Goal: Contribute content: Add original content to the website for others to see

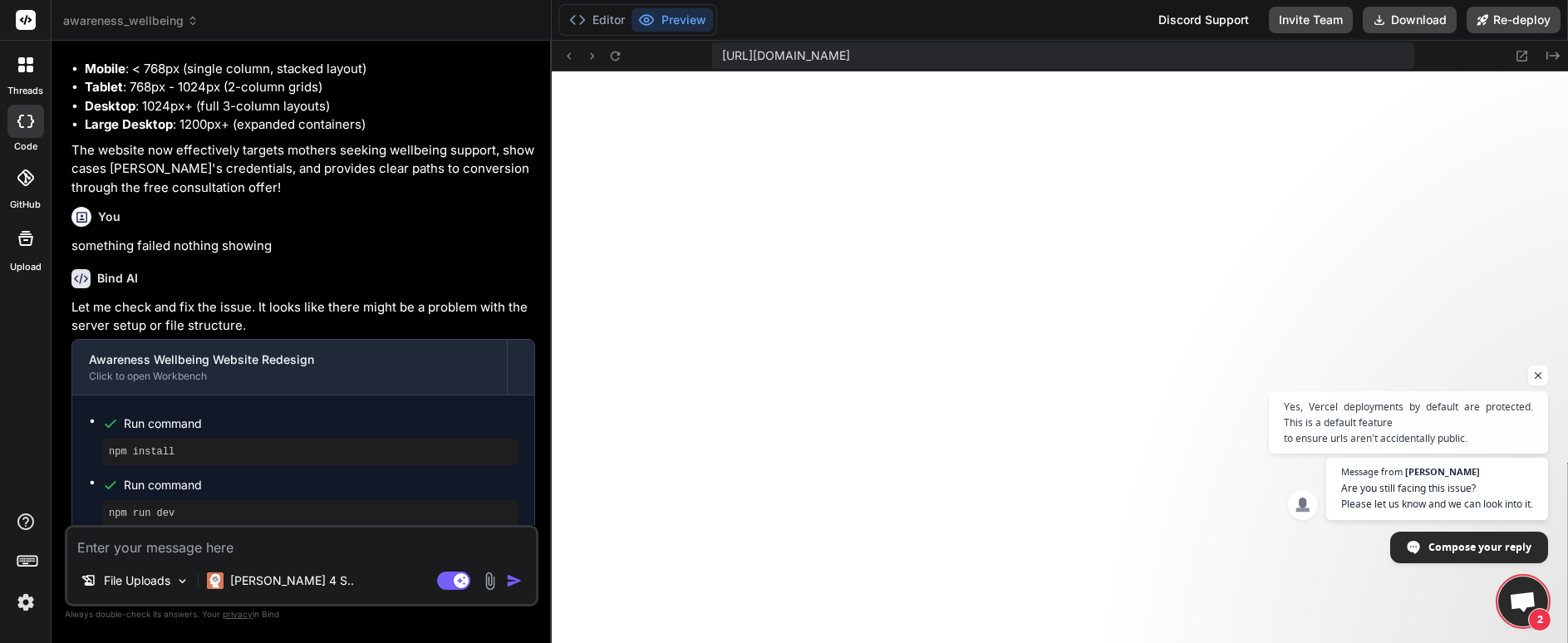
scroll to position [1810, 0]
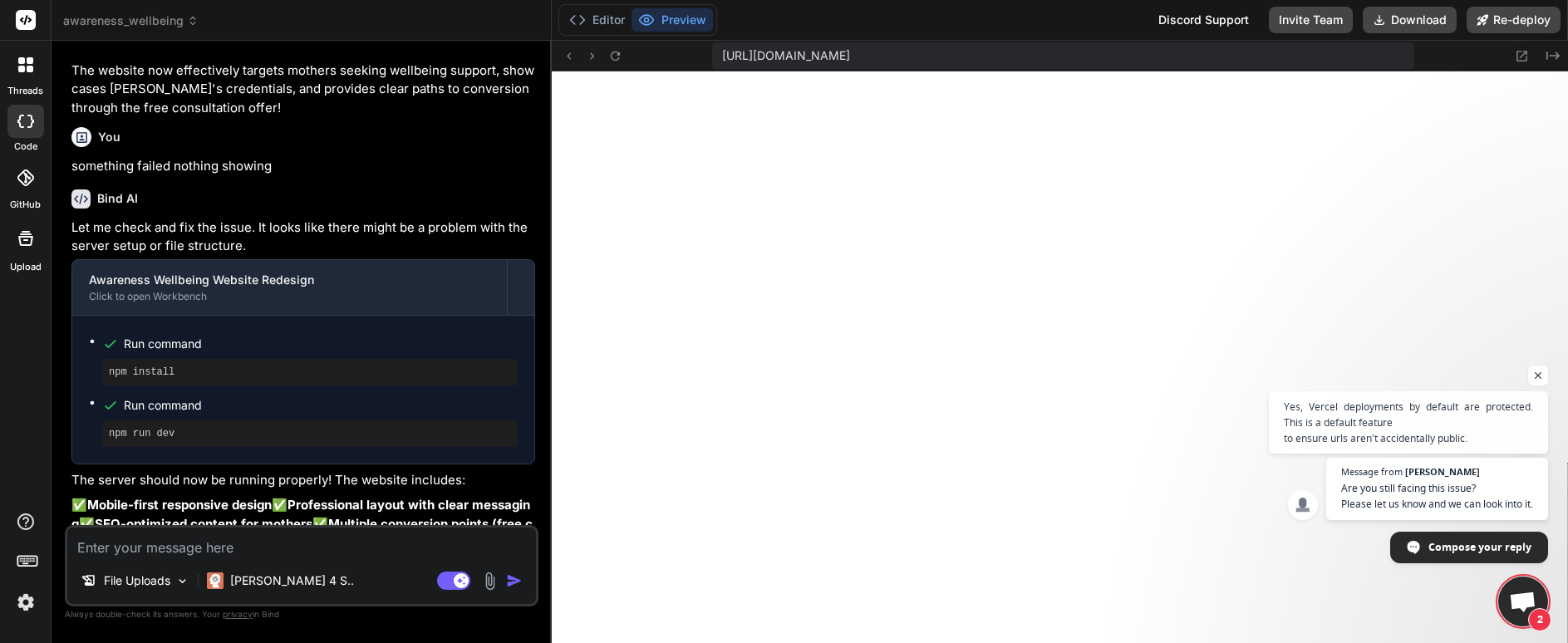
click at [283, 556] on textarea at bounding box center [301, 542] width 468 height 30
click at [359, 557] on div "File Uploads [PERSON_NAME] 4 S.. Agent Mode. When this toggle is activated, AI …" at bounding box center [301, 566] width 474 height 82
click at [354, 556] on textarea at bounding box center [301, 542] width 468 height 30
type textarea "T"
type textarea "x"
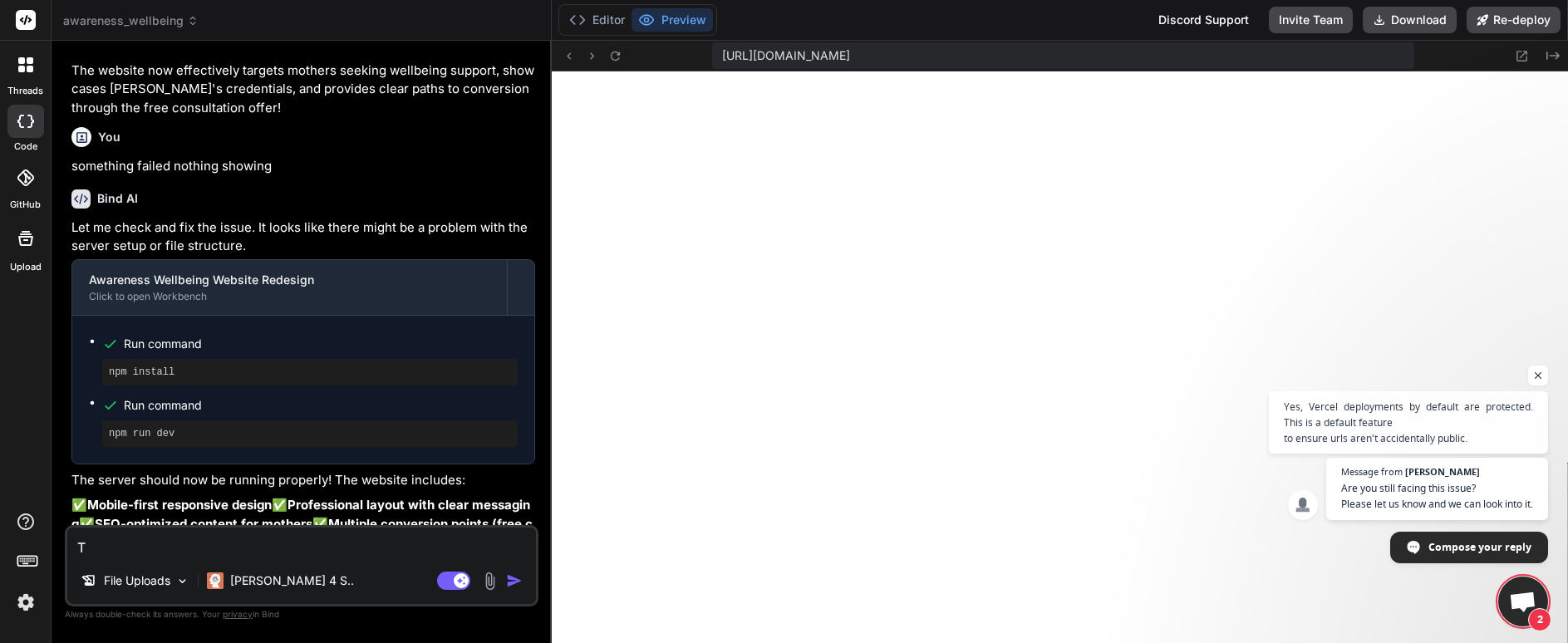
type textarea "Th"
type textarea "x"
type textarea "The"
type textarea "x"
type textarea "The"
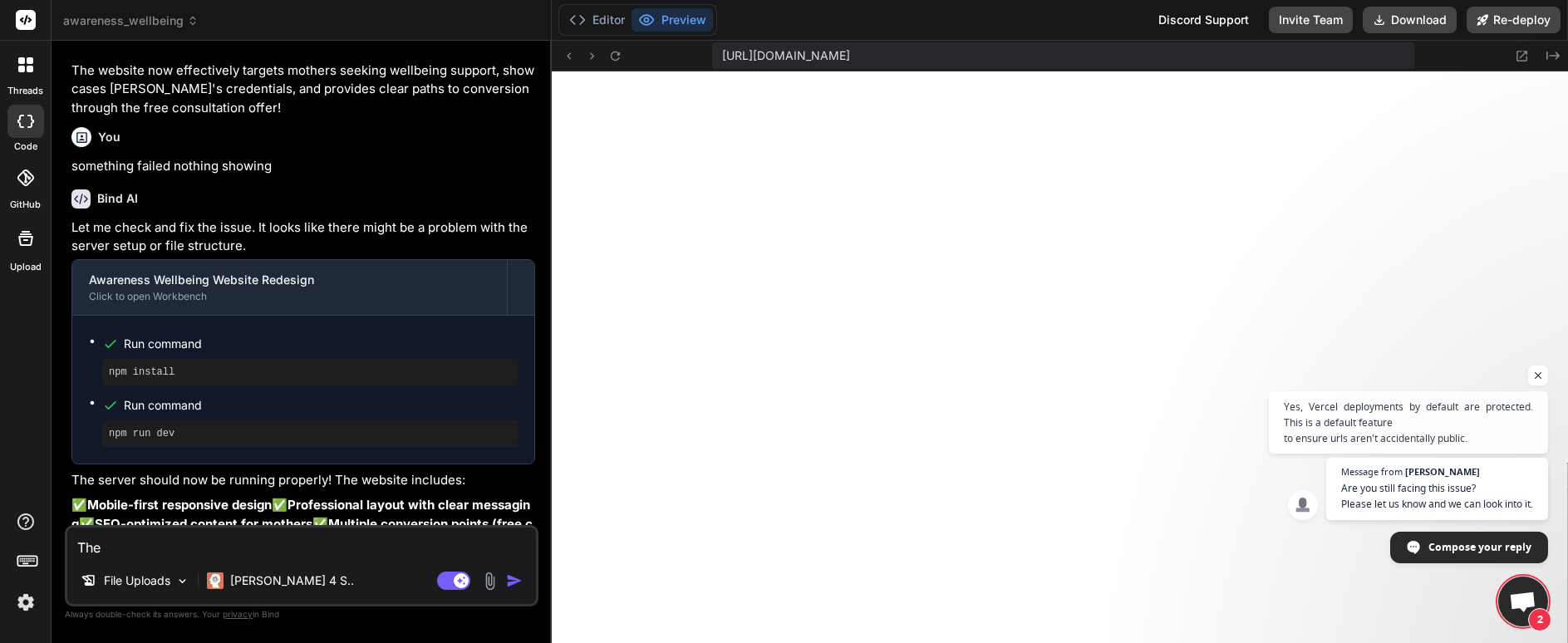
type textarea "x"
type textarea "The k"
type textarea "x"
type textarea "The k="
type textarea "x"
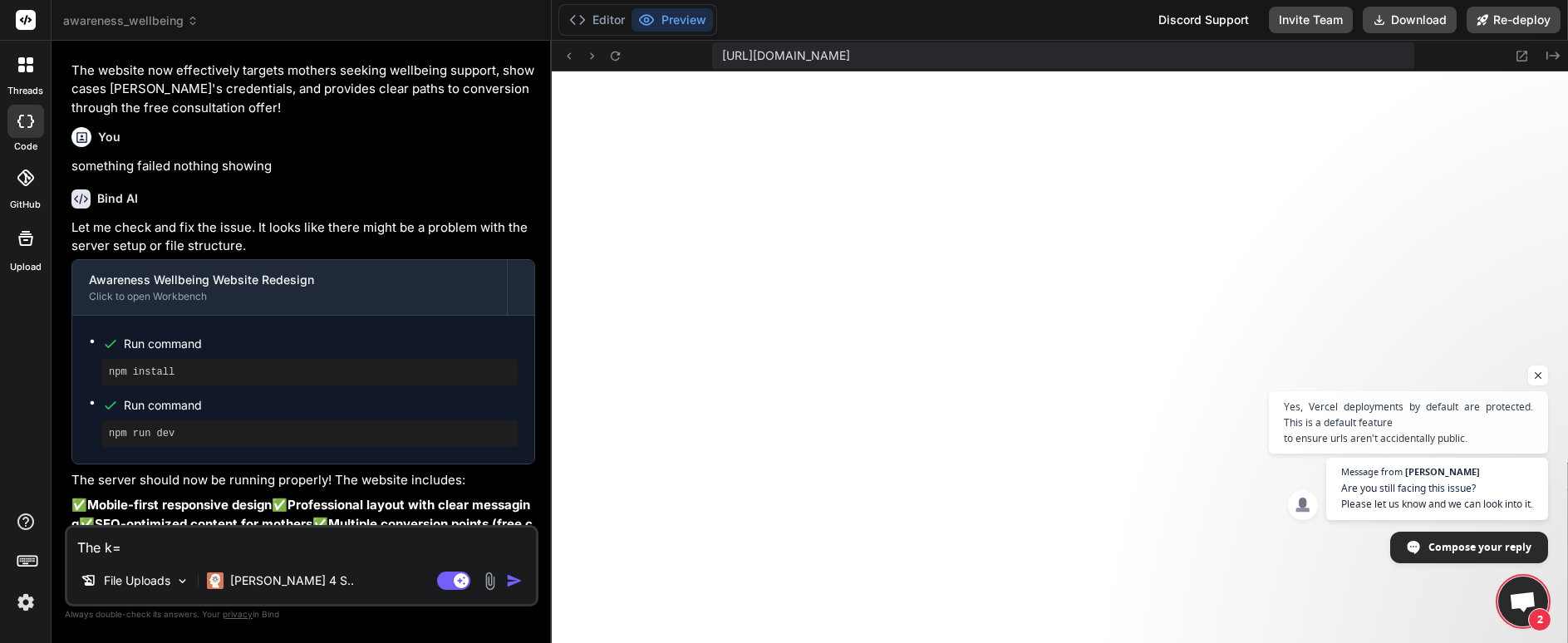
type textarea "The k"
type textarea "x"
type textarea "The"
type textarea "x"
type textarea "The l"
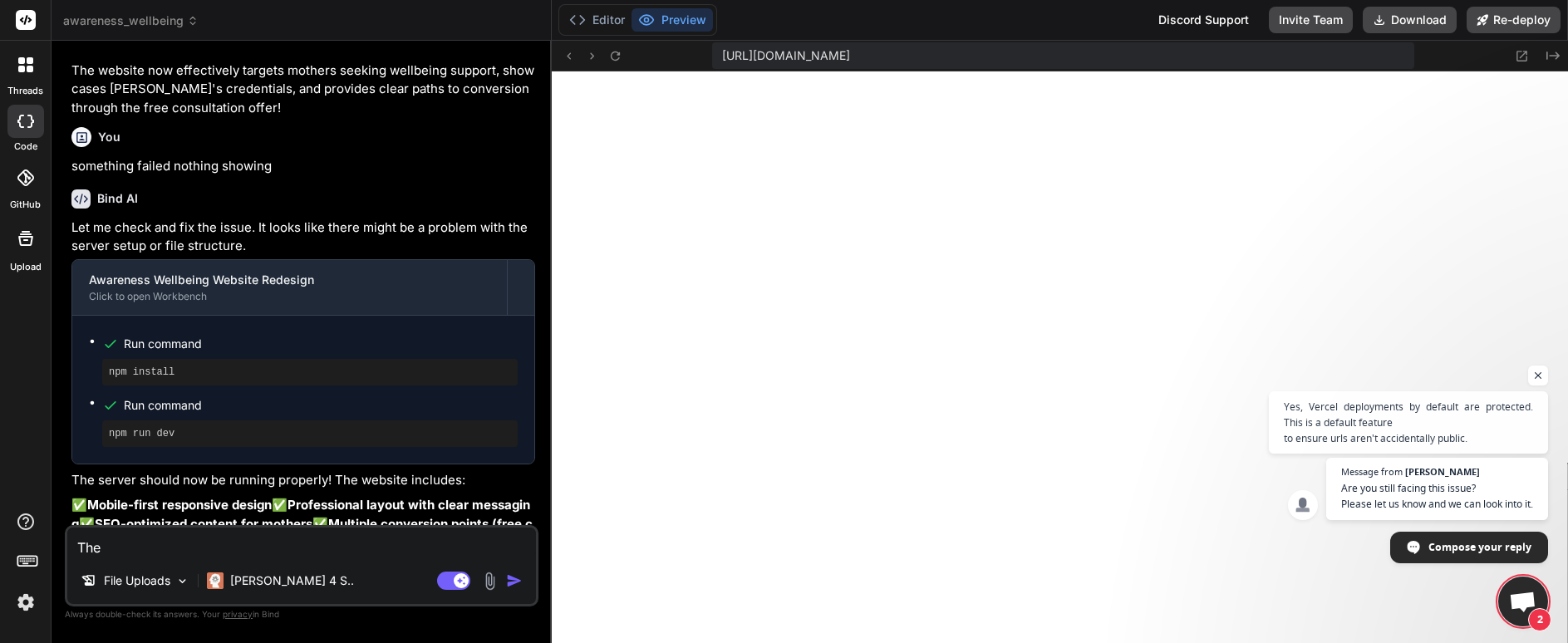
type textarea "x"
type textarea "The lo"
type textarea "x"
type textarea "The log"
type textarea "x"
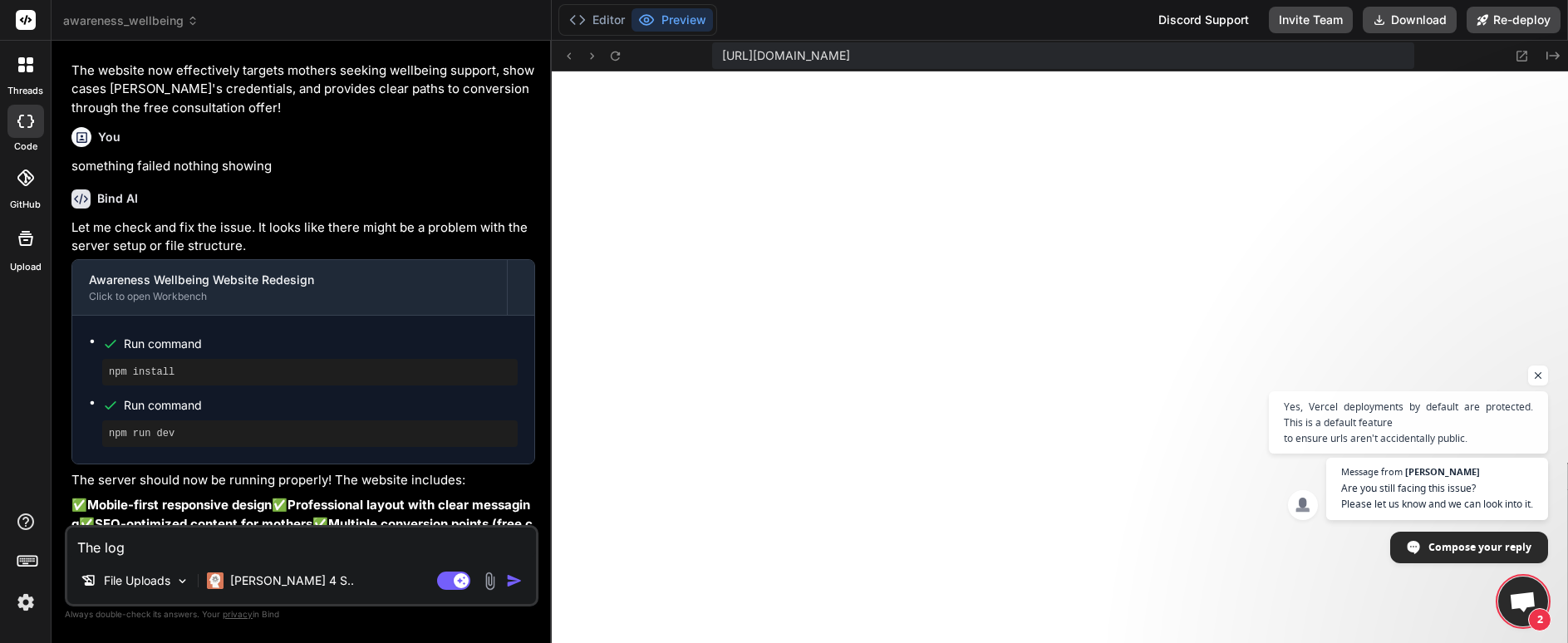
type textarea "The logo"
type textarea "x"
type textarea "The logo"
type textarea "x"
type textarea "The logo i"
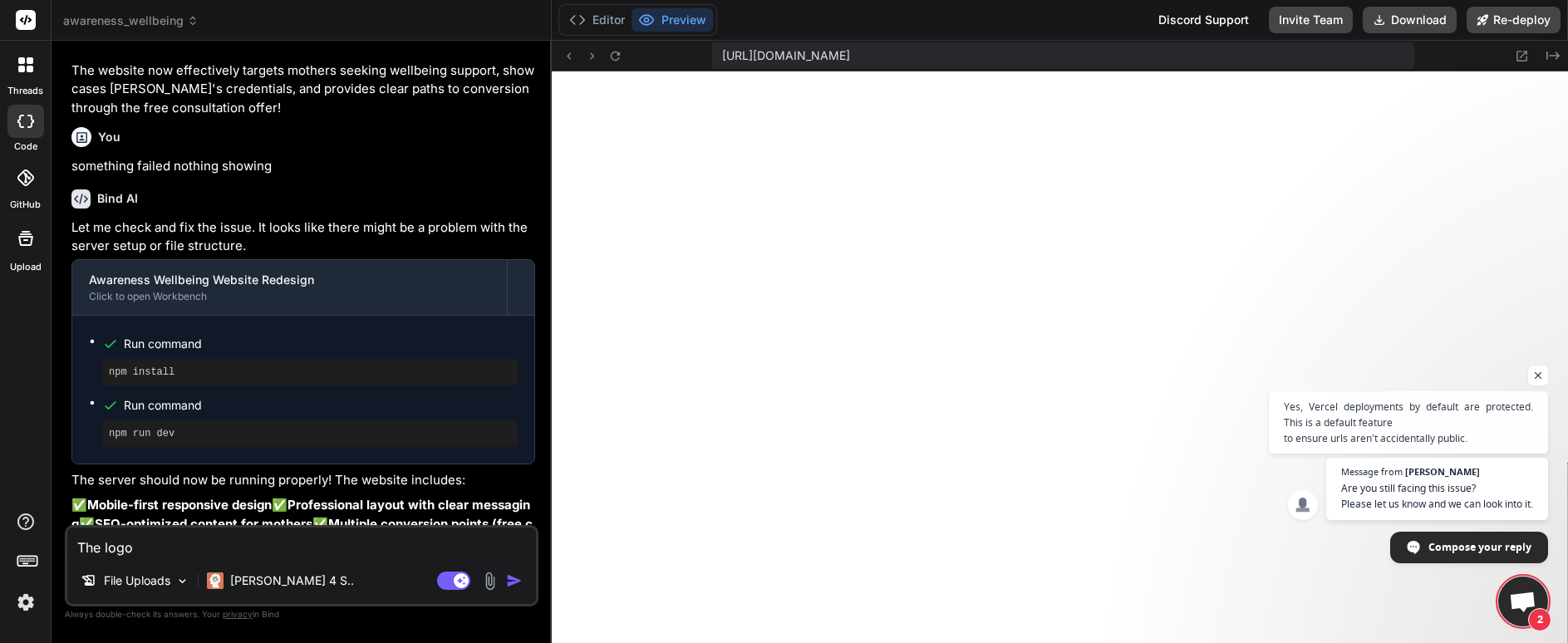
type textarea "x"
type textarea "The logo is"
type textarea "x"
type textarea "The logo is"
type textarea "x"
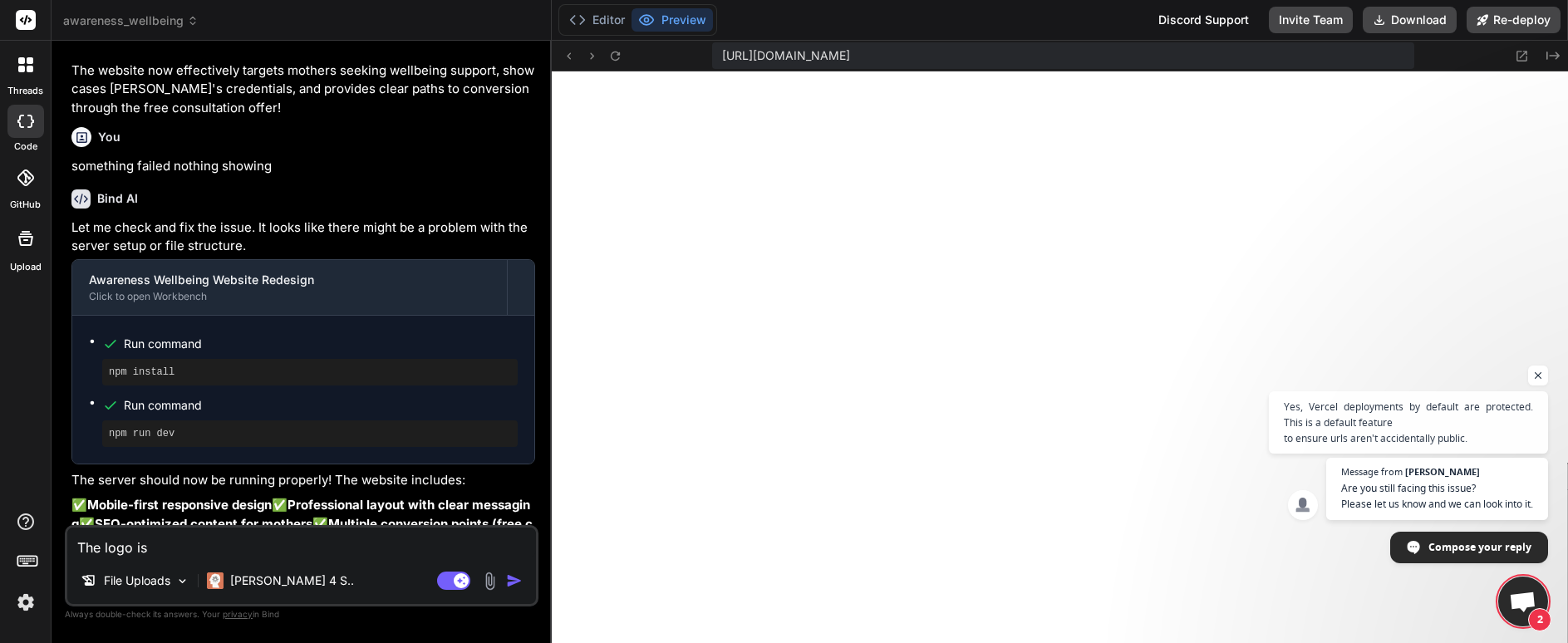
type textarea "The logo is h"
type textarea "x"
type textarea "The logo is ha"
type textarea "x"
type textarea "The logo is har"
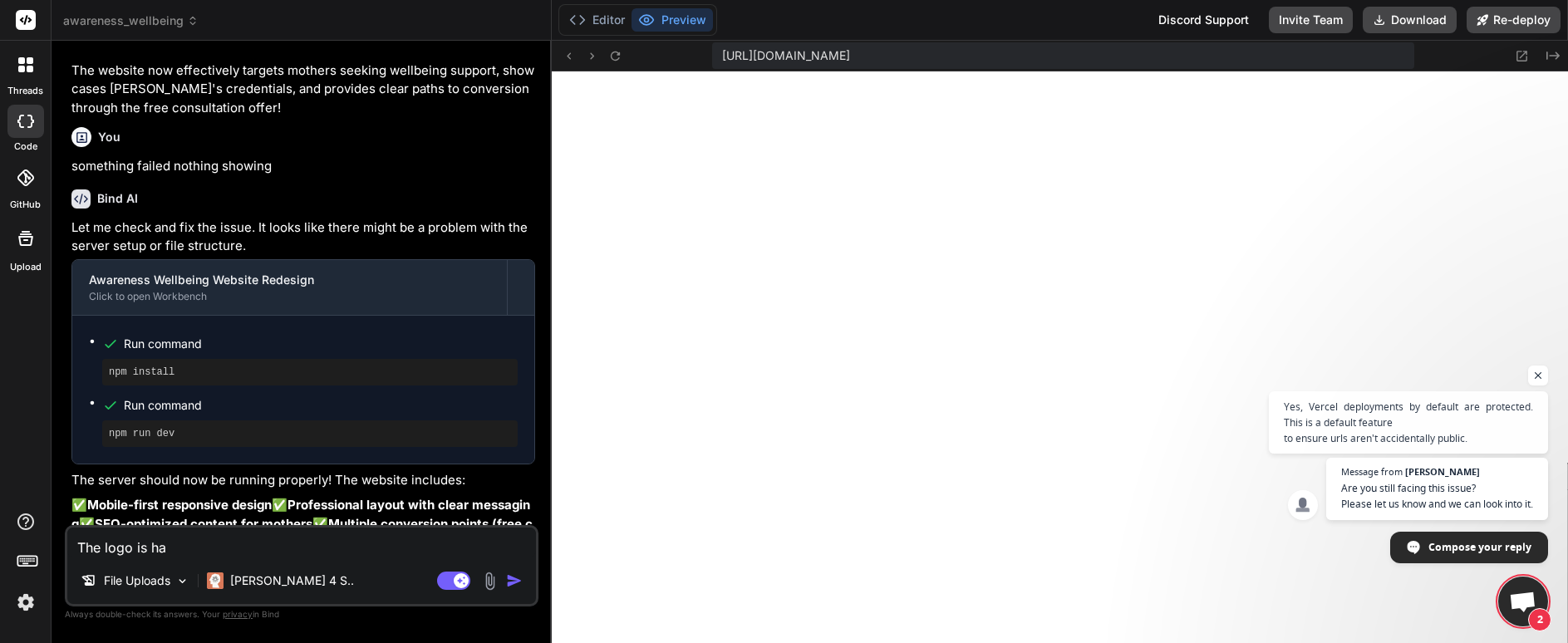
type textarea "x"
type textarea "The logo is hard"
type textarea "x"
type textarea "The logo is hard"
type textarea "x"
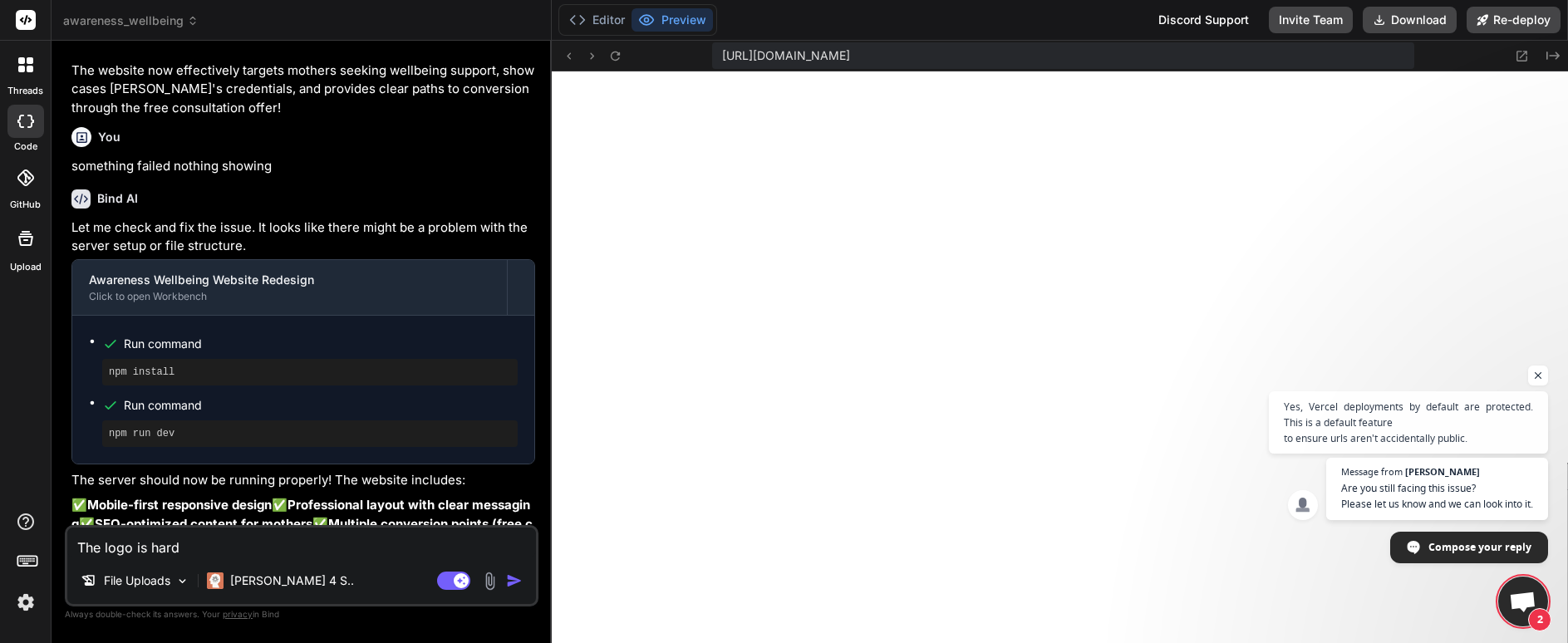
type textarea "The logo is hard t"
type textarea "x"
type textarea "The logo is hard to"
type textarea "x"
type textarea "The logo is hard to"
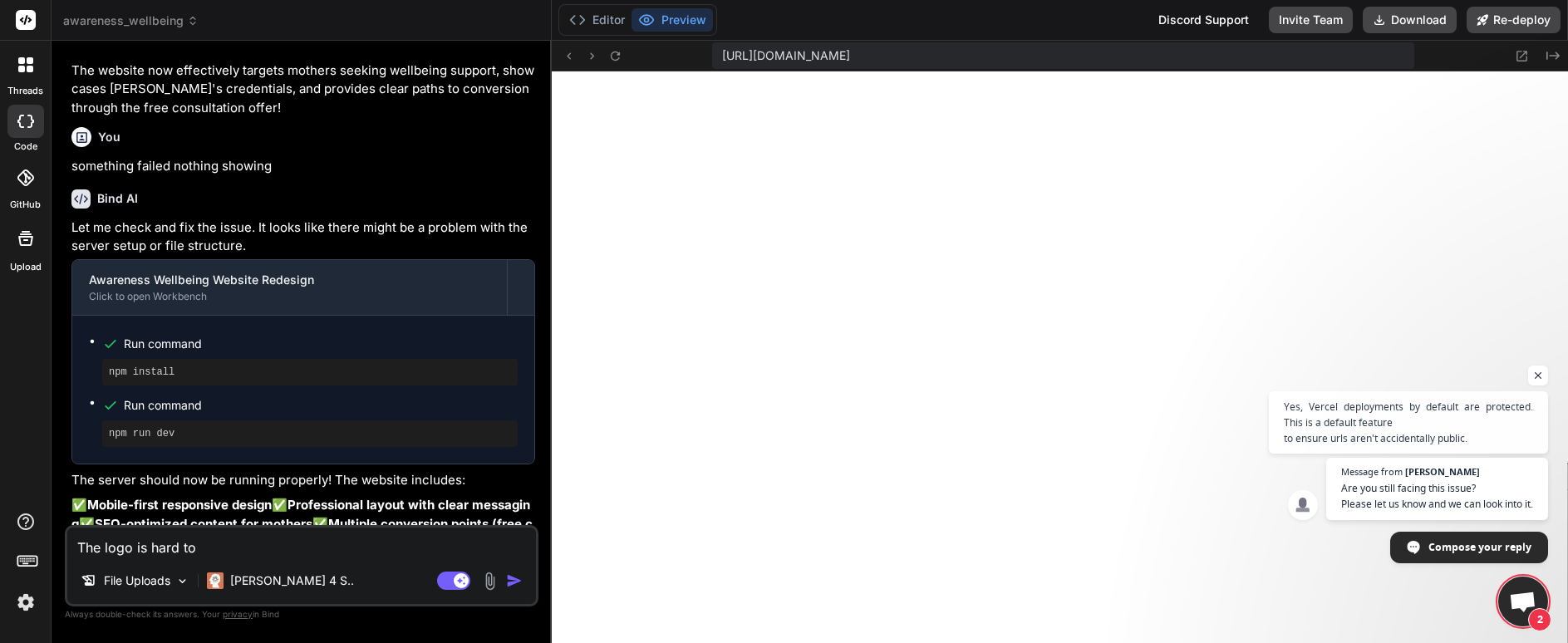
type textarea "x"
type textarea "The logo is hard to s"
type textarea "x"
type textarea "The logo is hard to se"
type textarea "x"
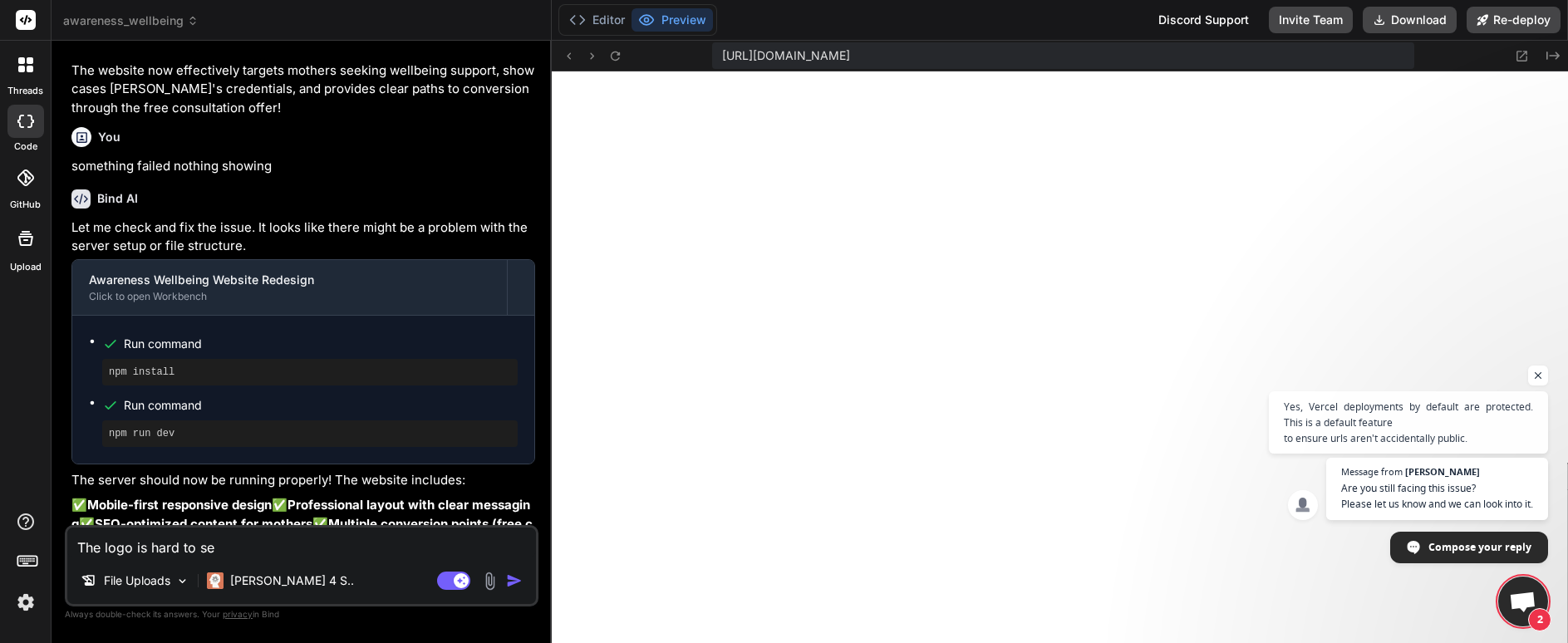
type textarea "The logo is hard to see"
type textarea "x"
type textarea "The logo is hard to see."
type textarea "x"
type textarea "The logo is hard to see."
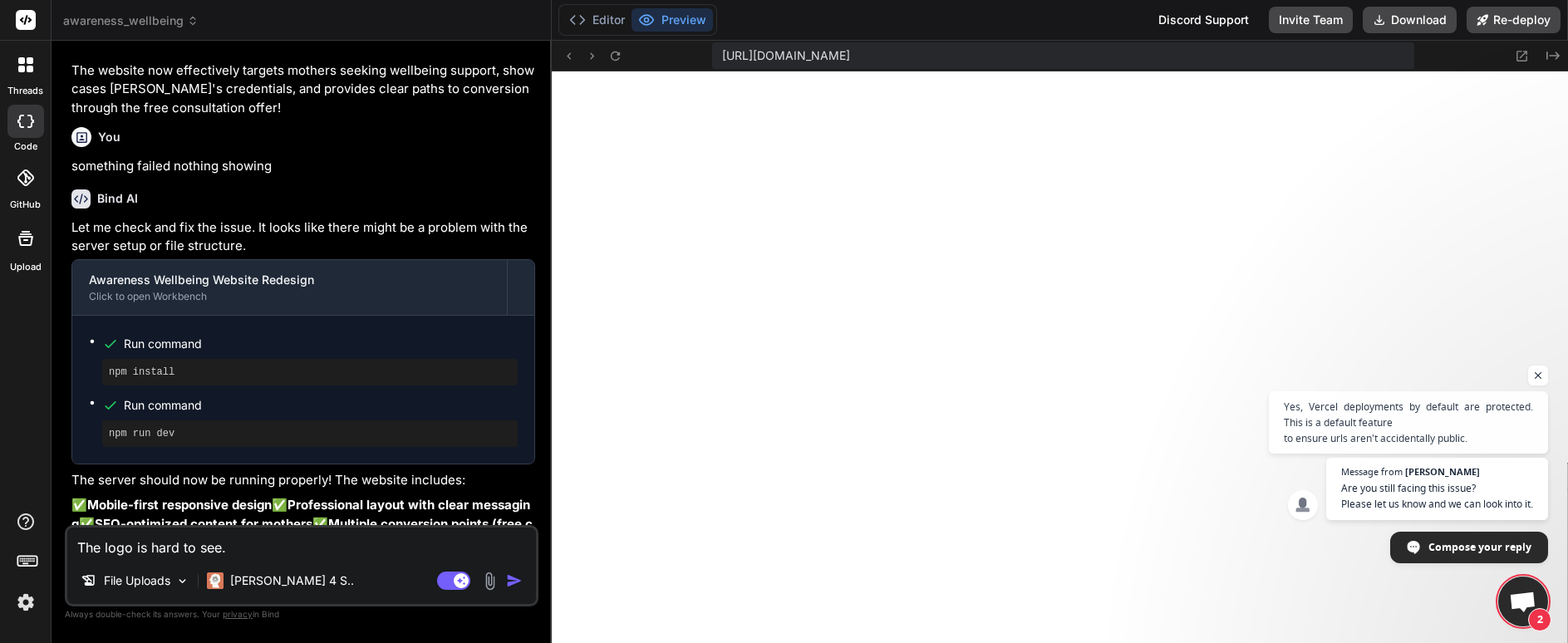
type textarea "x"
type textarea "The logo is hard to see. A"
type textarea "x"
type textarea "The logo is hard to see. Al"
type textarea "x"
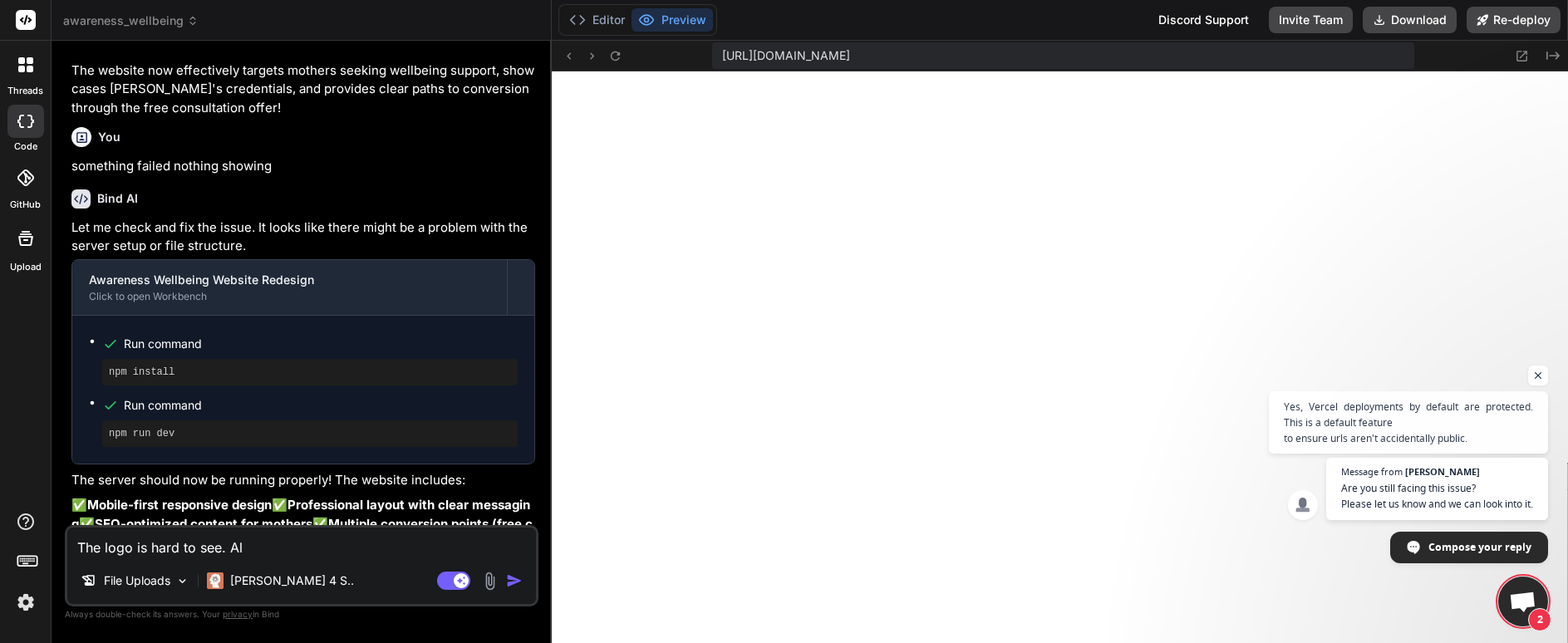
type textarea "The logo is hard to see. Als"
type textarea "x"
type textarea "The logo is hard to see. Also"
type textarea "x"
type textarea "The logo is hard to see. Also"
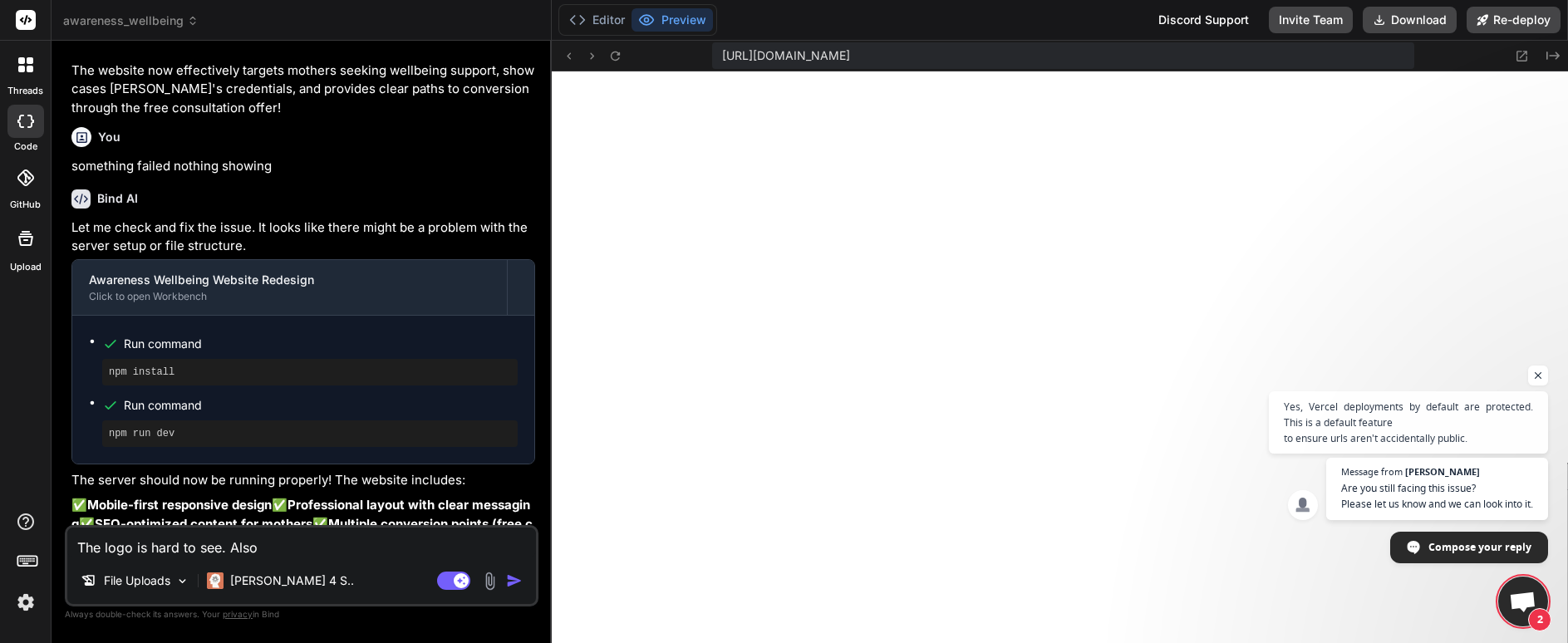
type textarea "x"
type textarea "The logo is hard to see. Also h"
type textarea "x"
type textarea "The logo is hard to see. Also hw"
type textarea "x"
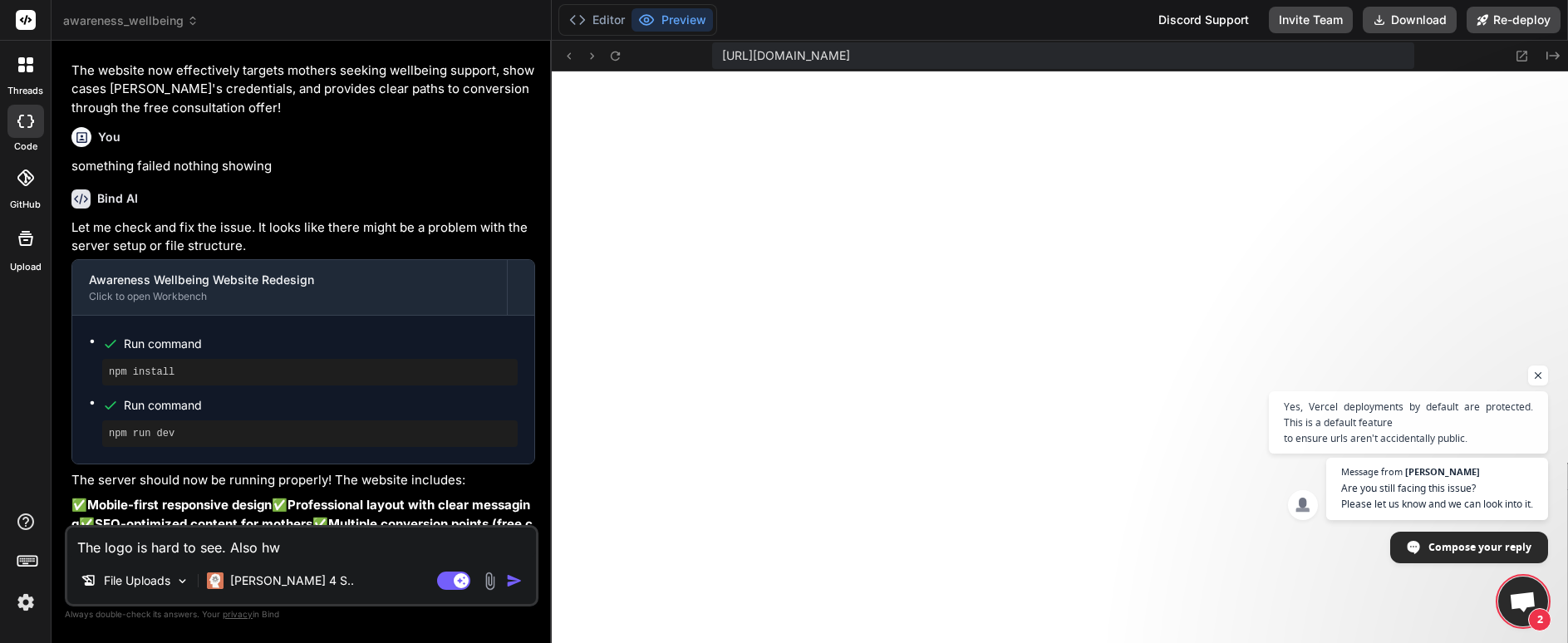
type textarea "The logo is hard to see. Also h"
type textarea "x"
type textarea "The logo is hard to see. Also"
type textarea "x"
type textarea "The logo is hard to see. Also w"
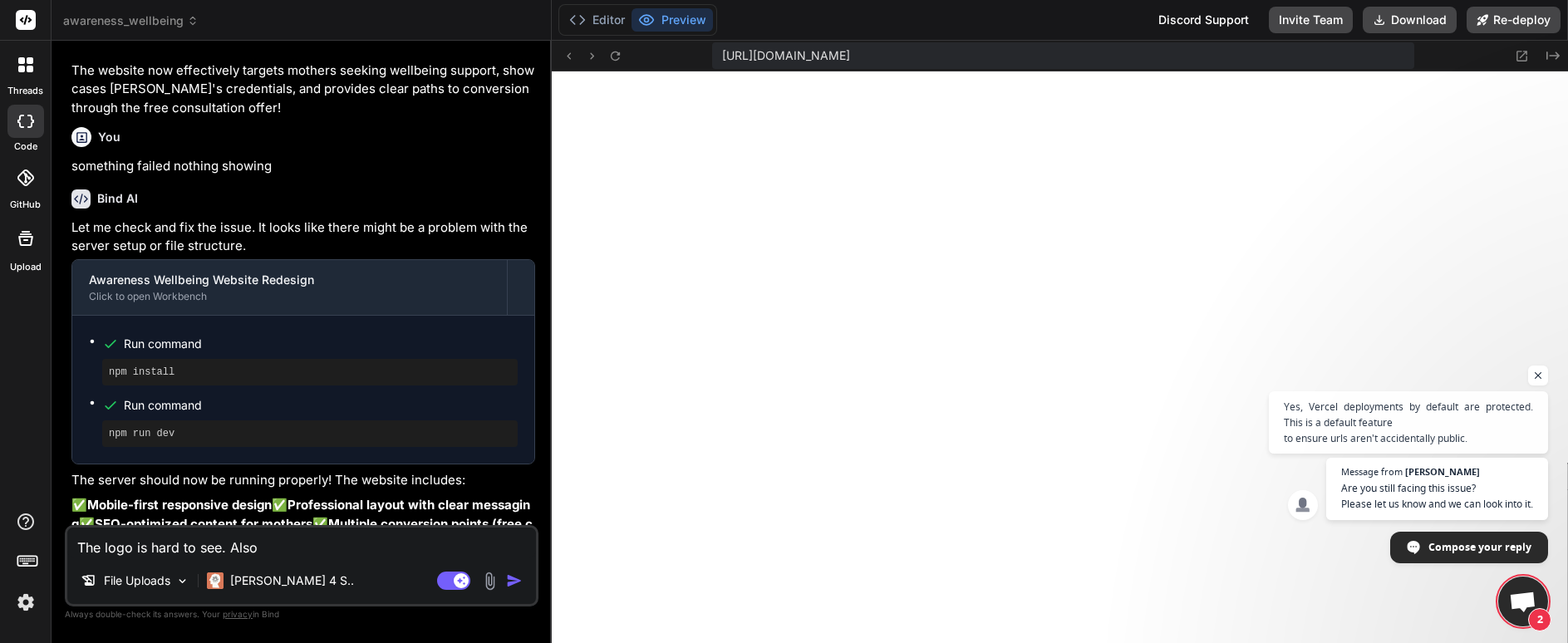
type textarea "x"
type textarea "The logo is hard to see. Also wh"
type textarea "x"
type textarea "The logo is hard to see. Also whe"
type textarea "x"
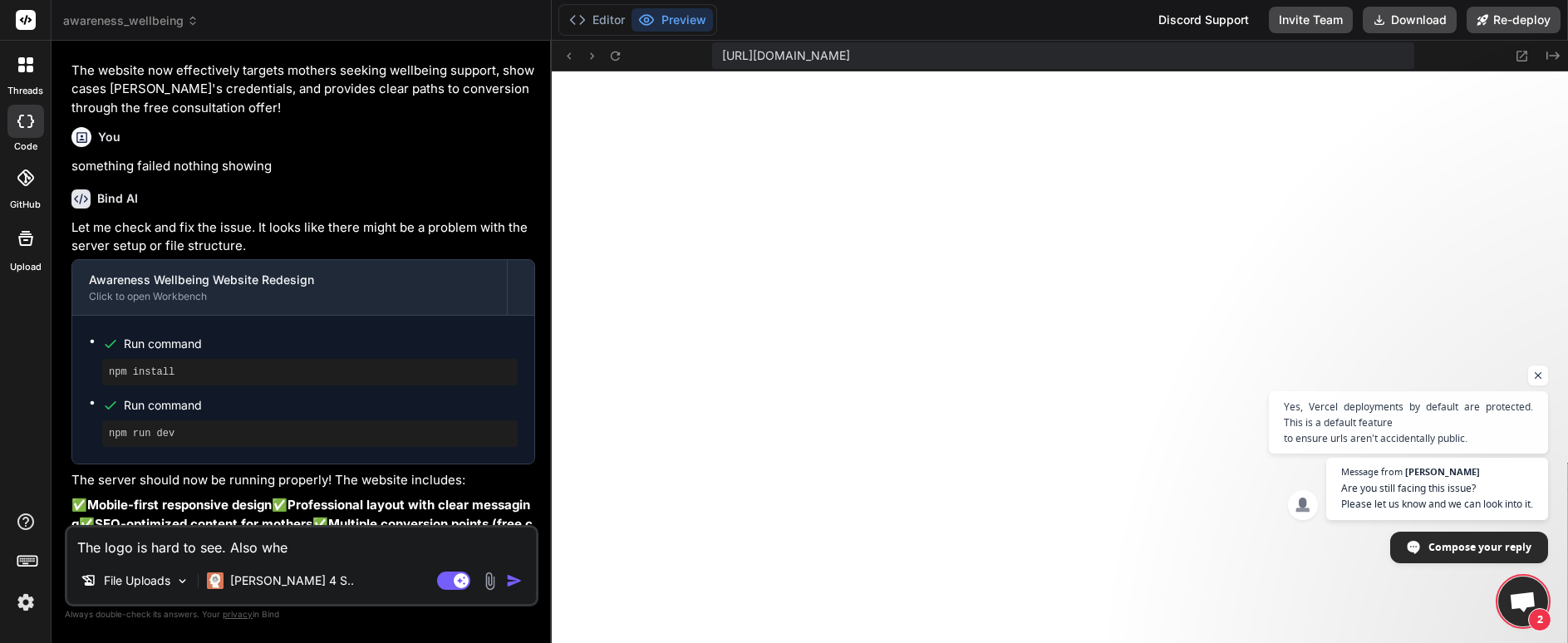
type textarea "The logo is hard to see. Also wher"
type textarea "x"
type textarea "The logo is hard to see. Also where"
type textarea "x"
type textarea "The logo is hard to see. Also where"
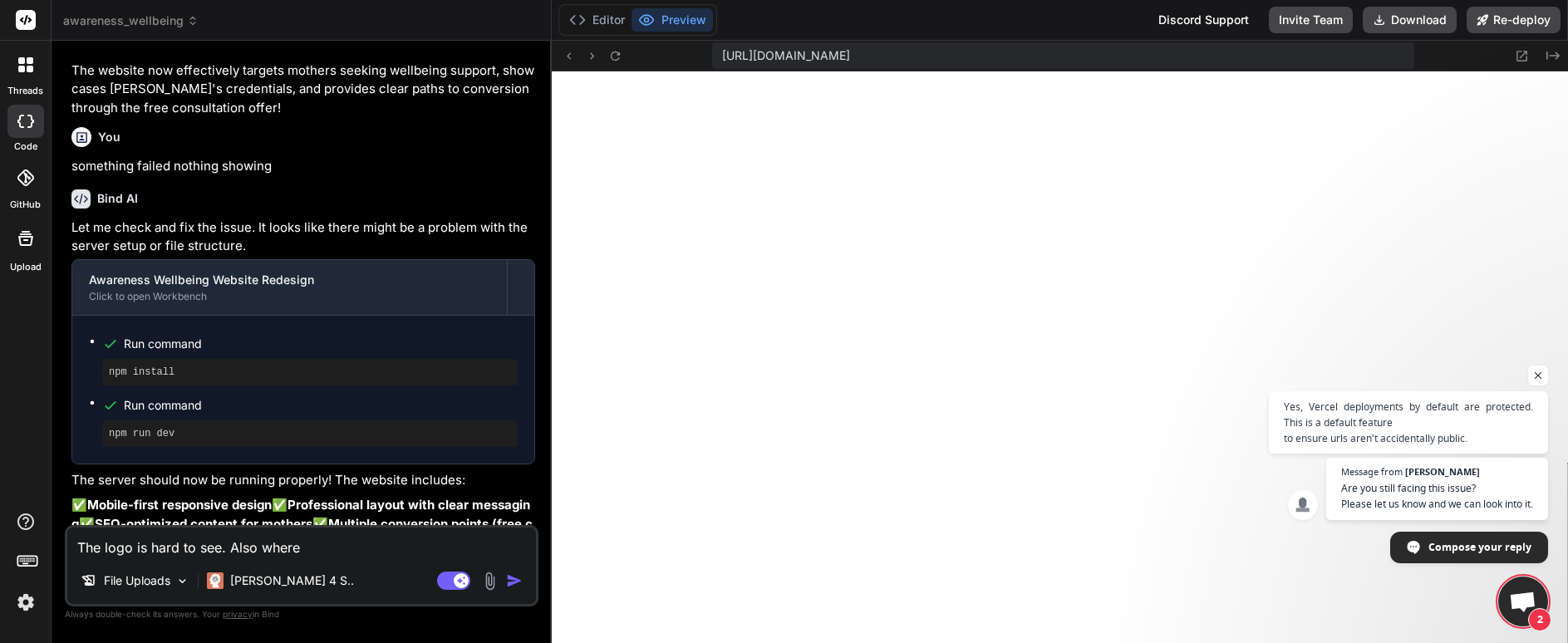
type textarea "x"
type textarea "The logo is hard to see. Also where t"
type textarea "x"
type textarea "The logo is hard to see. Also where th"
type textarea "x"
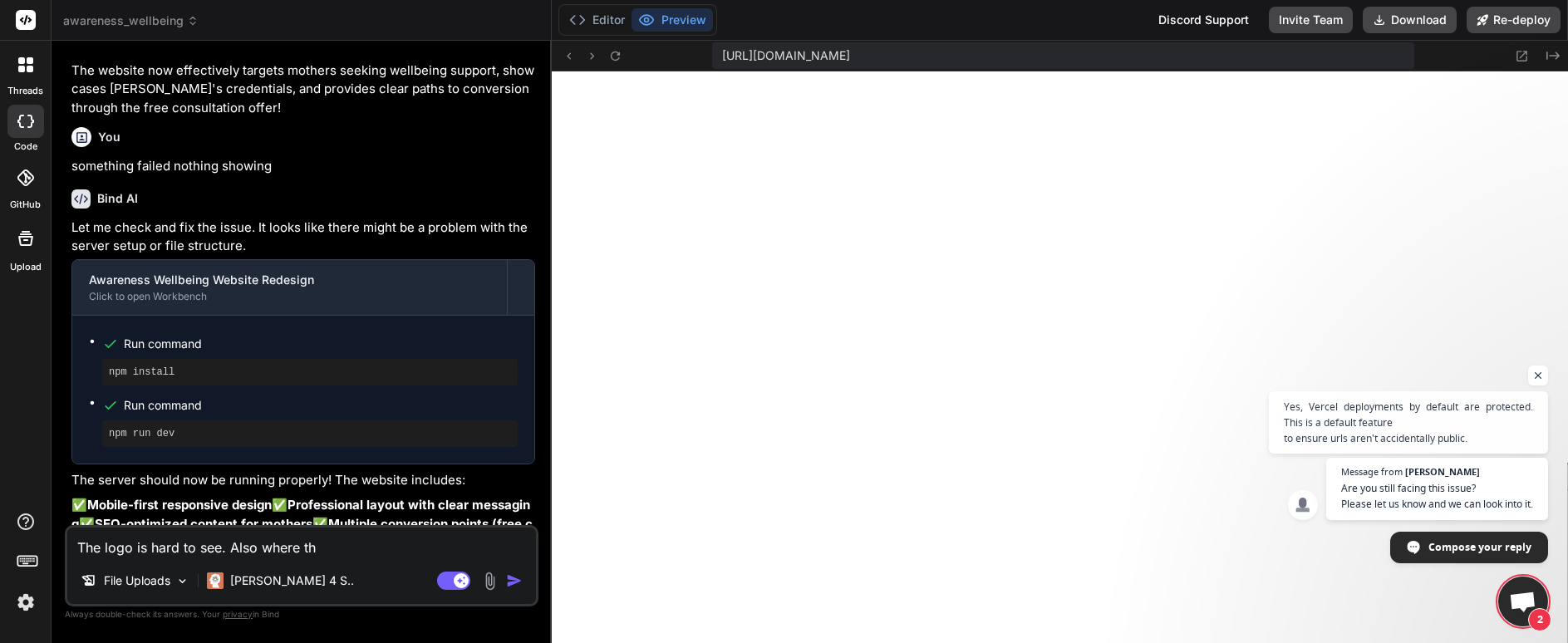
type textarea "The logo is hard to see. Also where thi"
type textarea "x"
type textarea "The logo is hard to see. Also where this"
type textarea "x"
type textarea "The logo is hard to see. Also where this"
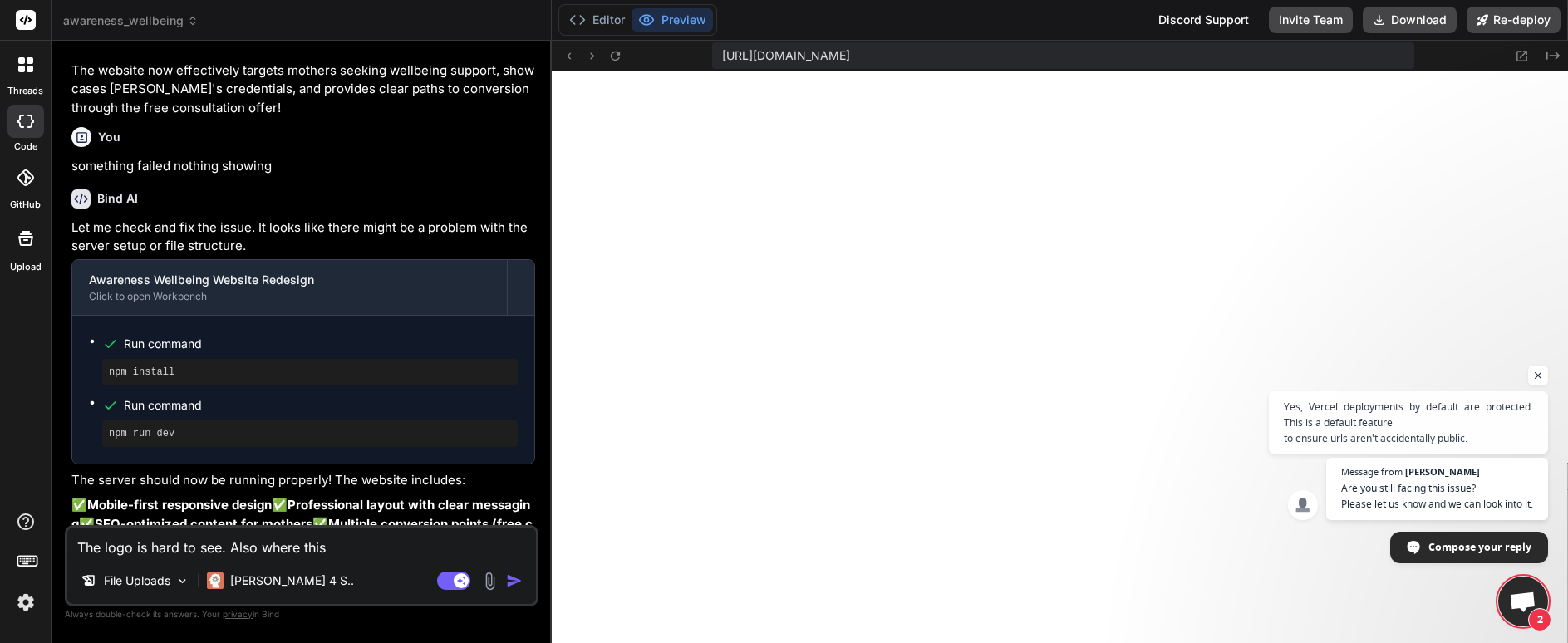
type textarea "x"
type textarea "The logo is hard to see. Also where this i"
type textarea "x"
type textarea "The logo is hard to see. Also where this im"
type textarea "x"
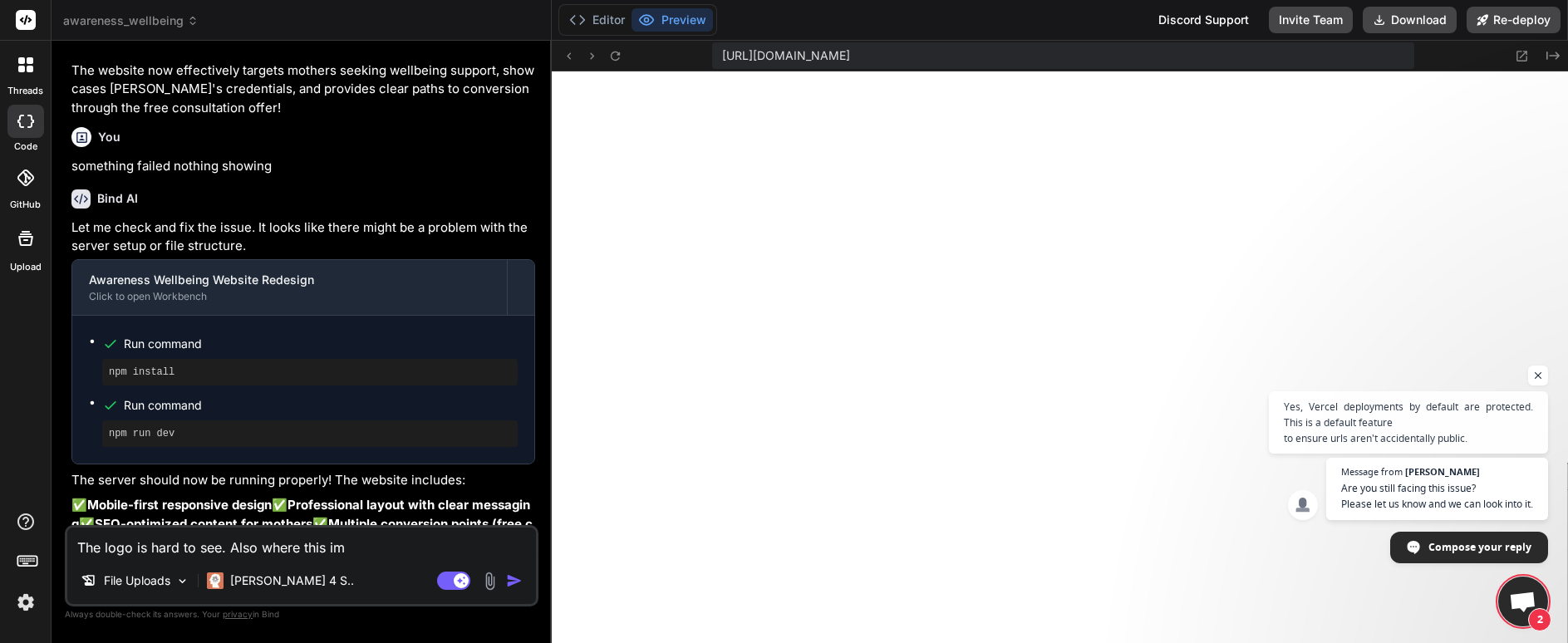
type textarea "The logo is hard to see. Also where this ima"
type textarea "x"
type textarea "The logo is hard to see. Also where this imag"
type textarea "x"
type textarea "The logo is hard to see. Also where this image"
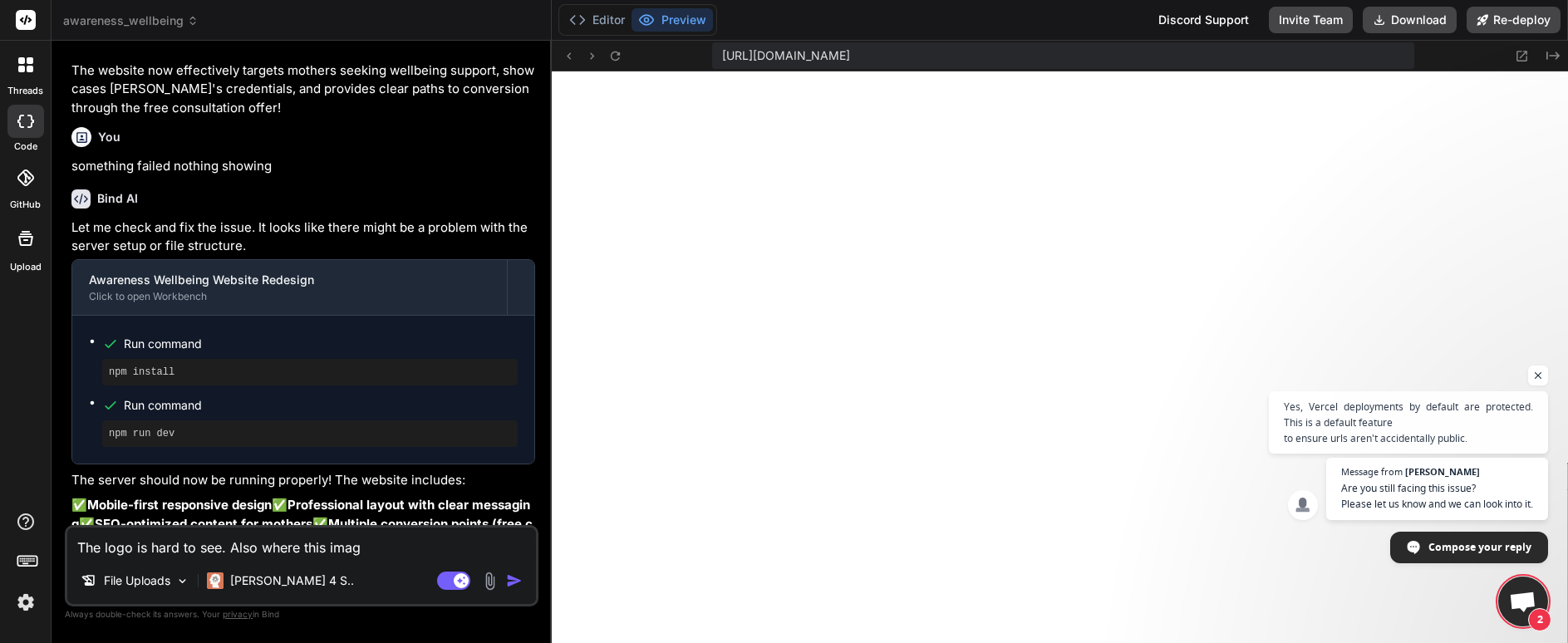
type textarea "x"
type textarea "The logo is hard to see. Also where this image"
type textarea "x"
type textarea "The logo is hard to see. Also where this image i"
type textarea "x"
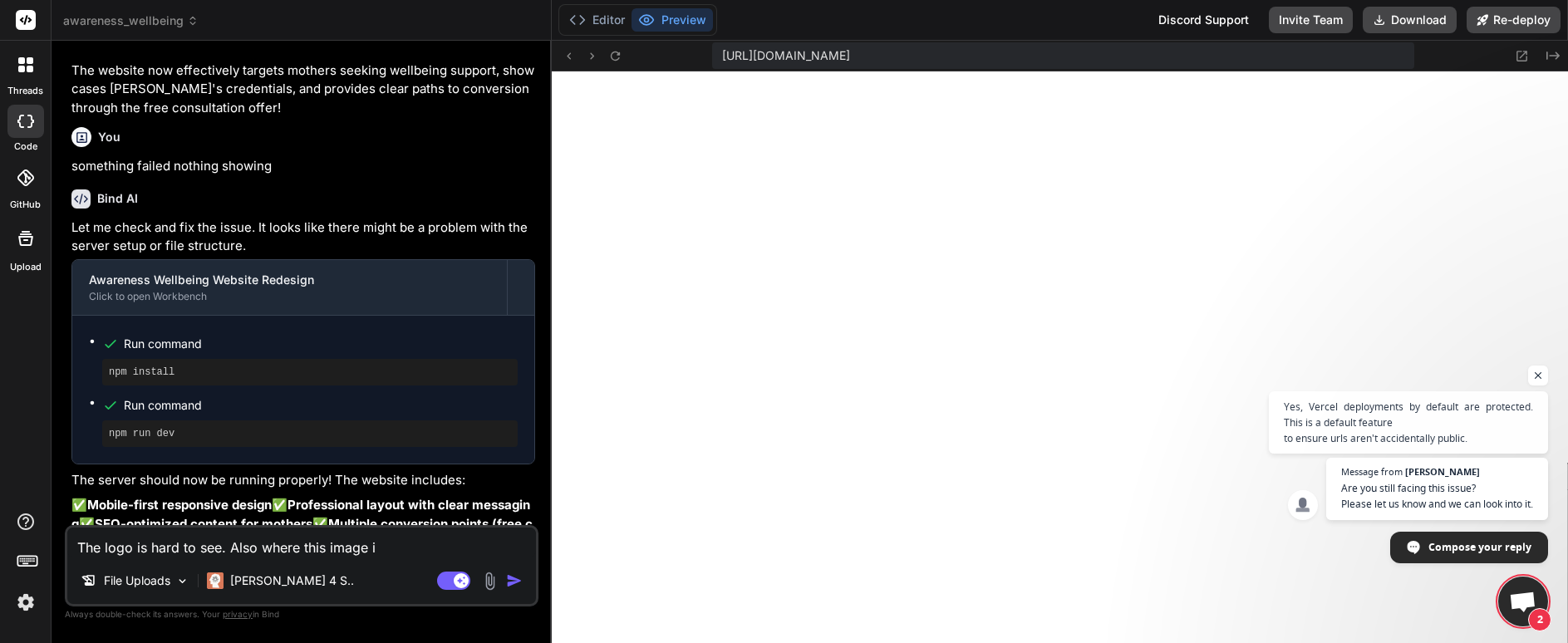
type textarea "The logo is hard to see. Also where this image is"
type textarea "x"
type textarea "The logo is hard to see. Also where this image is"
type textarea "x"
type textarea "The logo is hard to see. Also where this image is o"
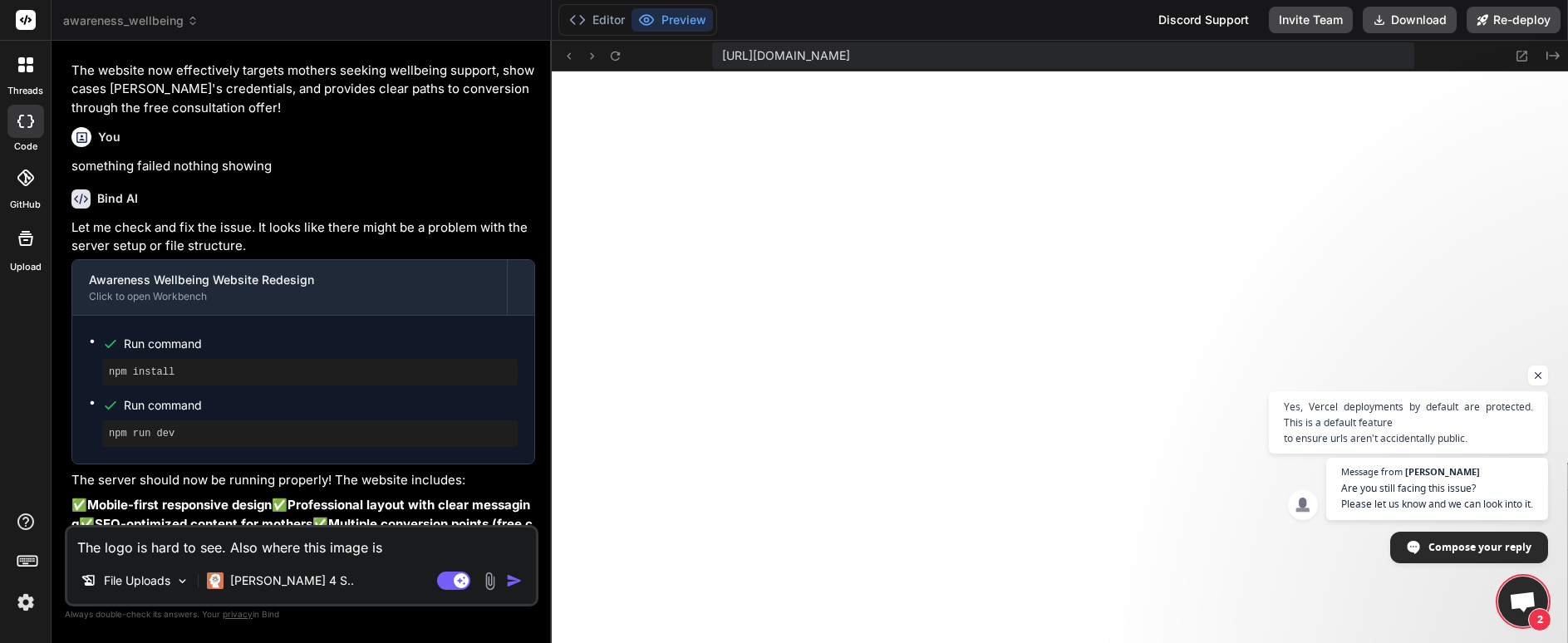
type textarea "x"
type textarea "The logo is hard to see. Also where this image is on"
type textarea "x"
type textarea "The logo is hard to see. Also where this image is on"
type textarea "x"
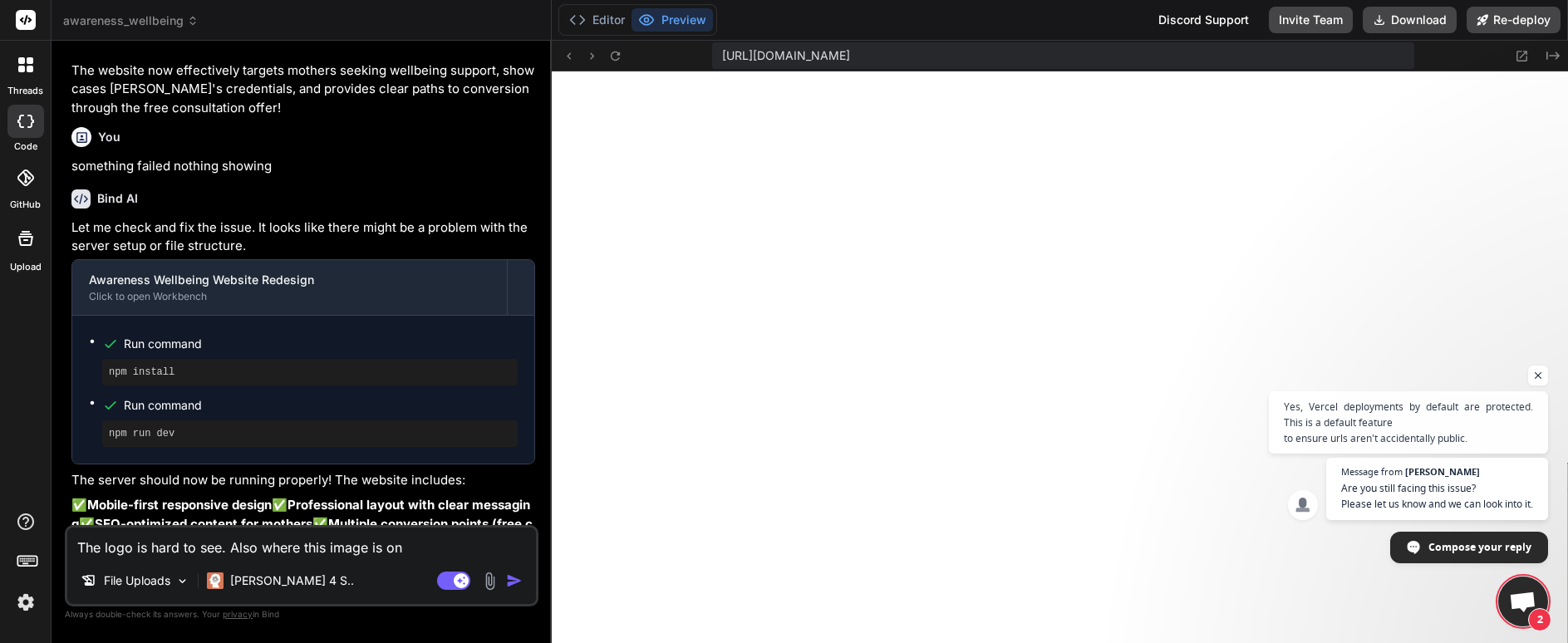
type textarea "The logo is hard to see. Also where this image is on t"
type textarea "x"
type textarea "The logo is hard to see. Also where this image is on th"
type textarea "x"
type textarea "The logo is hard to see. Also where this image is on the"
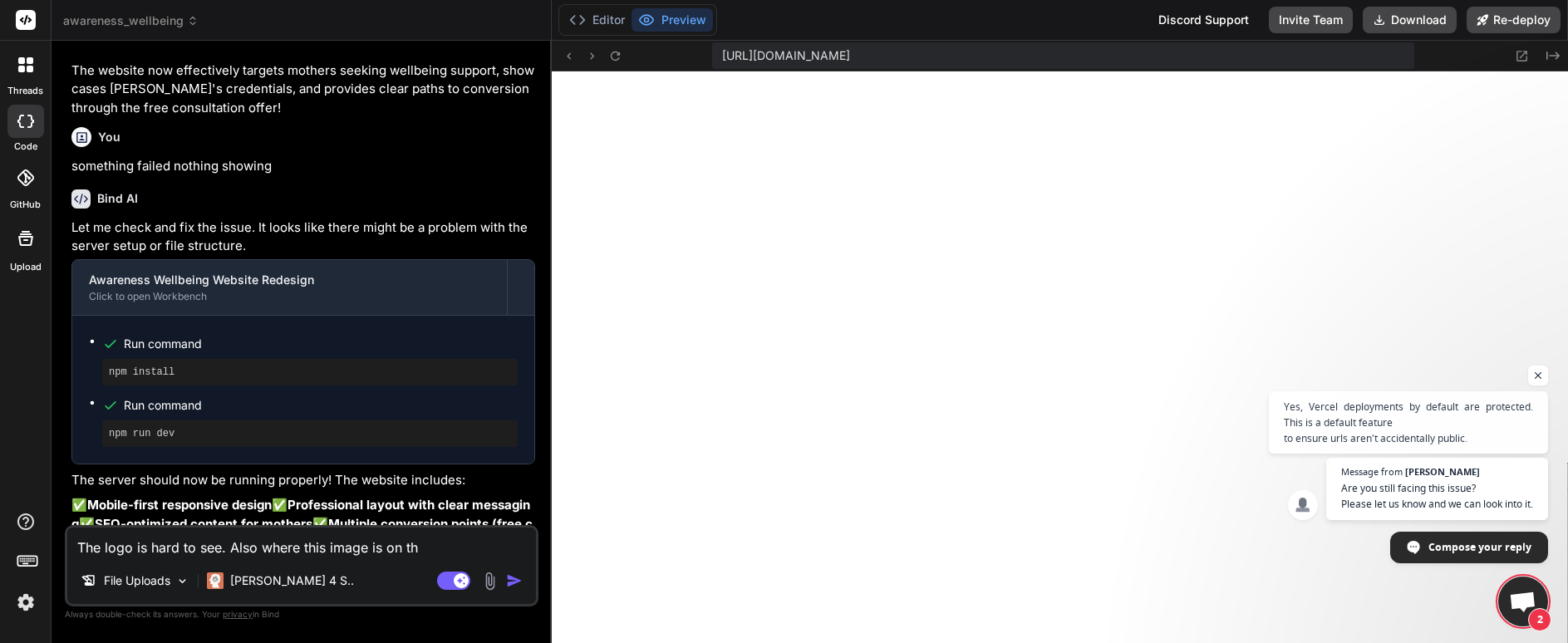
type textarea "x"
type textarea "The logo is hard to see. Also where this image is on the"
type textarea "x"
type textarea "The logo is hard to see. Also where this image is on the p"
type textarea "x"
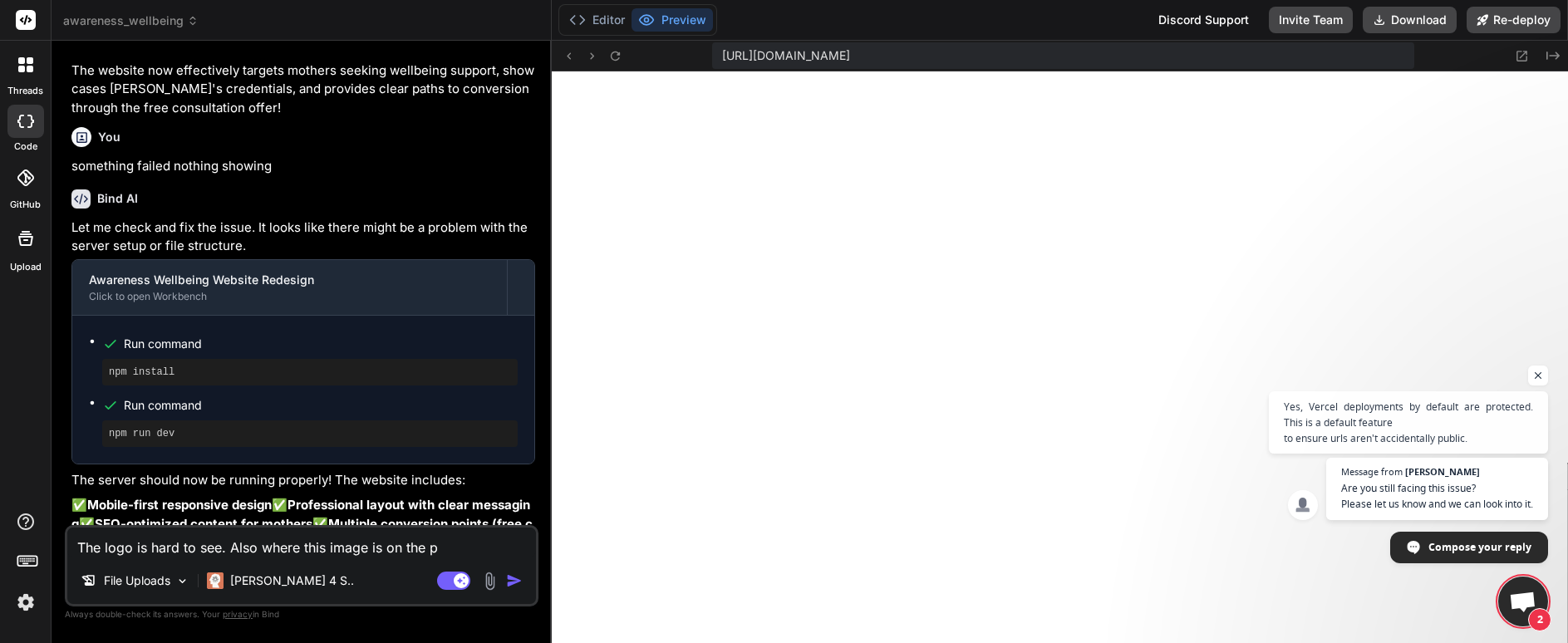
type textarea "The logo is hard to see. Also where this image is on the pa"
type textarea "x"
type textarea "The logo is hard to see. Also where this image is on the pag"
type textarea "x"
type textarea "The logo is hard to see. Also where this image is on the page"
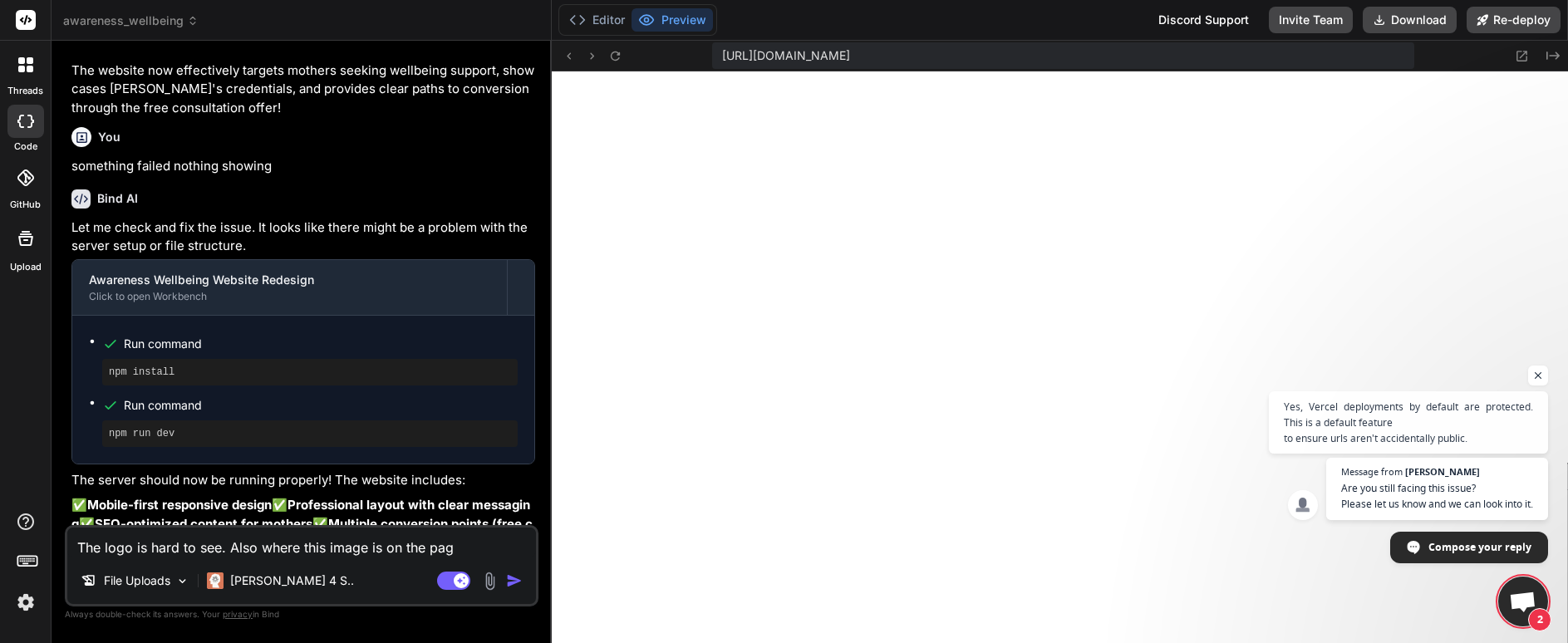
type textarea "x"
type textarea "The logo is hard to see. Also where this image is on the page"
type textarea "x"
type textarea "The logo is hard to see. Also where this image is on the page i"
type textarea "x"
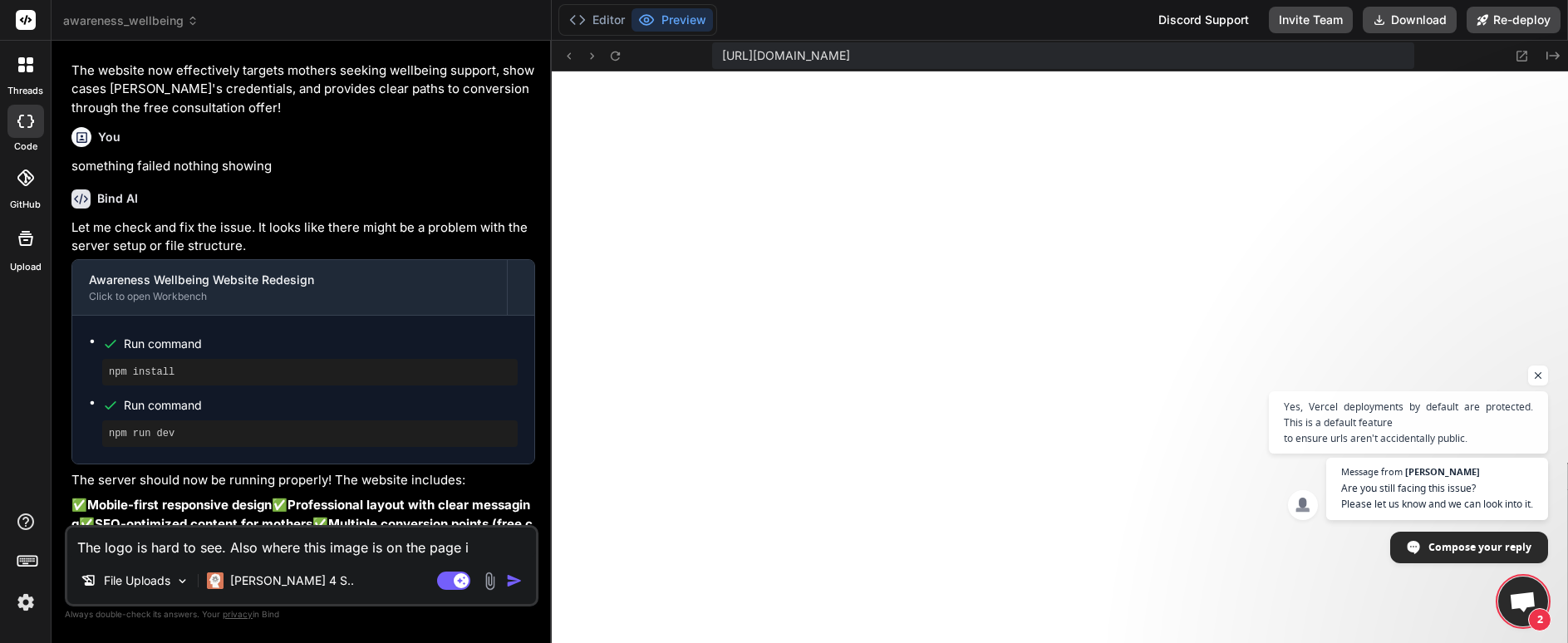
type textarea "The logo is hard to see. Also where this image is on the page is"
type textarea "x"
type textarea "The logo is hard to see. Also where this image is on the page is"
type textarea "x"
type textarea "The logo is hard to see. Also where this image is on the page is t"
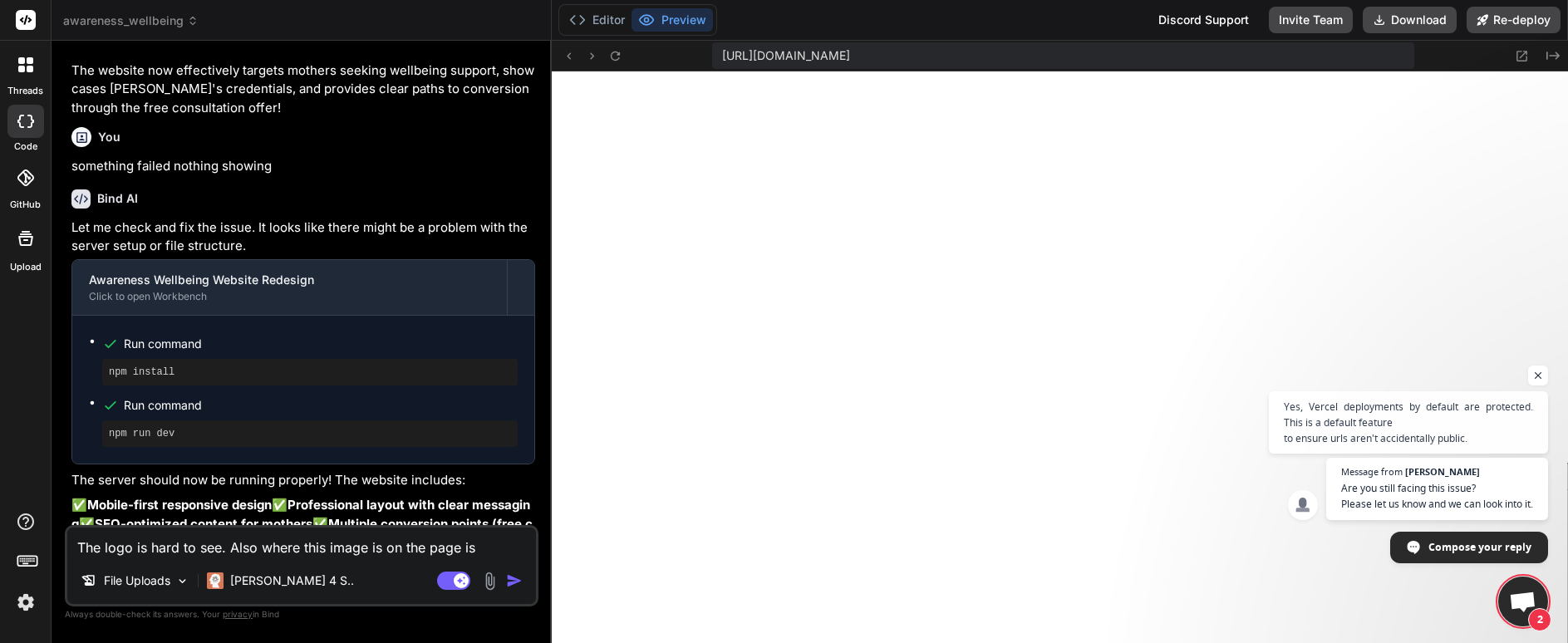
type textarea "x"
type textarea "The logo is hard to see. Also where this image is on the page is to"
type textarea "x"
type textarea "The logo is hard to see. Also where this image is on the page is too"
type textarea "x"
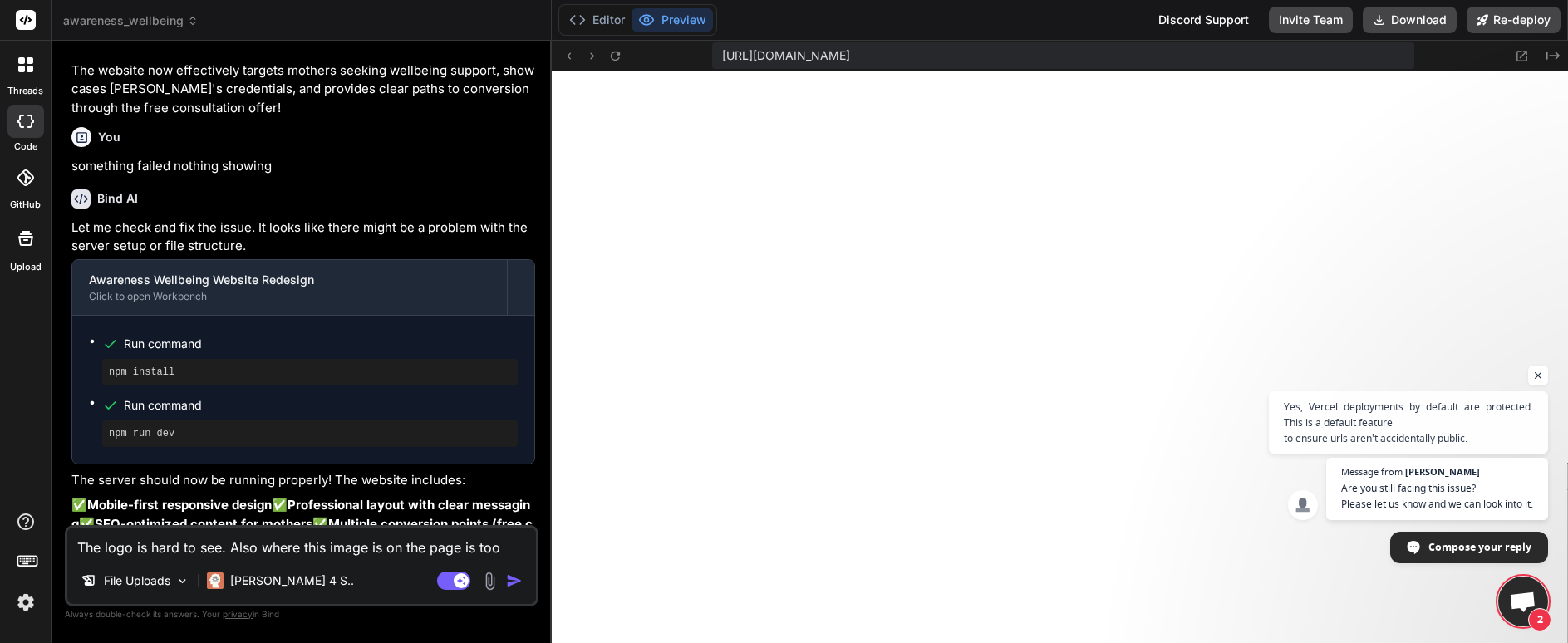
type textarea "The logo is hard to see. Also where this image is on the page is too"
type textarea "x"
type textarea "The logo is hard to see. Also where this image is on the page is too s"
type textarea "x"
type textarea "The logo is hard to see. Also where this image is on the page is too sm"
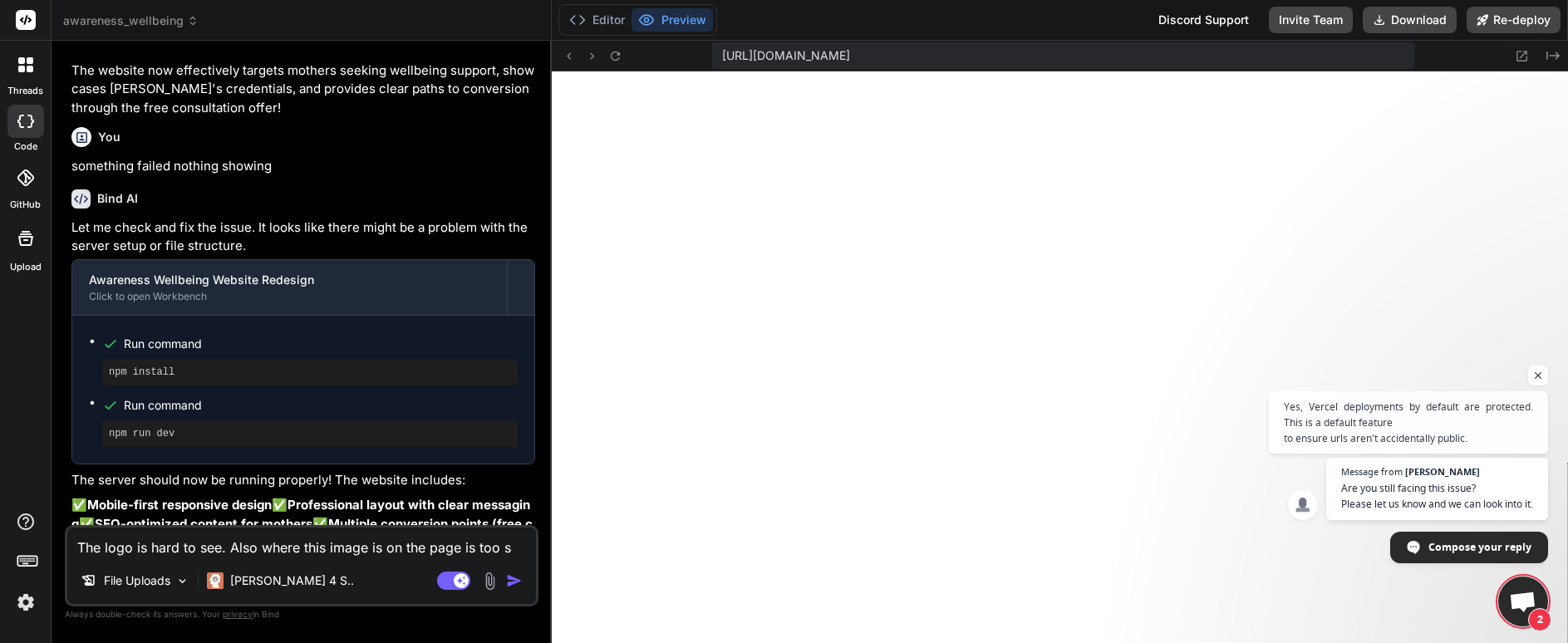
type textarea "x"
type textarea "The logo is hard to see. Also where this image is on the page is too sma"
type textarea "x"
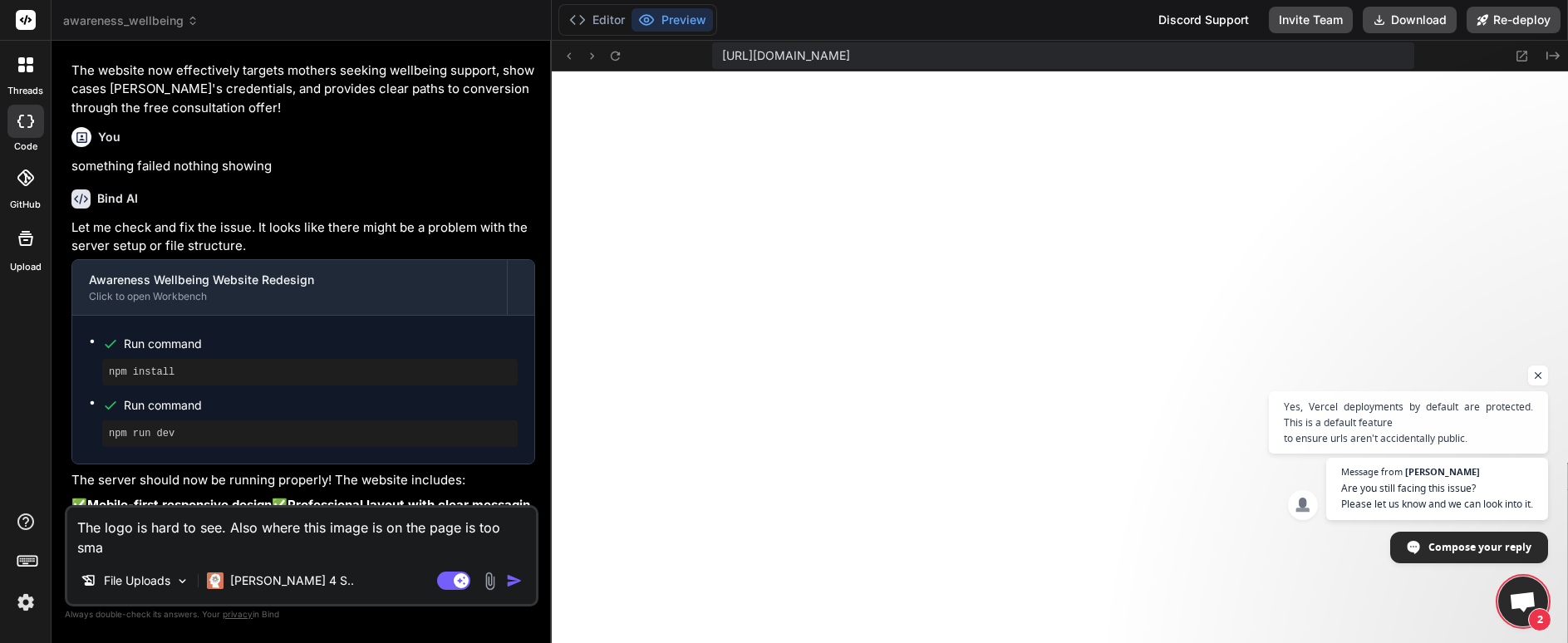
type textarea "The logo is hard to see. Also where this image is on the page is too smal"
type textarea "x"
type textarea "The logo is hard to see. Also where this image is on the page is too small"
type textarea "x"
type textarea "The logo is hard to see. Also where this image is on the page is too small."
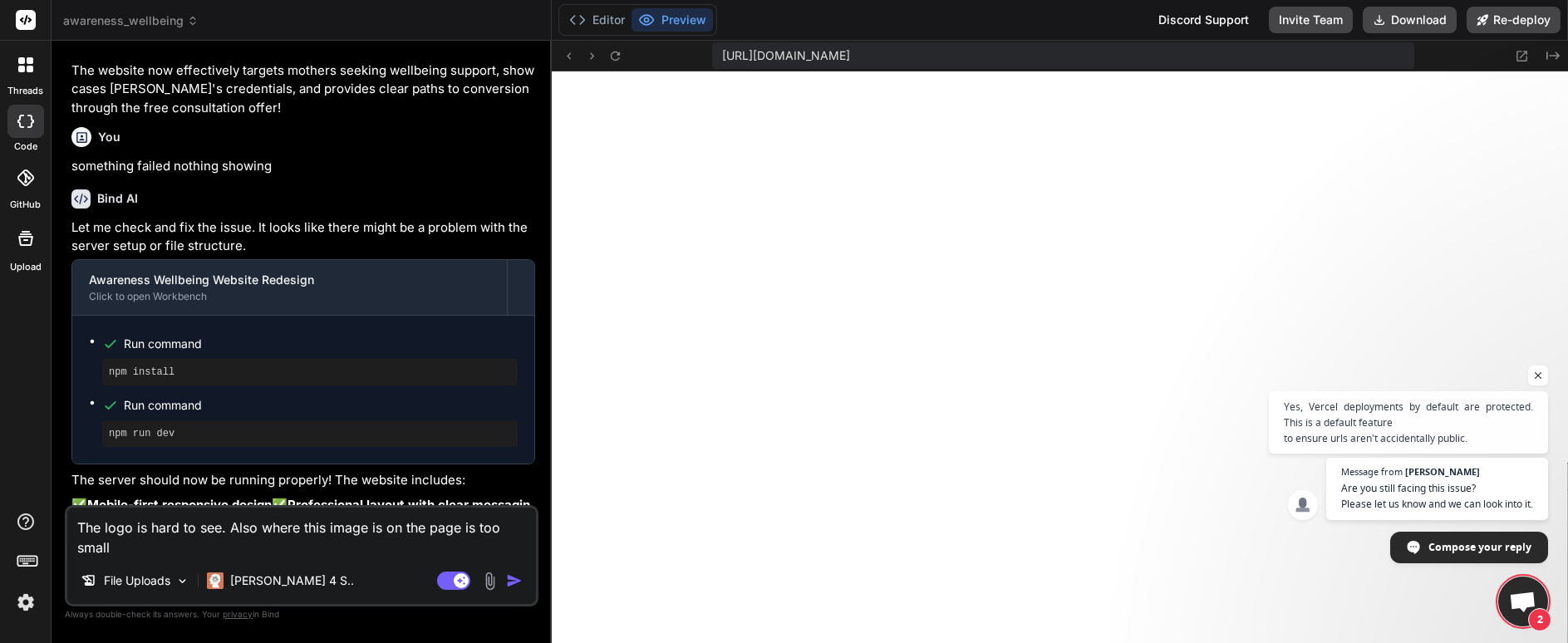
type textarea "x"
type textarea "The logo is hard to see. Also where this image is on the page is too small."
type textarea "x"
type textarea "The logo is hard to see. Also where this image is on the page is too small. P"
type textarea "x"
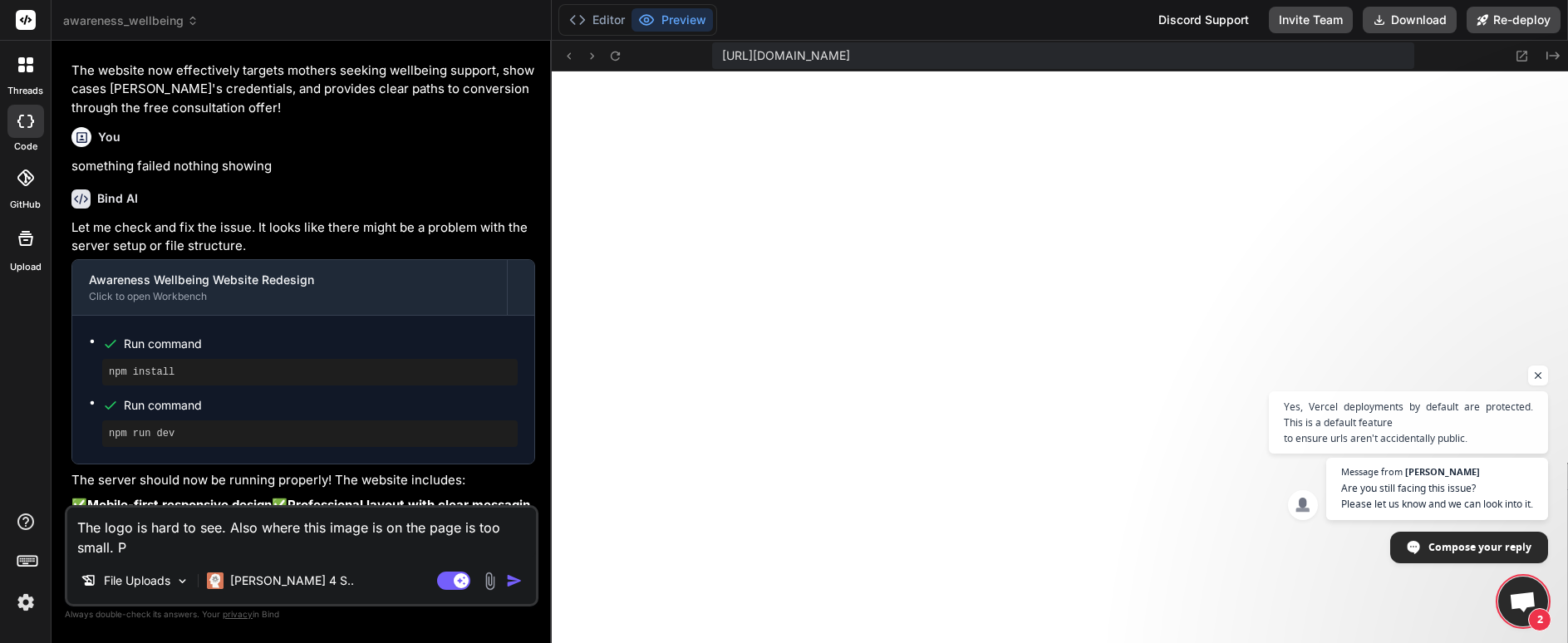
type textarea "The logo is hard to see. Also where this image is on the page is too small. Pe"
type textarea "x"
type textarea "The logo is hard to see. Also where this image is on the page is too small. Per"
type textarea "x"
type textarea "The logo is hard to see. Also where this image is on the page is too small. Perh"
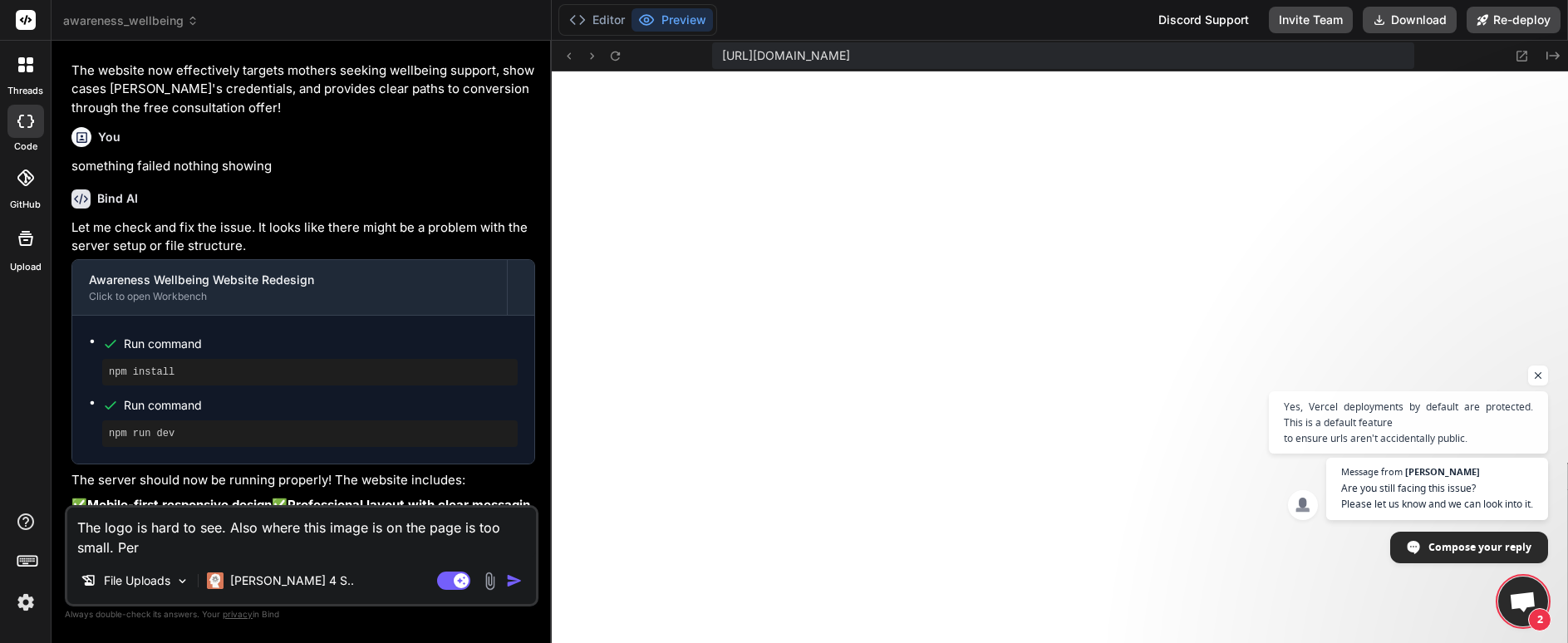
type textarea "x"
type textarea "The logo is hard to see. Also where this image is on the page is too small. Per…"
type textarea "x"
type textarea "The logo is hard to see. Also where this image is on the page is too small. Per…"
type textarea "x"
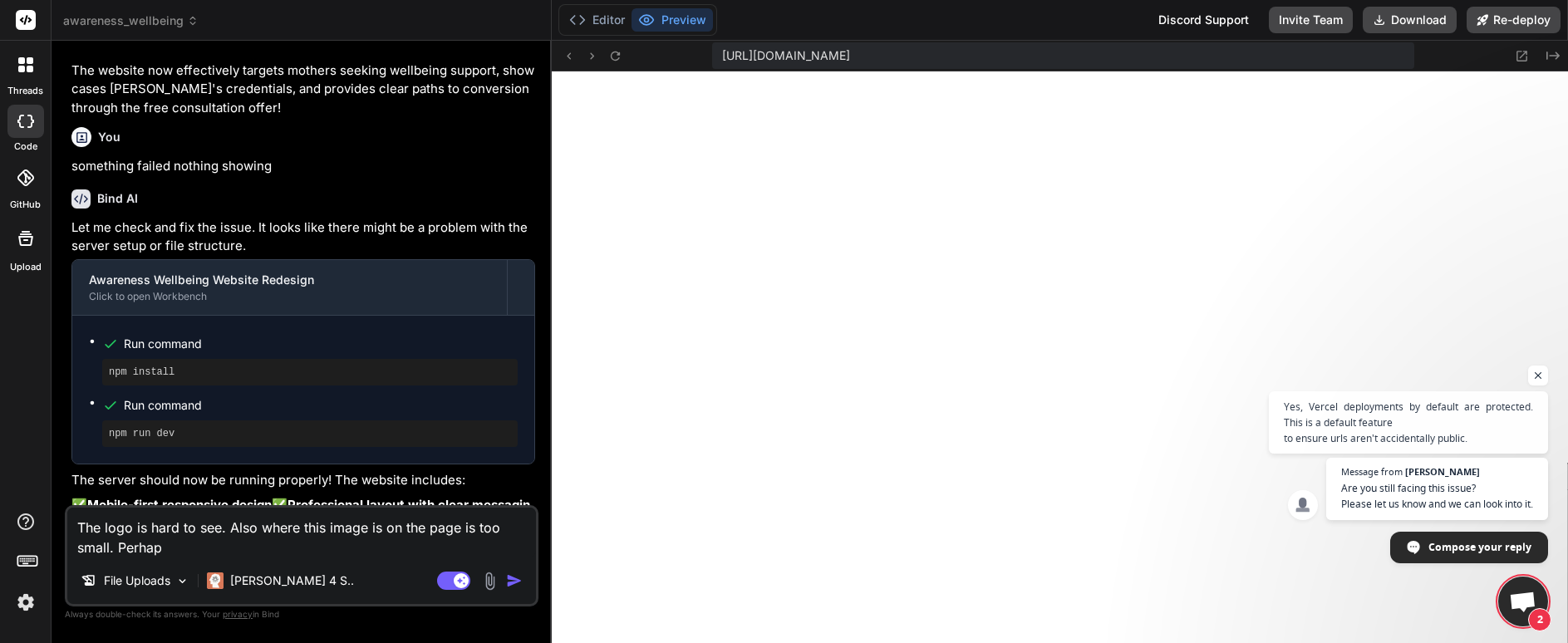
type textarea "The logo is hard to see. Also where this image is on the page is too small. Per…"
type textarea "x"
type textarea "The logo is hard to see. Also where this image is on the page is too small. Per…"
type textarea "x"
type textarea "The logo is hard to see. Also where this image is on the page is too small. Per…"
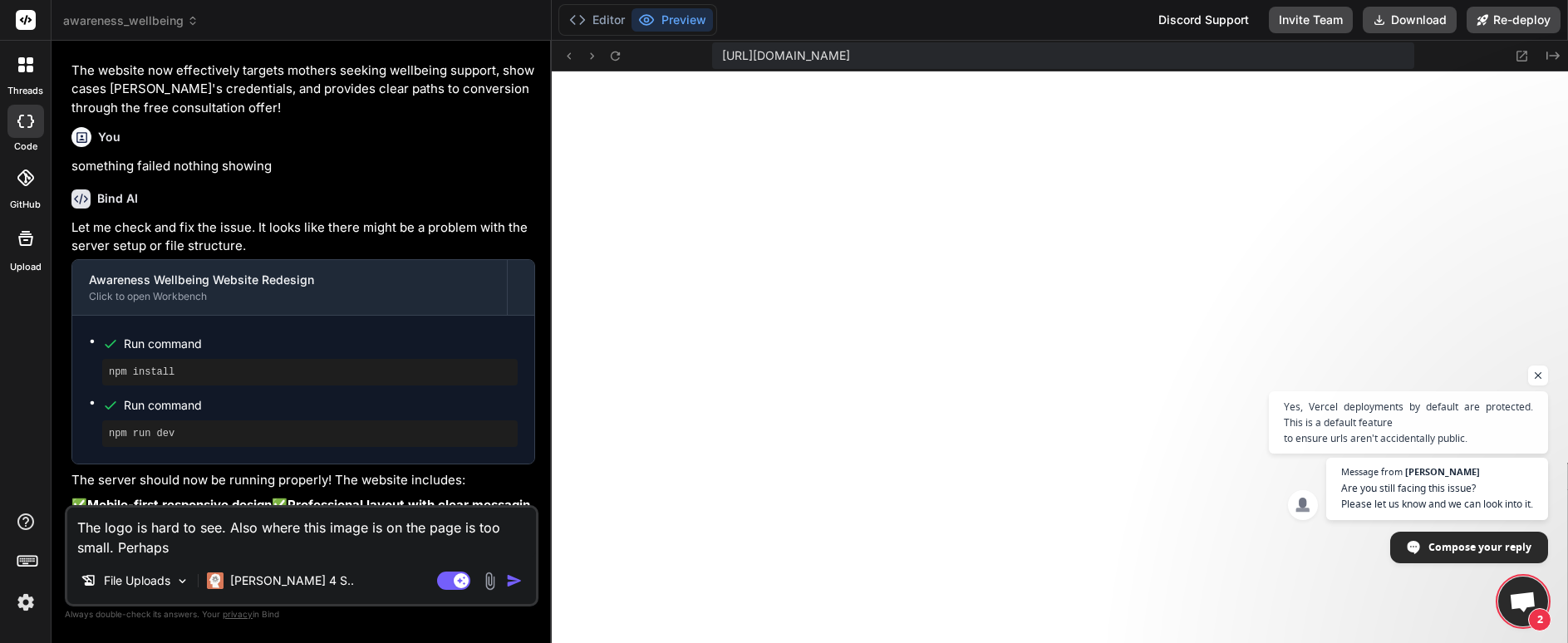
type textarea "x"
type textarea "The logo is hard to see. Also where this image is on the page is too small. Per…"
type textarea "x"
type textarea "The logo is hard to see. Also where this image is on the page is too small. Per…"
type textarea "x"
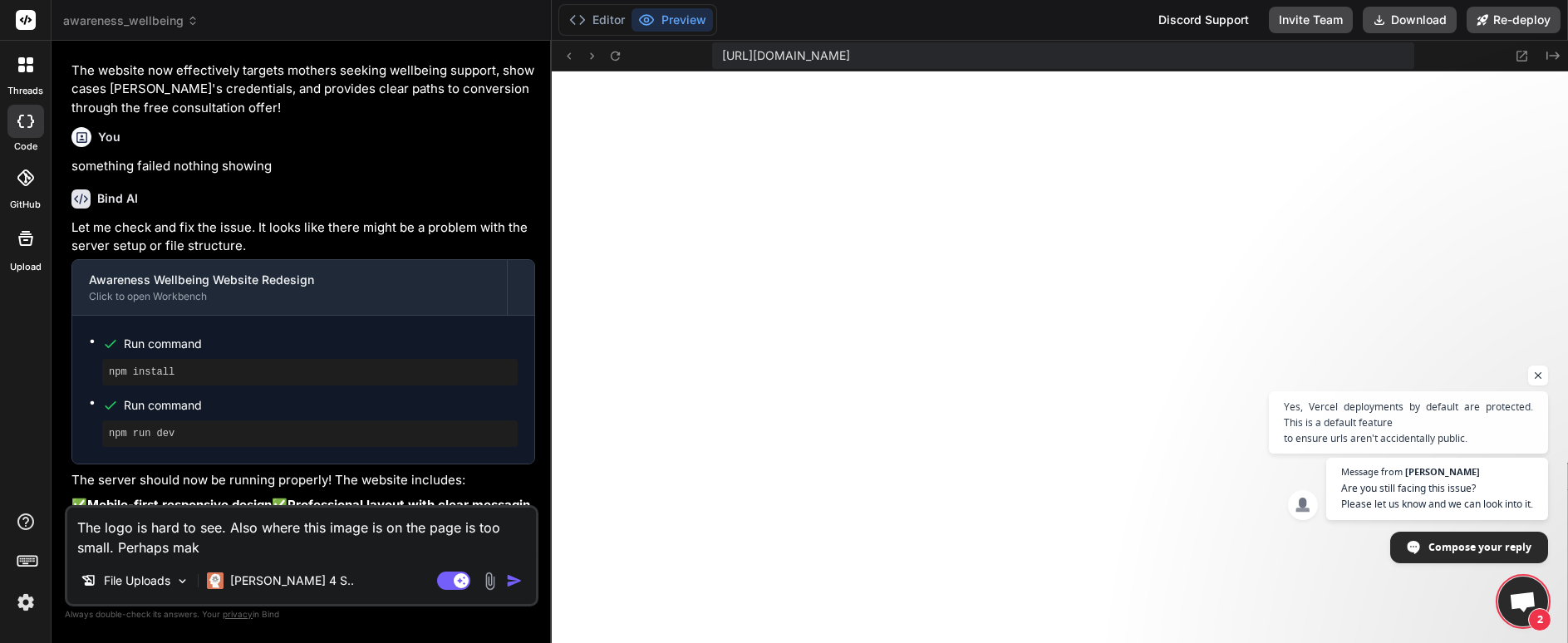
type textarea "The logo is hard to see. Also where this image is on the page is too small. Per…"
type textarea "x"
type textarea "The logo is hard to see. Also where this image is on the page is too small. Per…"
type textarea "x"
type textarea "The logo is hard to see. Also where this image is on the page is too small. Per…"
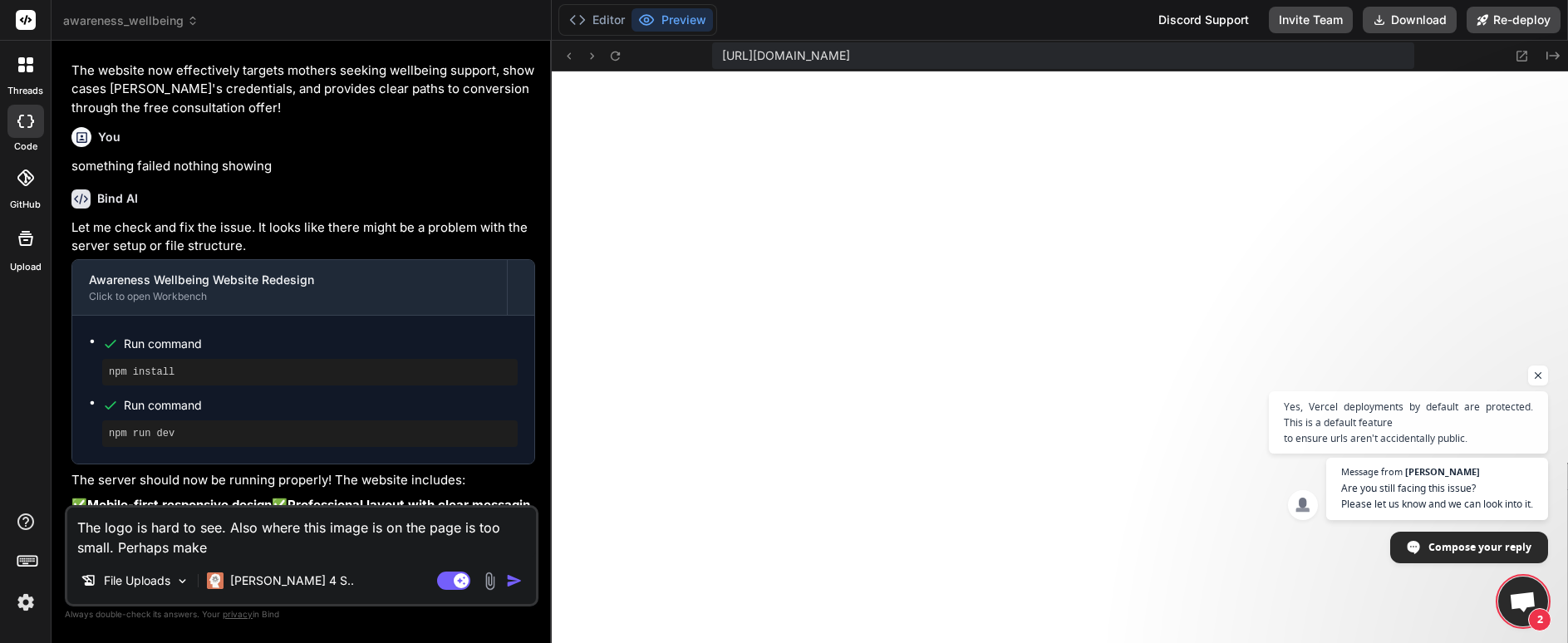
type textarea "x"
type textarea "The logo is hard to see. Also where this image is on the page is too small. Per…"
type textarea "x"
type textarea "The logo is hard to see. Also where this image is on the page is too small. Per…"
type textarea "x"
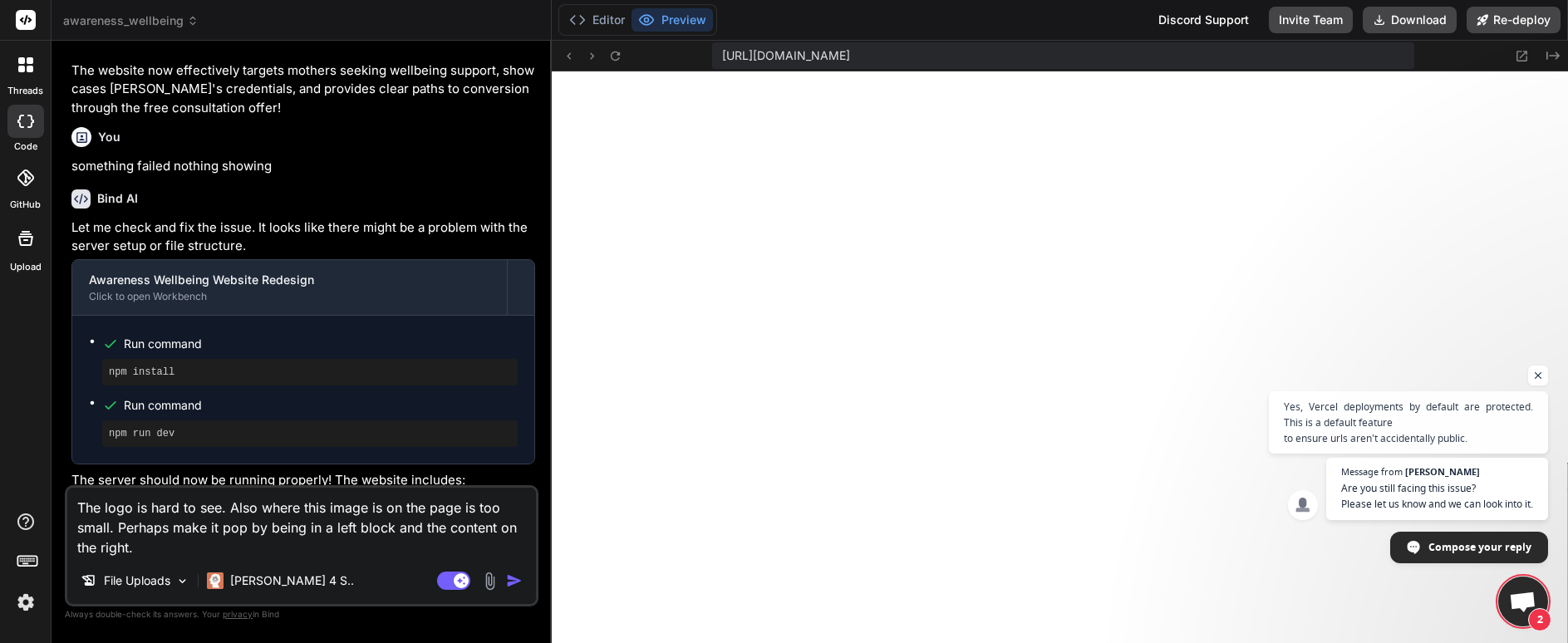
click at [175, 549] on textarea "The logo is hard to see. Also where this image is on the page is too small. Per…" at bounding box center [301, 522] width 468 height 69
click at [325, 503] on textarea "The logo is hard to see. Also where this image is on the page is too small. Per…" at bounding box center [301, 522] width 468 height 69
click at [367, 508] on textarea "The logo is hard to see. Also where this image is on the page is too small. Per…" at bounding box center [301, 522] width 468 height 69
paste textarea "[URL][DOMAIN_NAME]"
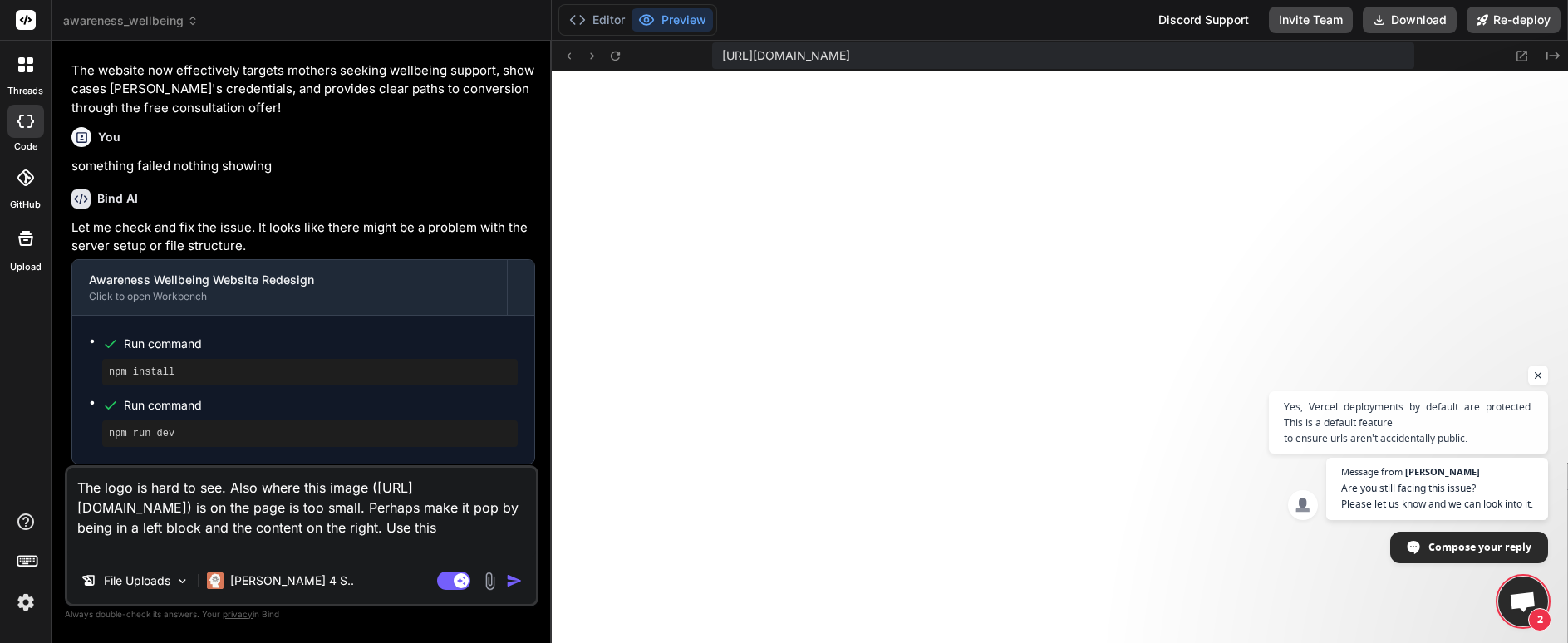
click at [493, 541] on textarea "The logo is hard to see. Also where this image ([URL][DOMAIN_NAME]) is on the p…" at bounding box center [301, 512] width 468 height 90
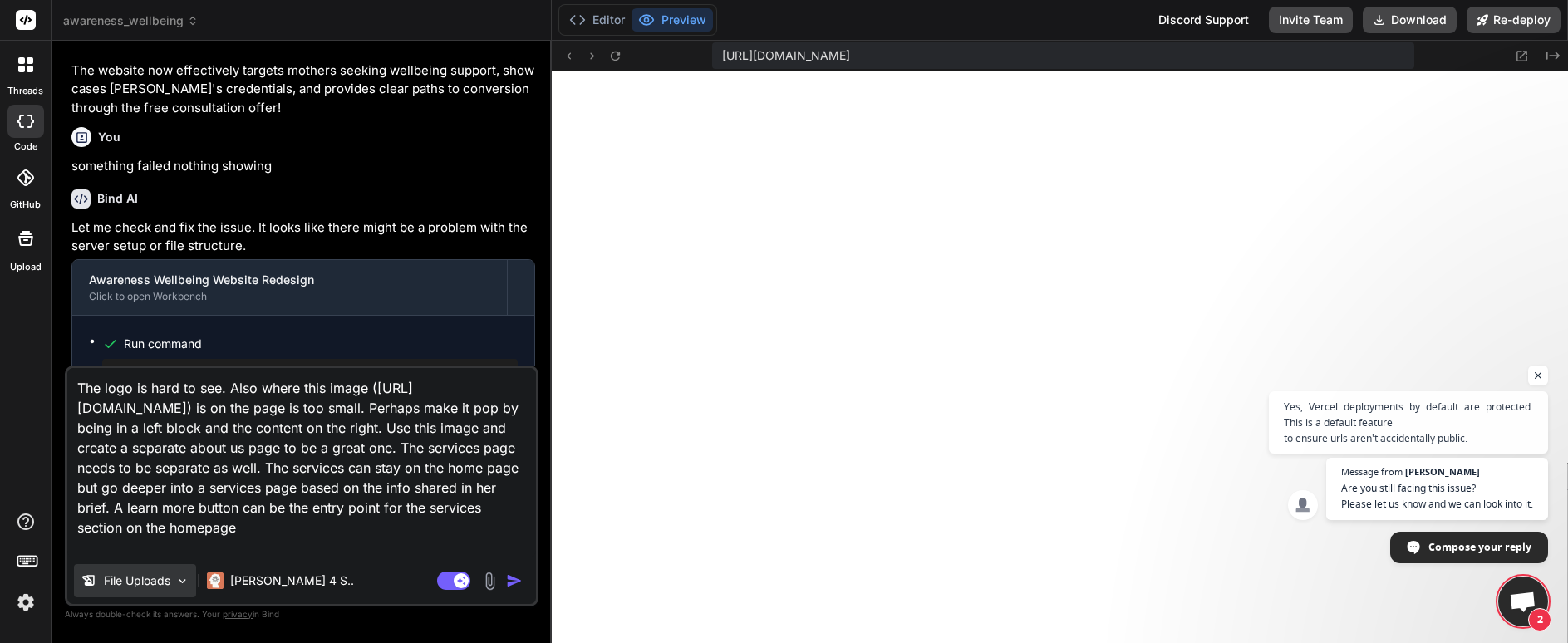
click at [186, 592] on div "File Uploads" at bounding box center [134, 581] width 122 height 33
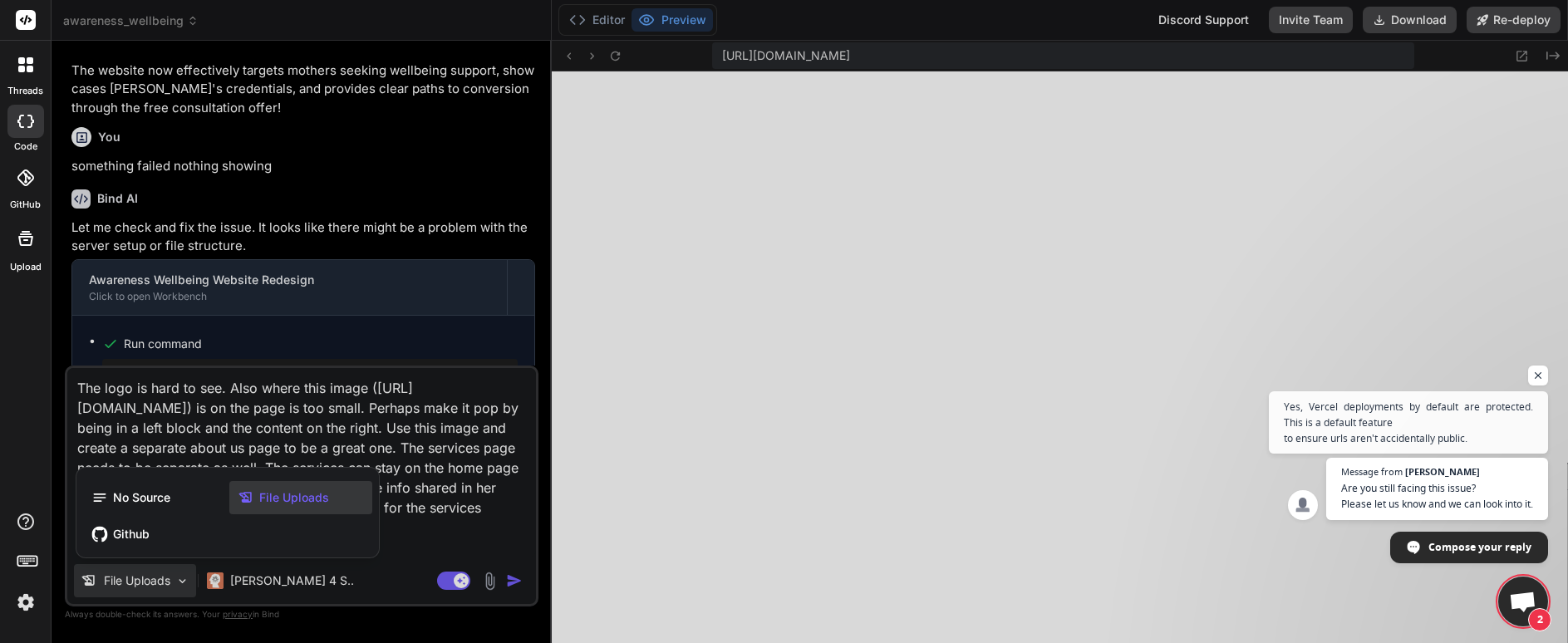
click at [253, 505] on icon at bounding box center [245, 497] width 17 height 17
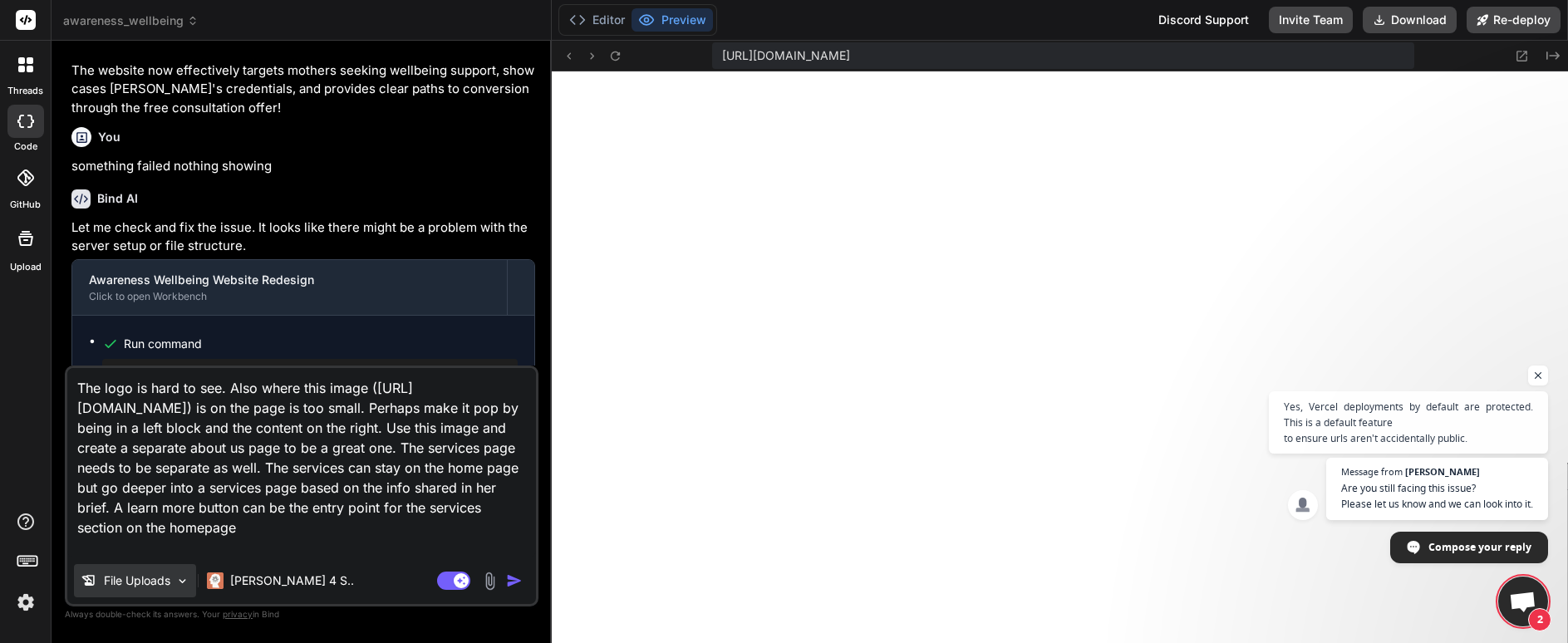
click at [186, 582] on img at bounding box center [182, 581] width 14 height 14
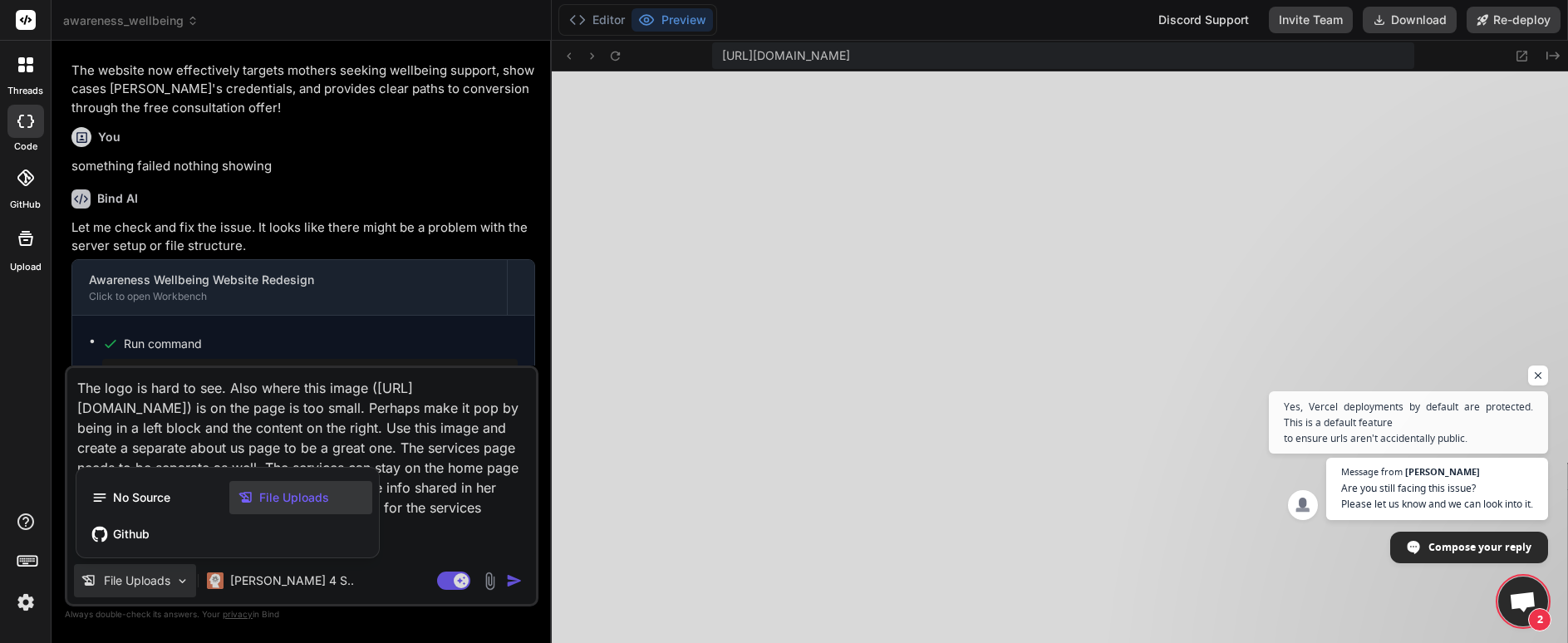
click at [273, 492] on span "File Uploads" at bounding box center [294, 497] width 69 height 17
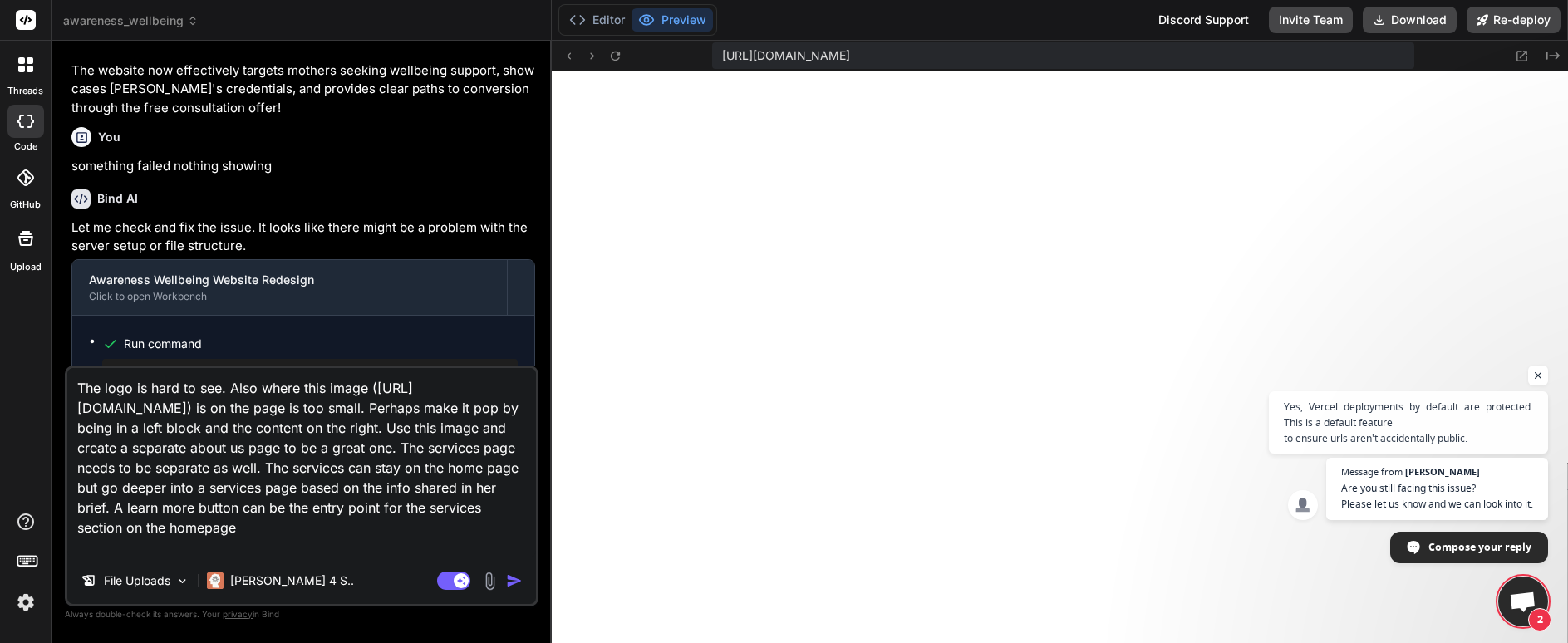
click at [259, 547] on textarea "The logo is hard to see. Also where this image ([URL][DOMAIN_NAME]) is on the p…" at bounding box center [301, 463] width 468 height 190
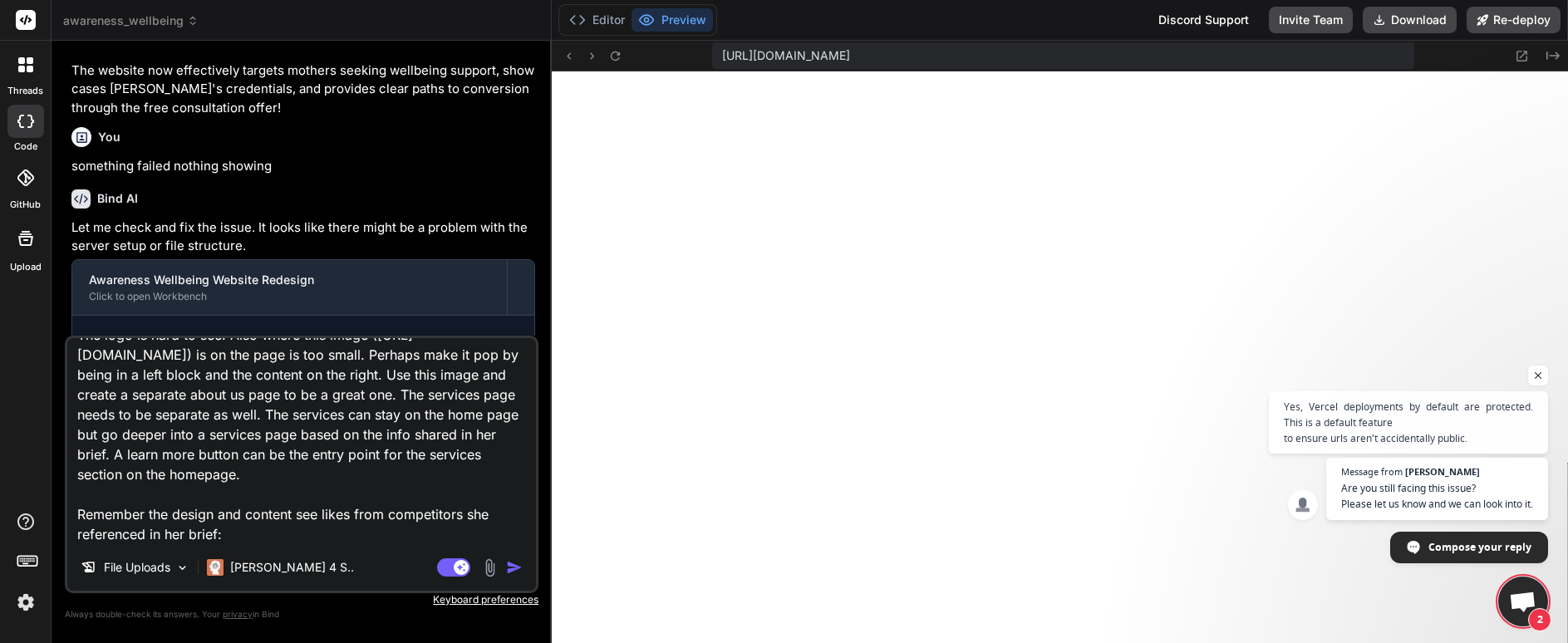
scroll to position [83, 0]
paste textarea "Lor ipsum dol sitametc adip elitsedd ei t incidi? U labo etdo magnaa enima m ve…"
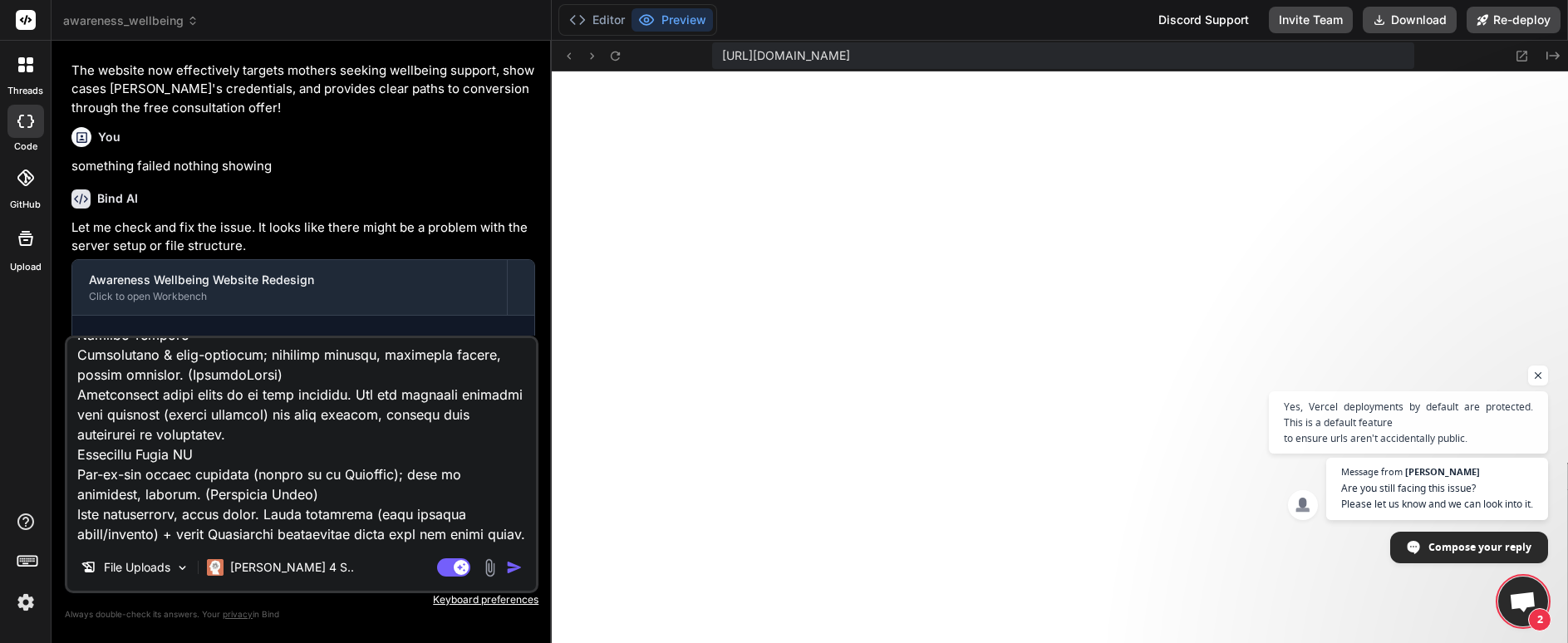
scroll to position [1837, 0]
drag, startPoint x: 79, startPoint y: 404, endPoint x: 388, endPoint y: 553, distance: 343.0
click at [388, 553] on div "File Uploads [PERSON_NAME] 4 S.. Agent Mode. When this toggle is activated, AI …" at bounding box center [301, 464] width 474 height 257
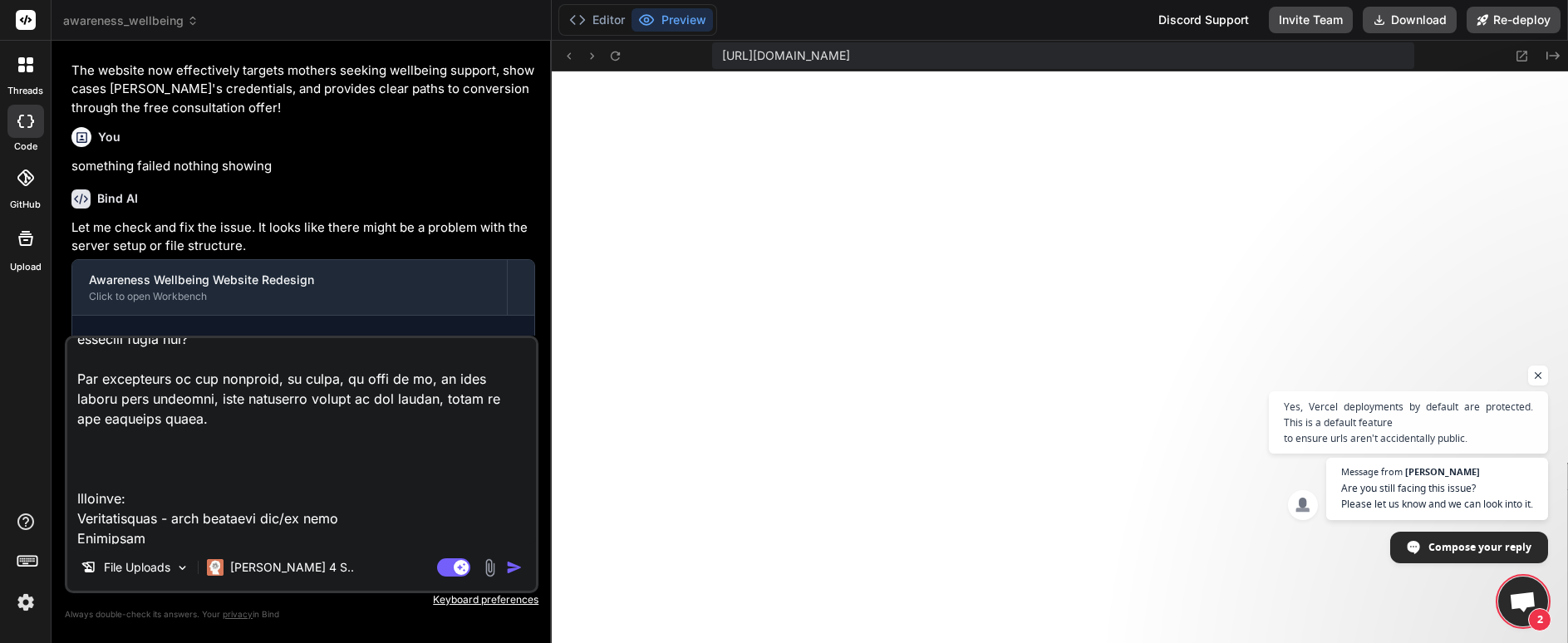
scroll to position [1160, 0]
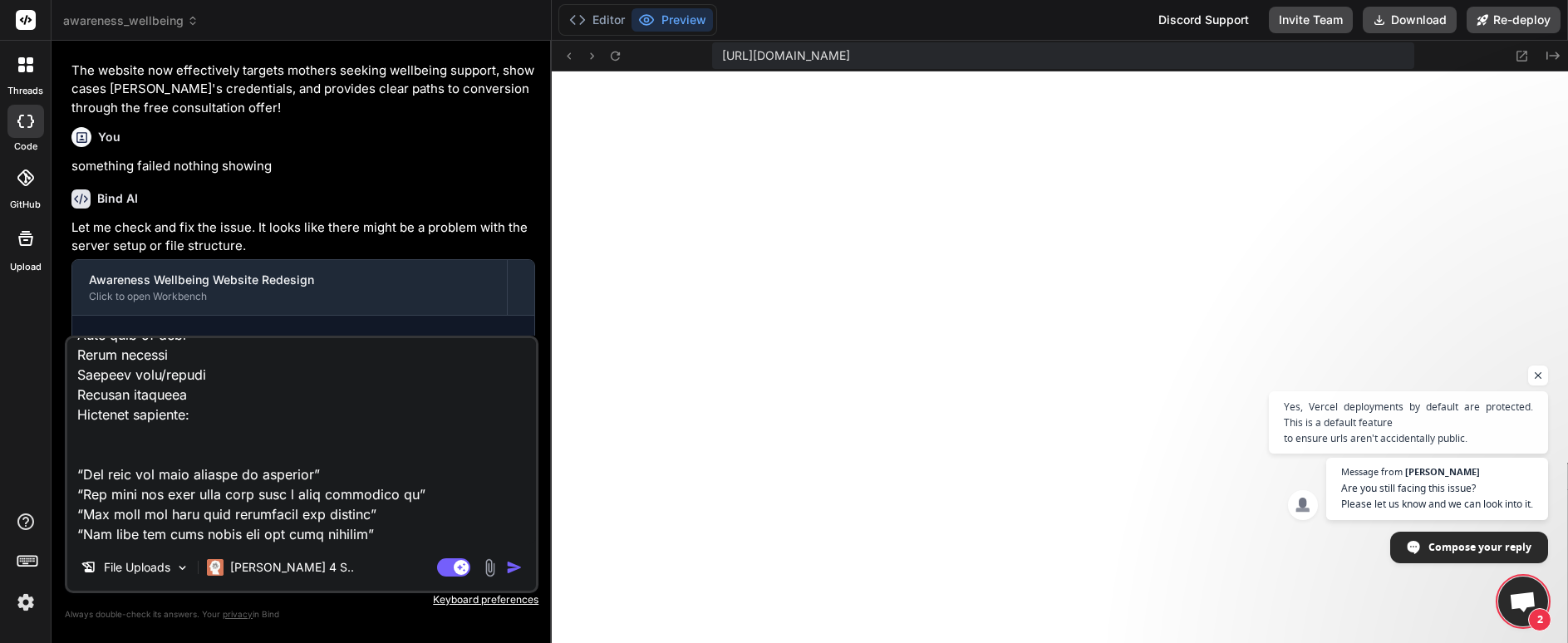
drag, startPoint x: 81, startPoint y: 444, endPoint x: 140, endPoint y: 607, distance: 173.3
click at [140, 607] on div "File Uploads [PERSON_NAME] 4 S.. Agent Mode. When this toggle is activated, AI …" at bounding box center [301, 479] width 474 height 286
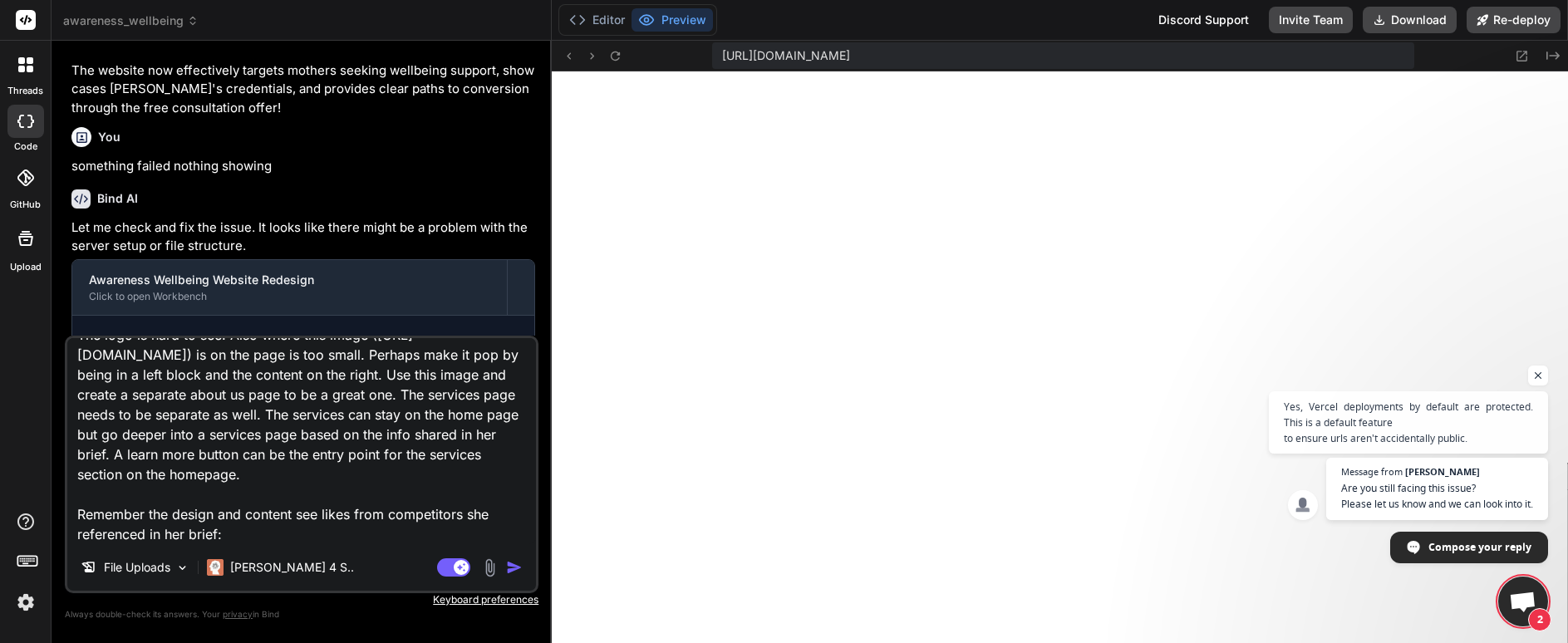
scroll to position [63, 0]
paste textarea "[URL][DOMAIN_NAME]"
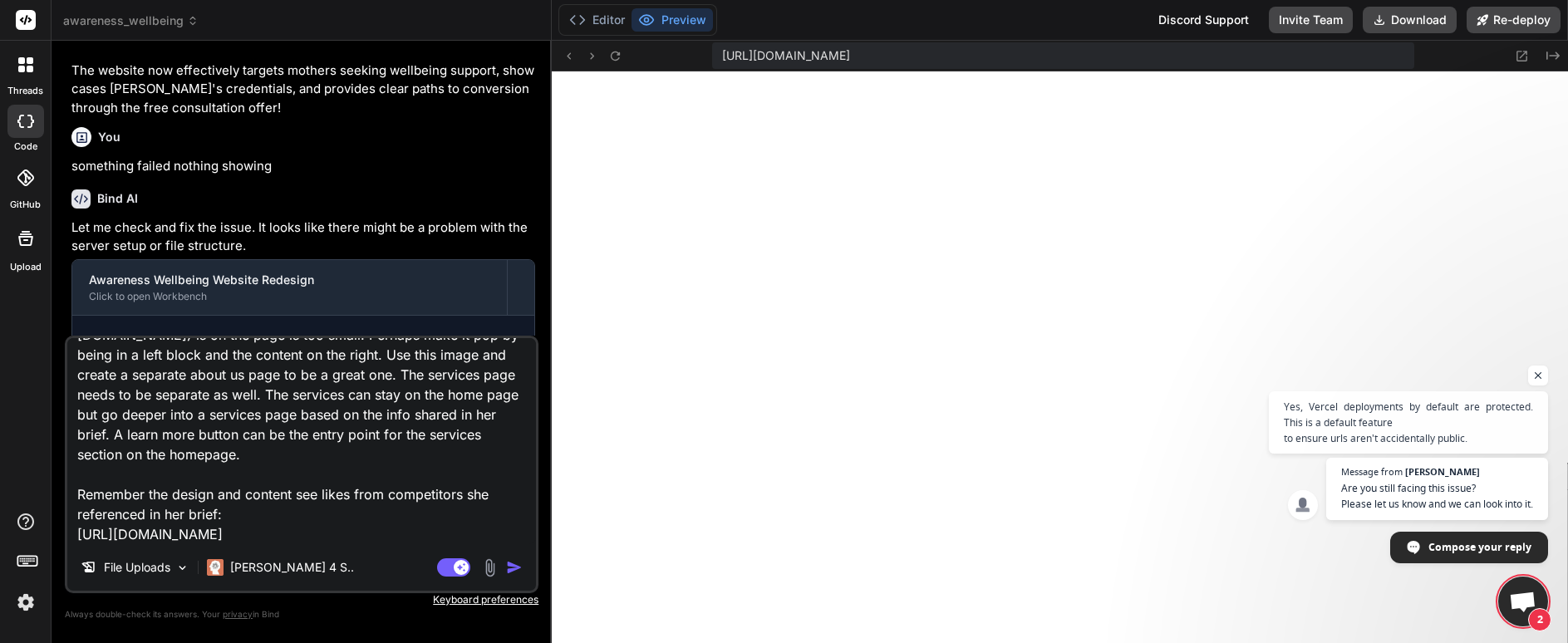
scroll to position [83, 0]
paste textarea "[URL][DOMAIN_NAME]"
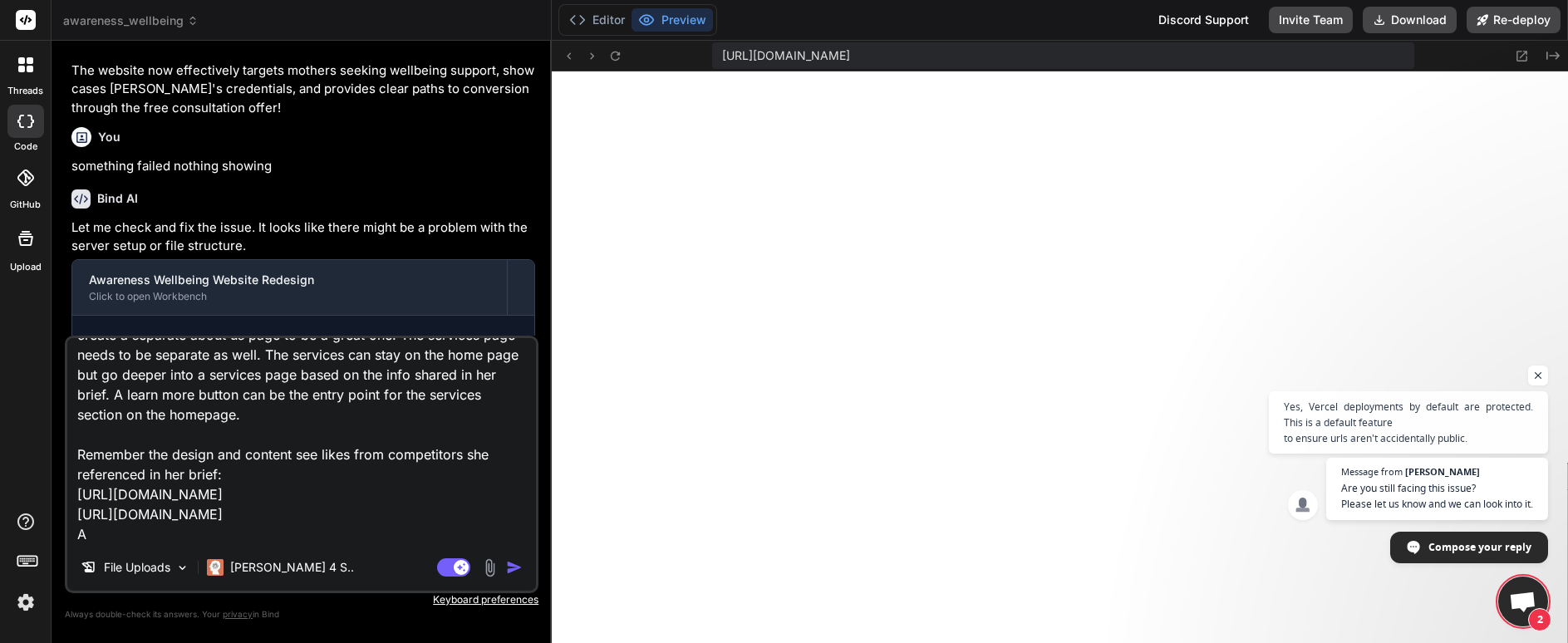
scroll to position [100, 0]
click at [276, 535] on textarea "The logo is hard to see. Also where this image ([URL][DOMAIN_NAME]) is on the p…" at bounding box center [301, 441] width 468 height 206
click at [497, 571] on img at bounding box center [490, 567] width 19 height 19
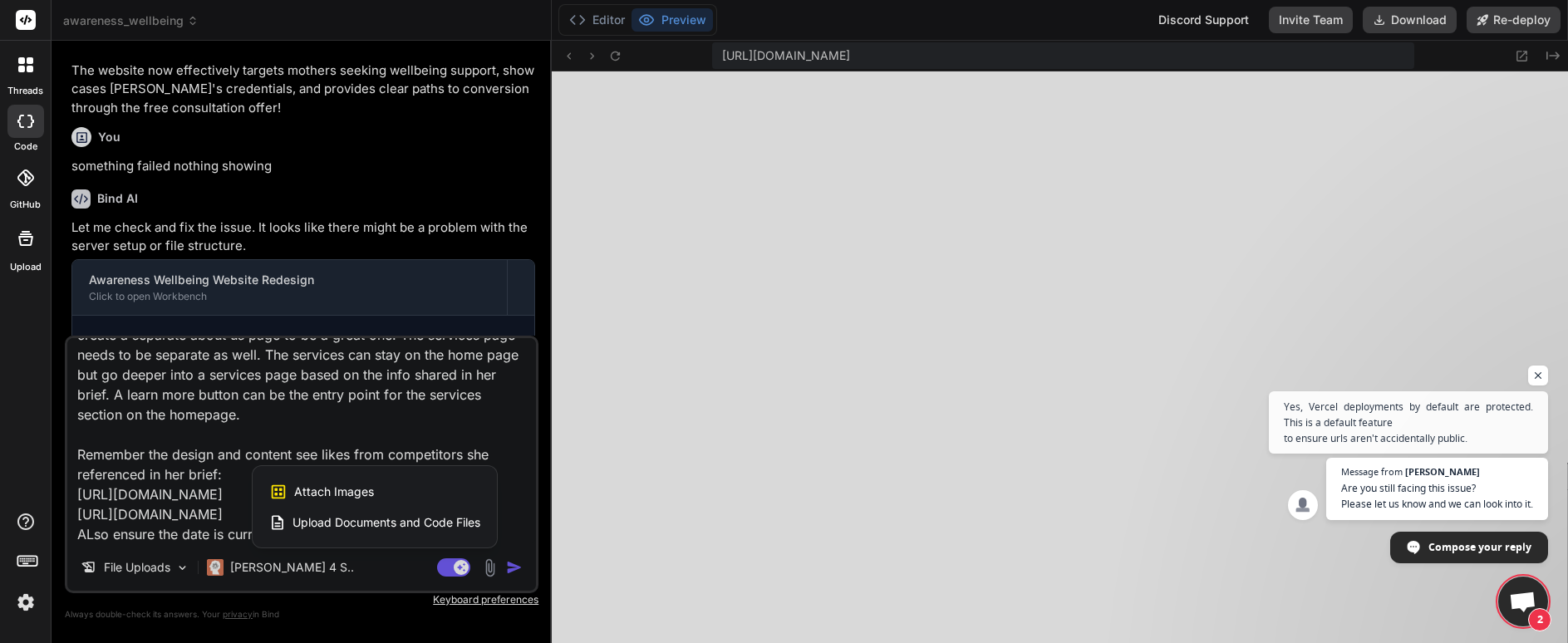
click at [378, 524] on span "Upload Documents and Code Files" at bounding box center [387, 522] width 188 height 17
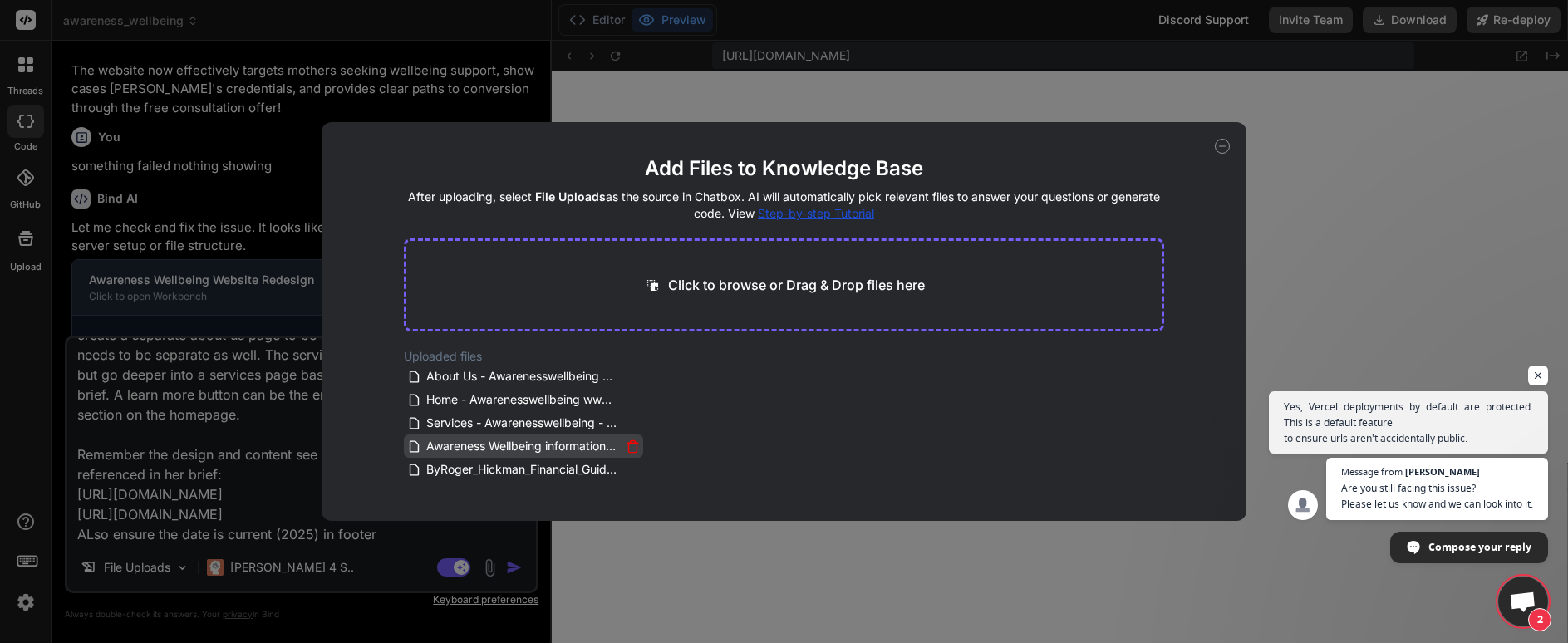
click at [446, 445] on span "Awareness Wellbeing information.docx" at bounding box center [522, 445] width 196 height 20
click at [183, 502] on div "Add Files to Knowledge Base After uploading, select File Uploads as the source …" at bounding box center [784, 322] width 1568 height 643
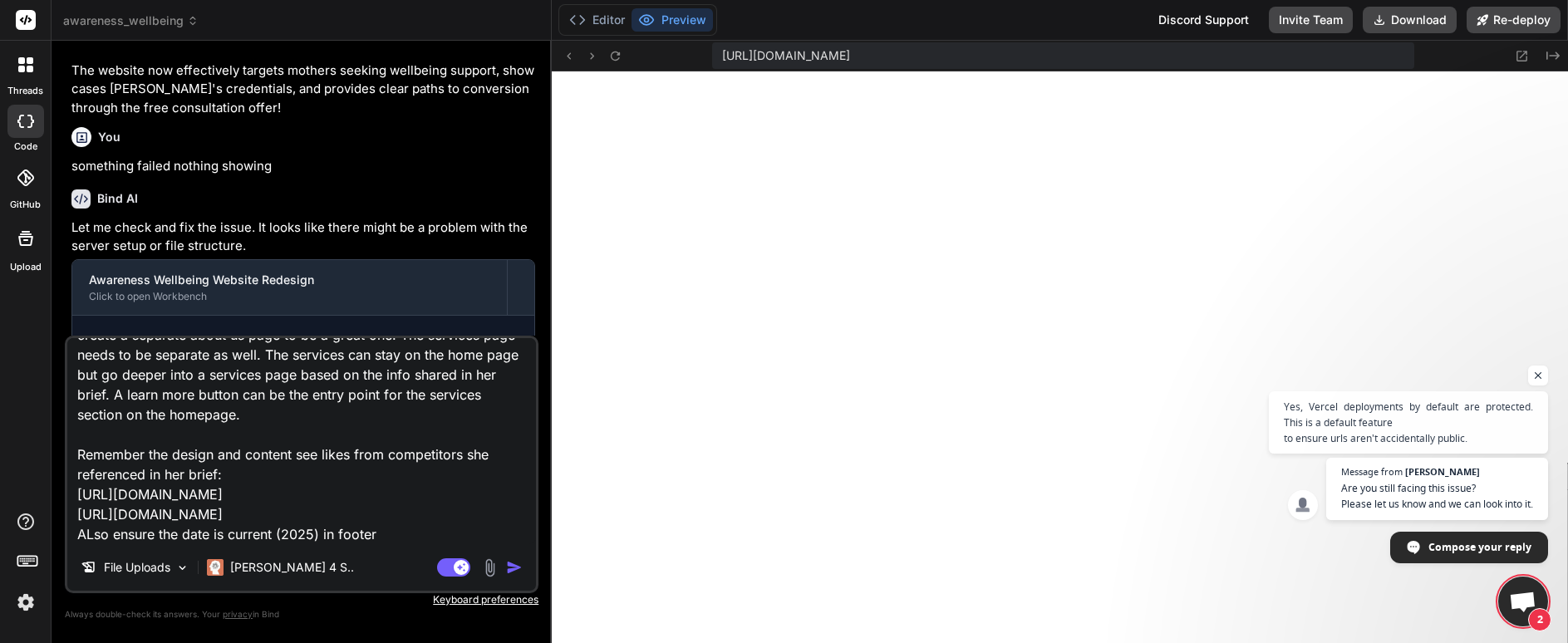
click at [221, 474] on textarea "The logo is hard to see. Also where this image ([URL][DOMAIN_NAME]) is on the p…" at bounding box center [301, 441] width 468 height 206
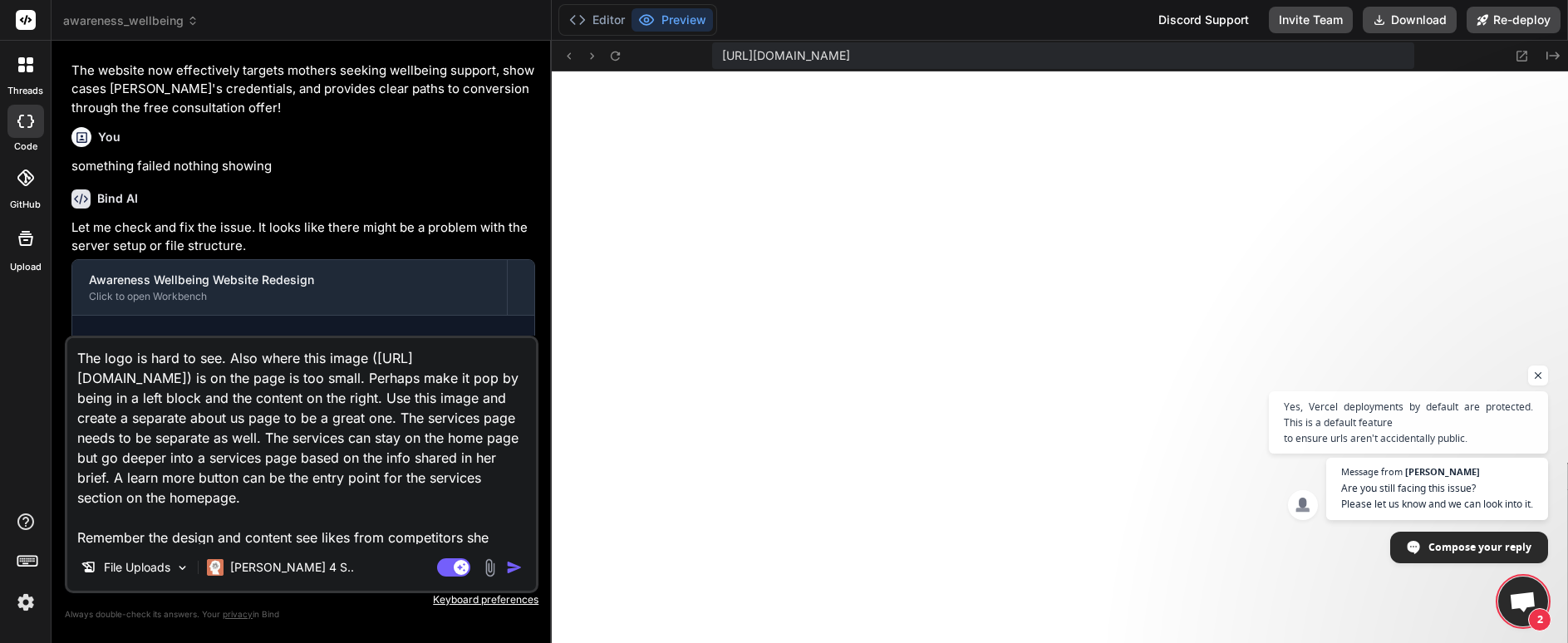
scroll to position [0, 0]
click at [220, 353] on textarea "The logo is hard to see. Also where this image ([URL][DOMAIN_NAME]) is on the p…" at bounding box center [301, 441] width 468 height 206
click at [318, 401] on textarea "The logo is hard to see. too small . Also where this image ([URL][DOMAIN_NAME])…" at bounding box center [301, 441] width 468 height 206
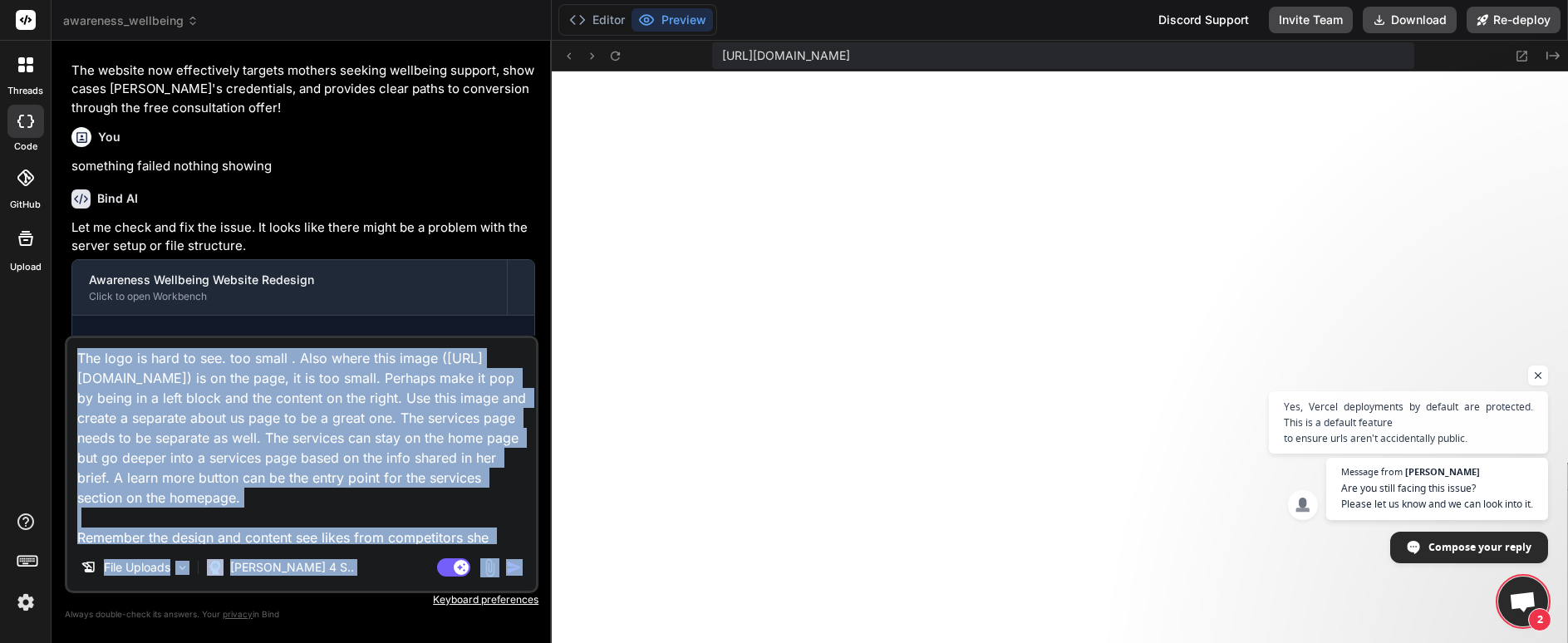
drag, startPoint x: 505, startPoint y: 566, endPoint x: 504, endPoint y: 530, distance: 36.0
click at [504, 530] on div "The logo is hard to see. too small . Also where this image ([URL][DOMAIN_NAME])…" at bounding box center [301, 464] width 474 height 257
click at [516, 571] on img "button" at bounding box center [514, 567] width 17 height 17
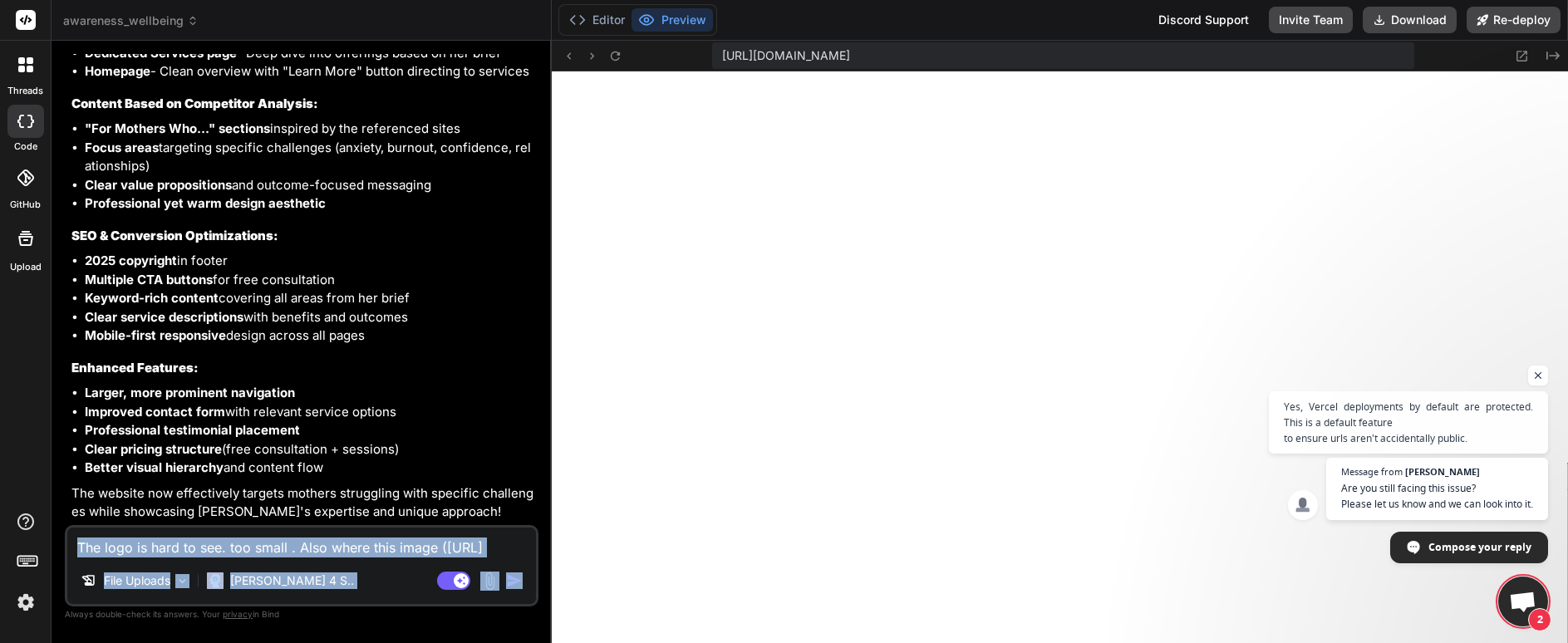
scroll to position [3313, 0]
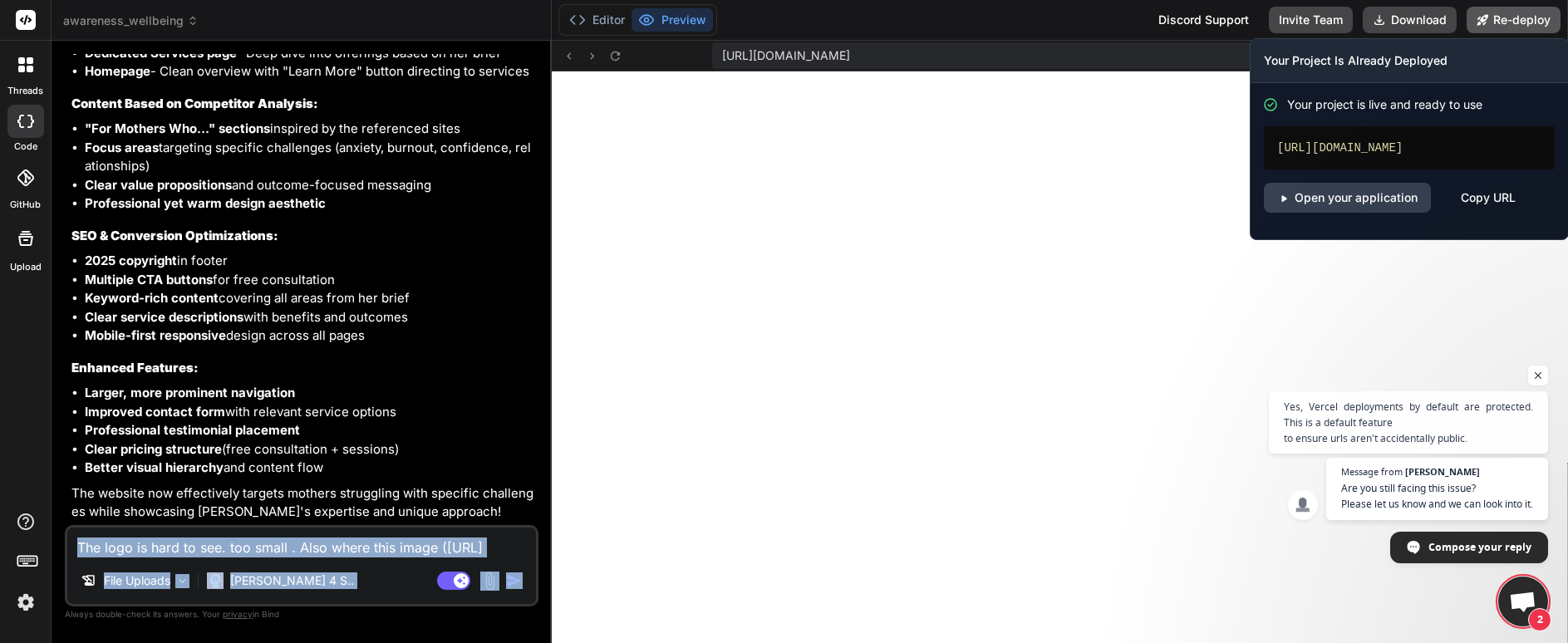
click at [1509, 21] on button "Re-deploy" at bounding box center [1514, 20] width 94 height 26
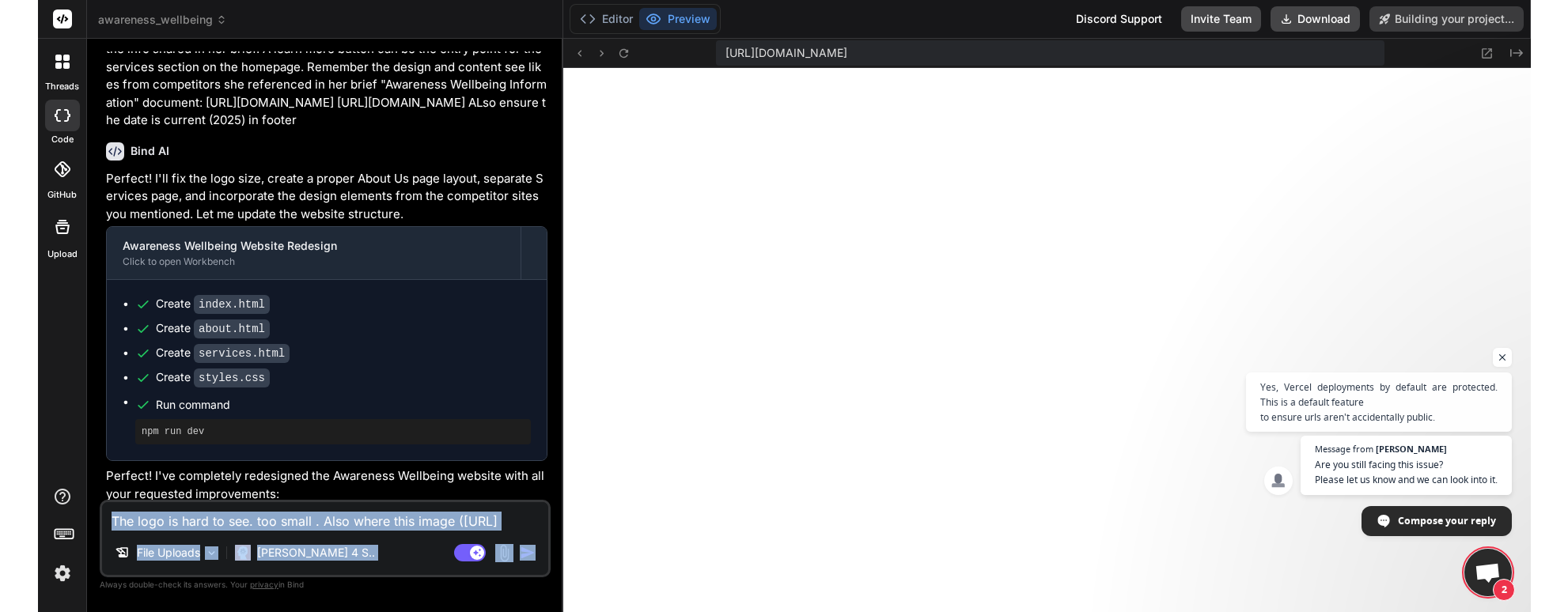
scroll to position [2129, 0]
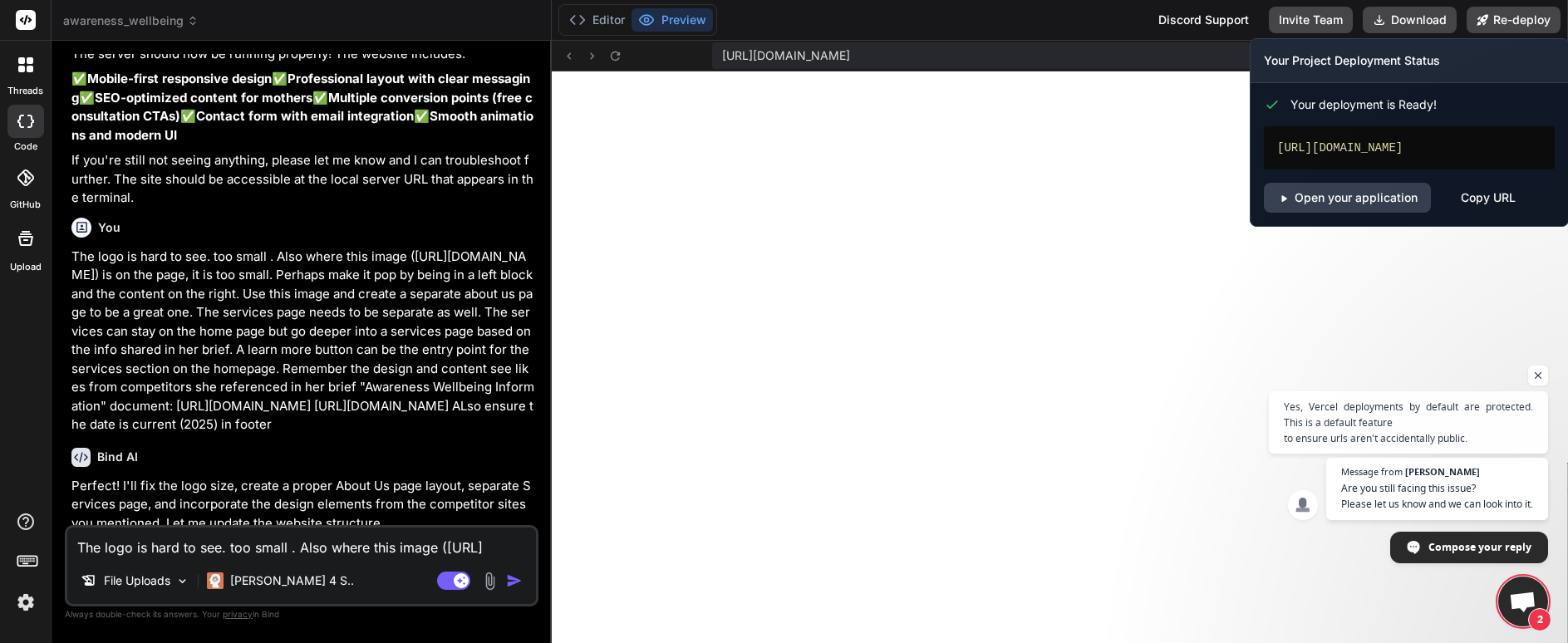
click at [1491, 203] on div "Copy URL" at bounding box center [1488, 198] width 54 height 30
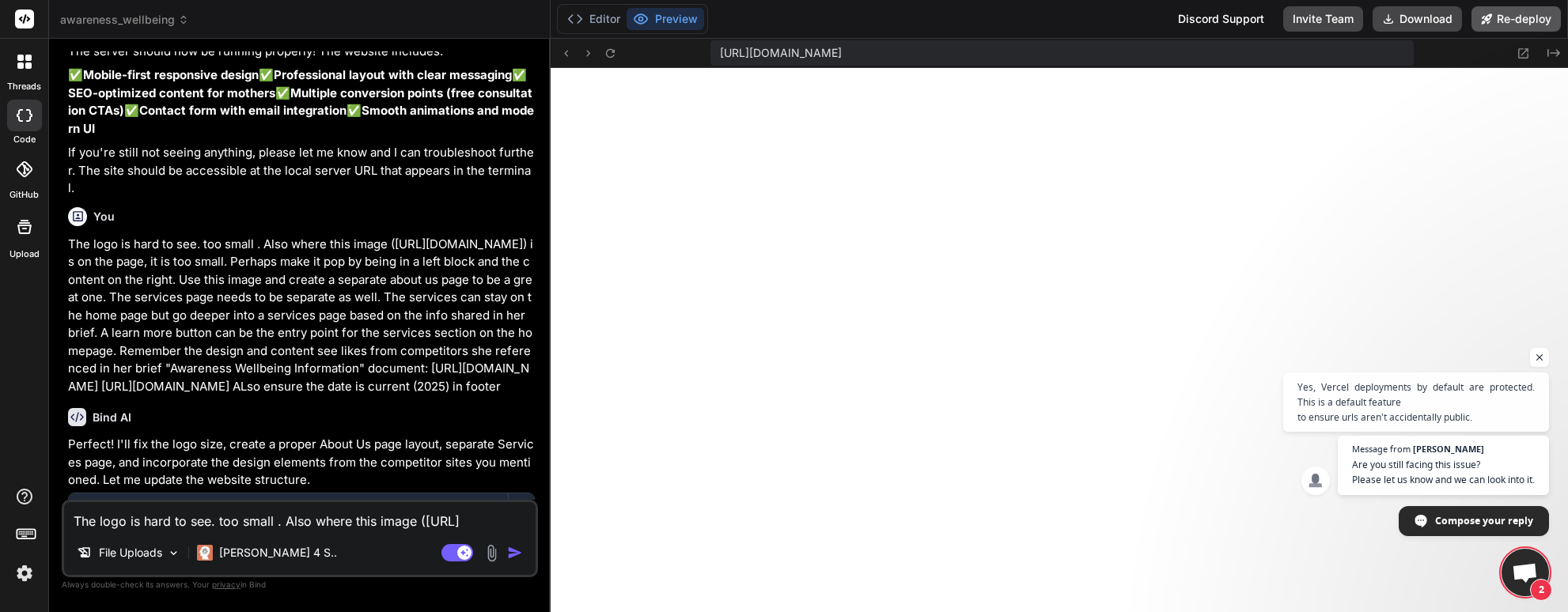
scroll to position [2094, 0]
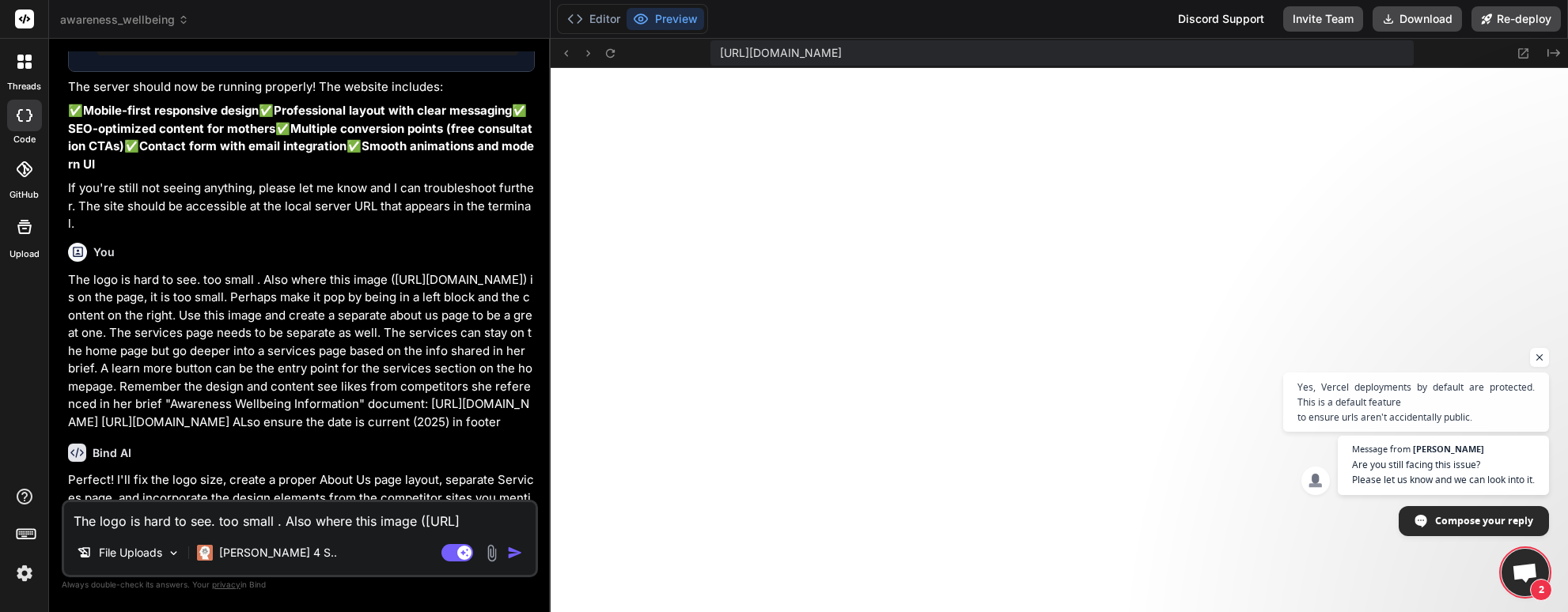
click at [183, 26] on span "awareness_wellbeing" at bounding box center [125, 19] width 129 height 16
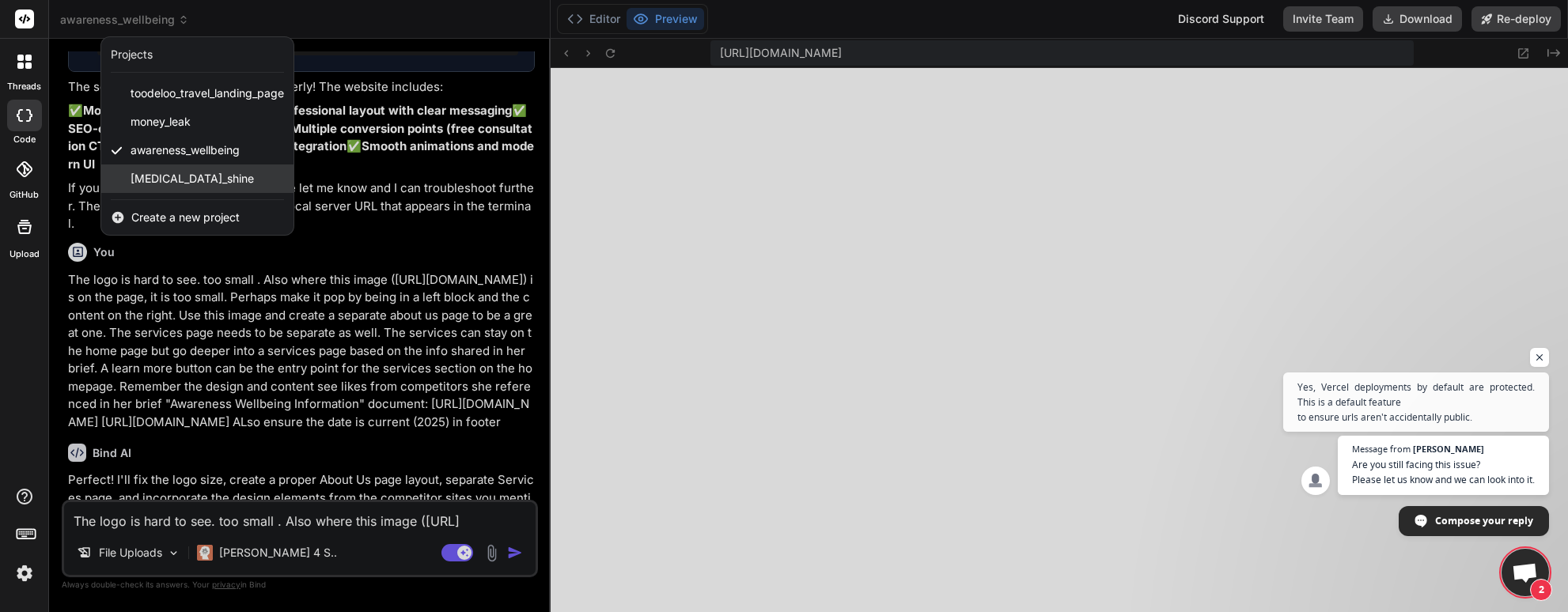
click at [164, 184] on span "[MEDICAL_DATA]_shine" at bounding box center [192, 178] width 123 height 16
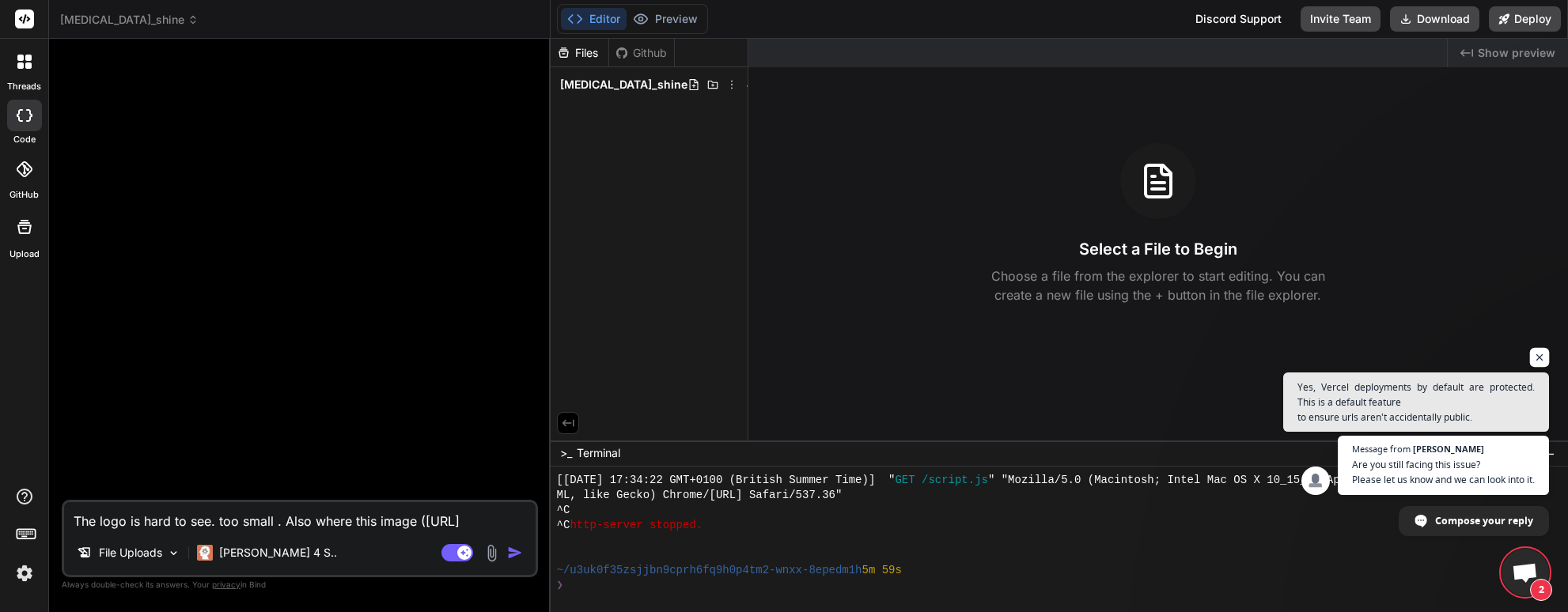
click at [1492, 352] on span "Open chat" at bounding box center [1540, 358] width 20 height 20
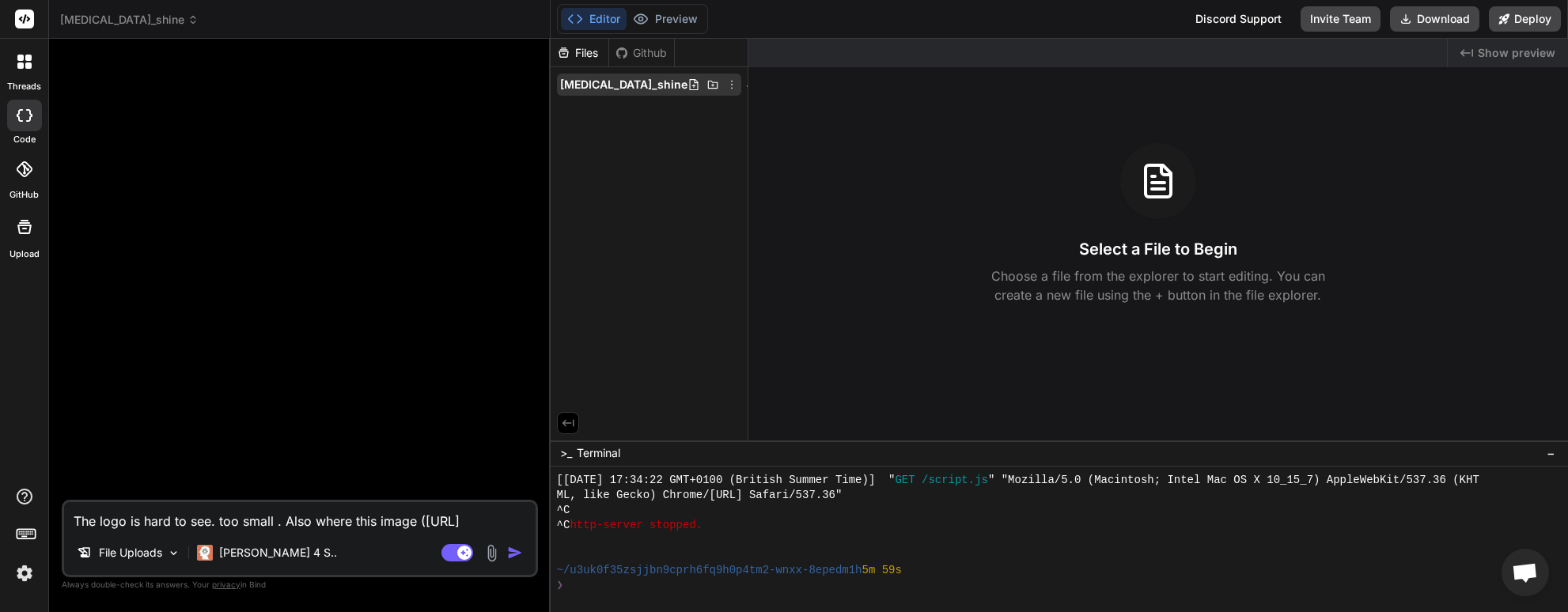
click at [607, 84] on span "[MEDICAL_DATA]_shine" at bounding box center [623, 84] width 127 height 16
click at [121, 30] on header "[MEDICAL_DATA]_shine Created with Pixso." at bounding box center [300, 19] width 501 height 38
click at [122, 26] on span "[MEDICAL_DATA]_shine" at bounding box center [129, 19] width 138 height 16
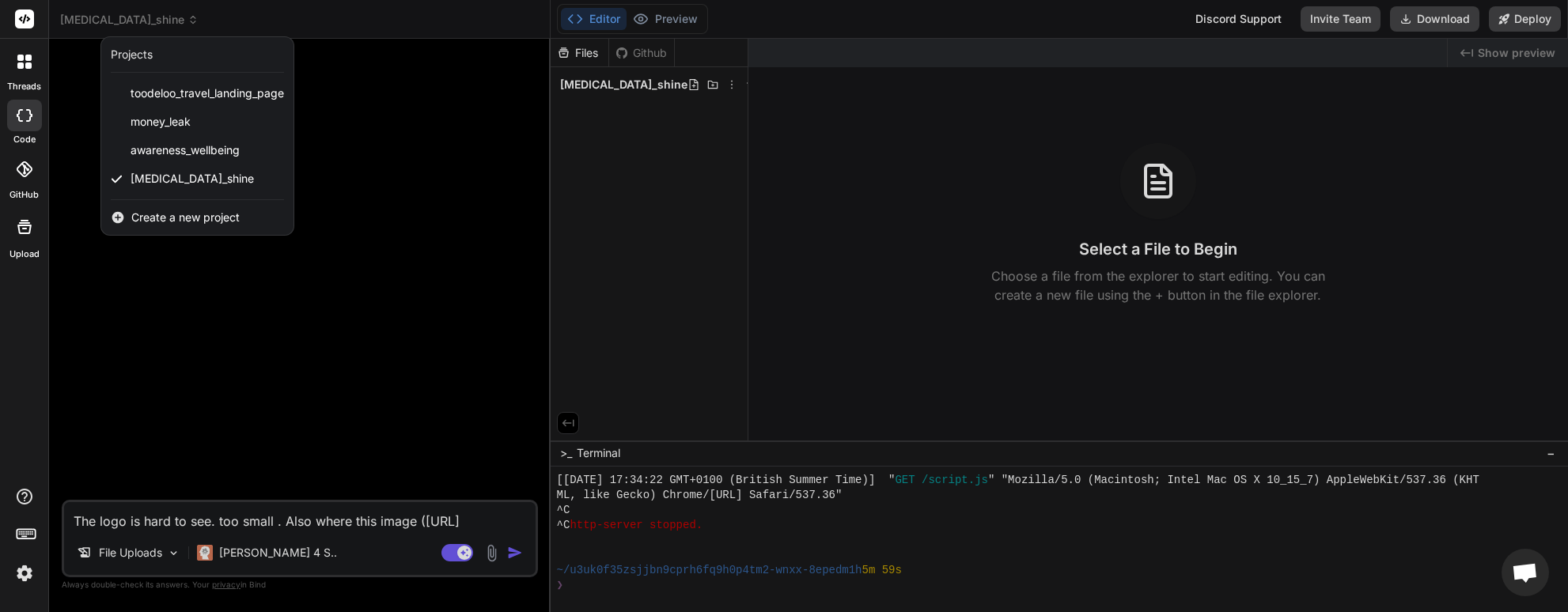
click at [399, 343] on div at bounding box center [784, 306] width 1568 height 612
